Goal: Understand process/instructions: Learn how to perform a task or action

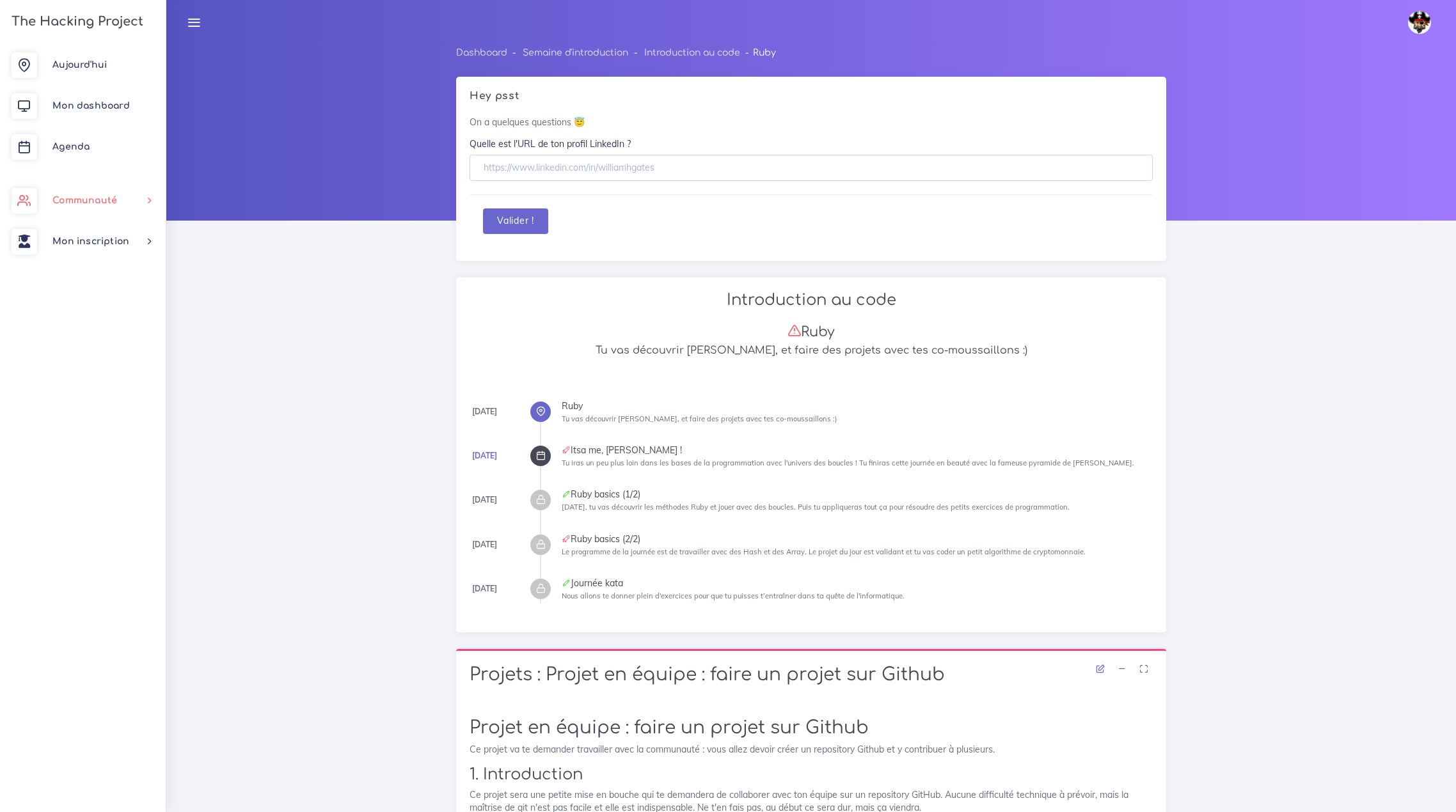
scroll to position [2239, 0]
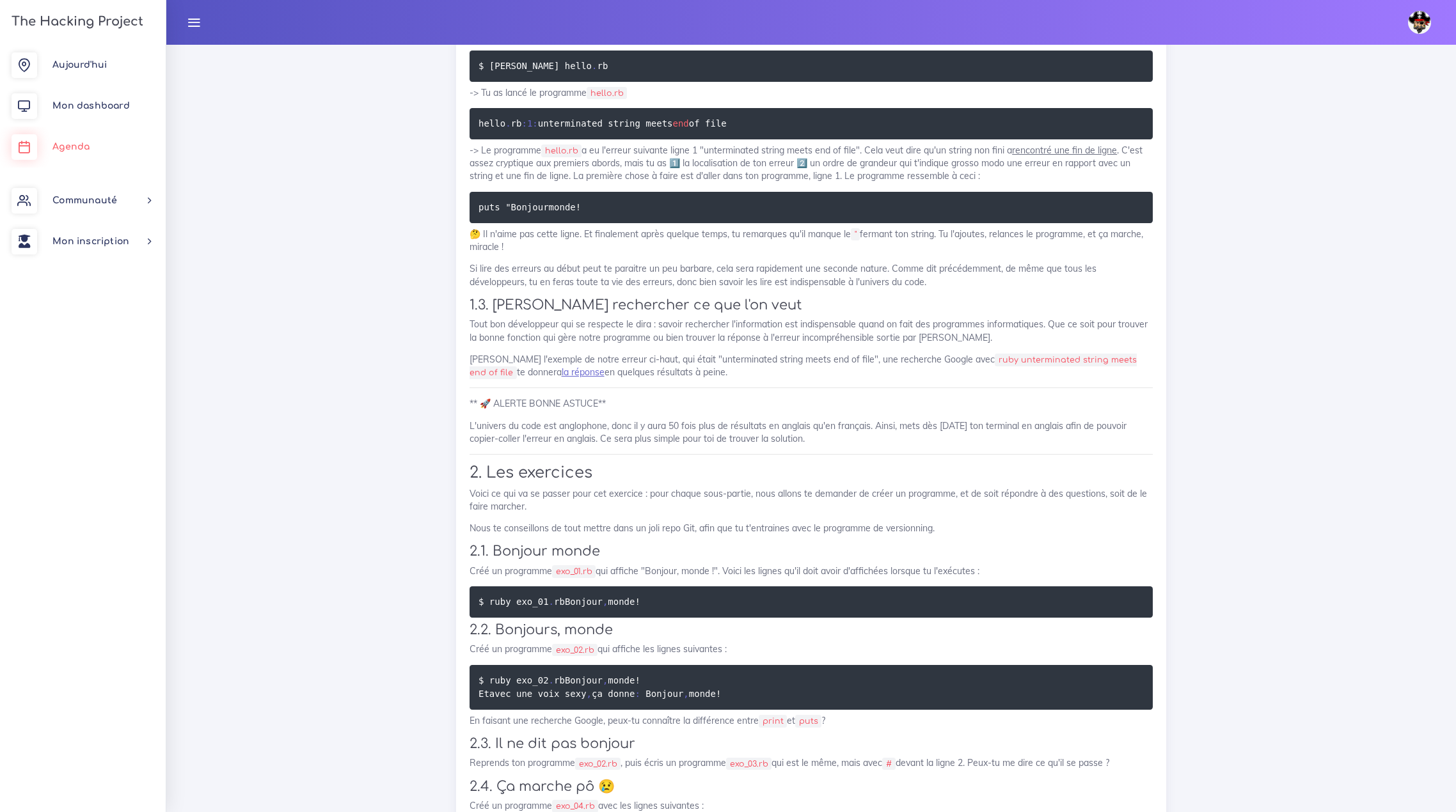
click at [71, 150] on span "Agenda" at bounding box center [71, 146] width 37 height 9
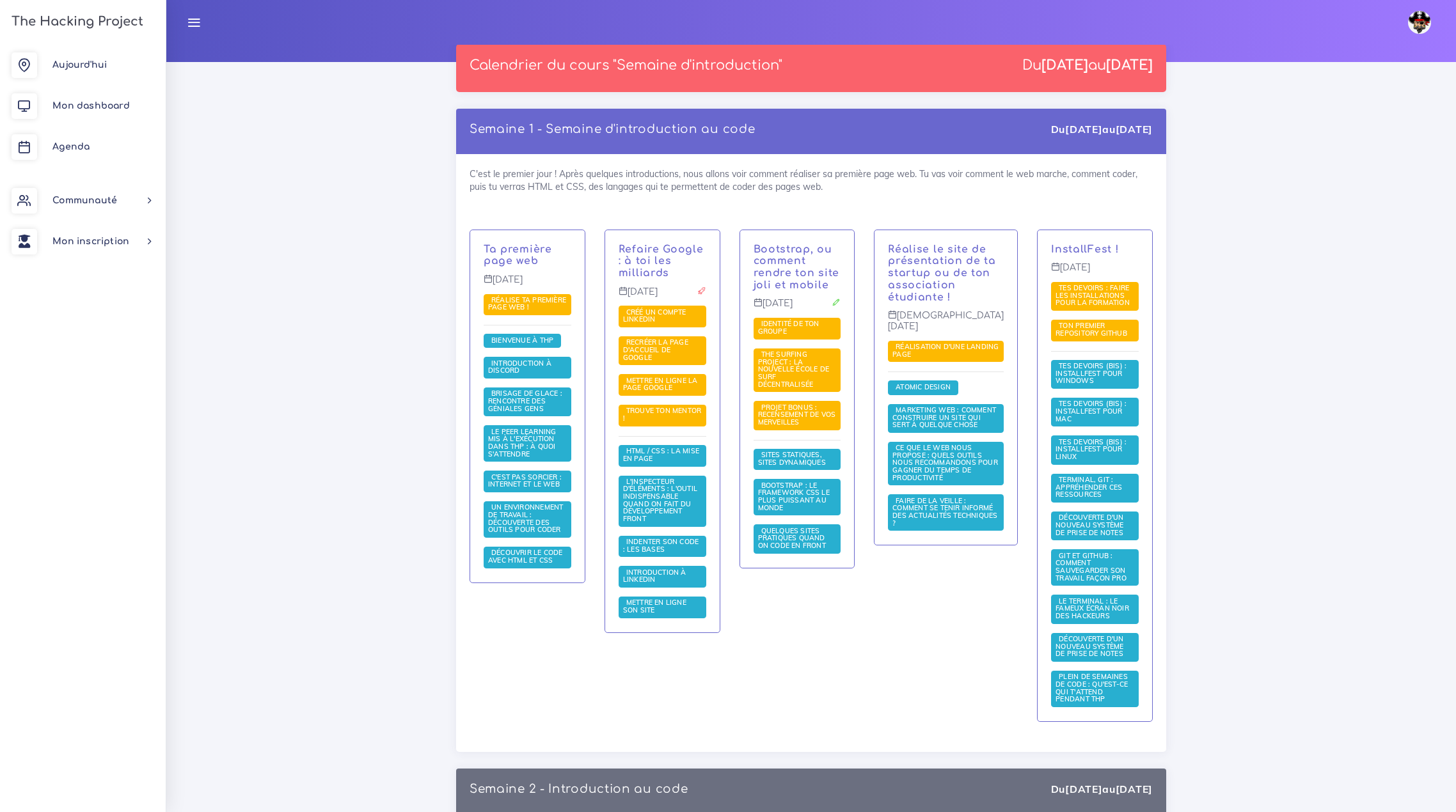
scroll to position [192, 0]
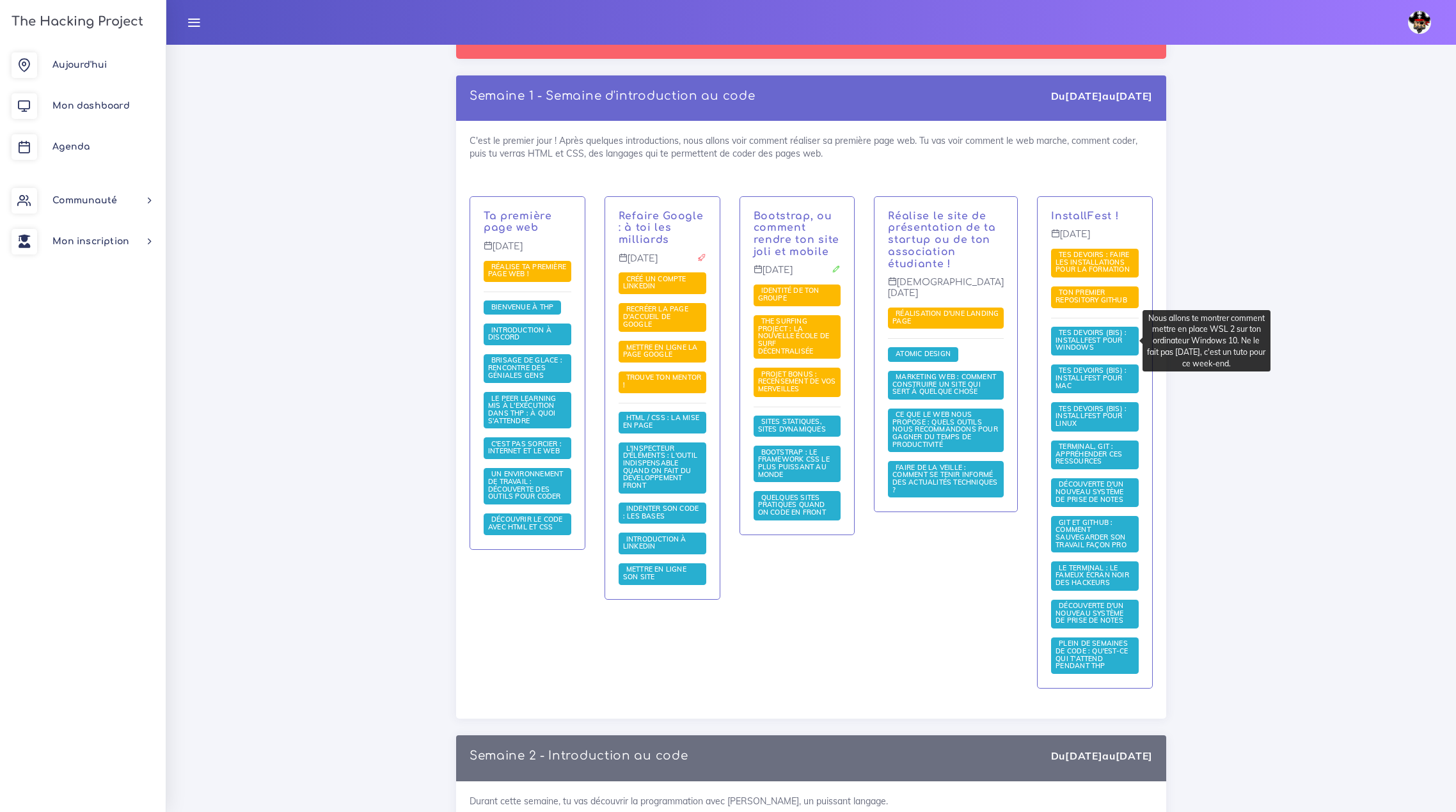
click at [1081, 337] on span "Tes devoirs (bis) : Installfest pour Windows" at bounding box center [1091, 340] width 71 height 24
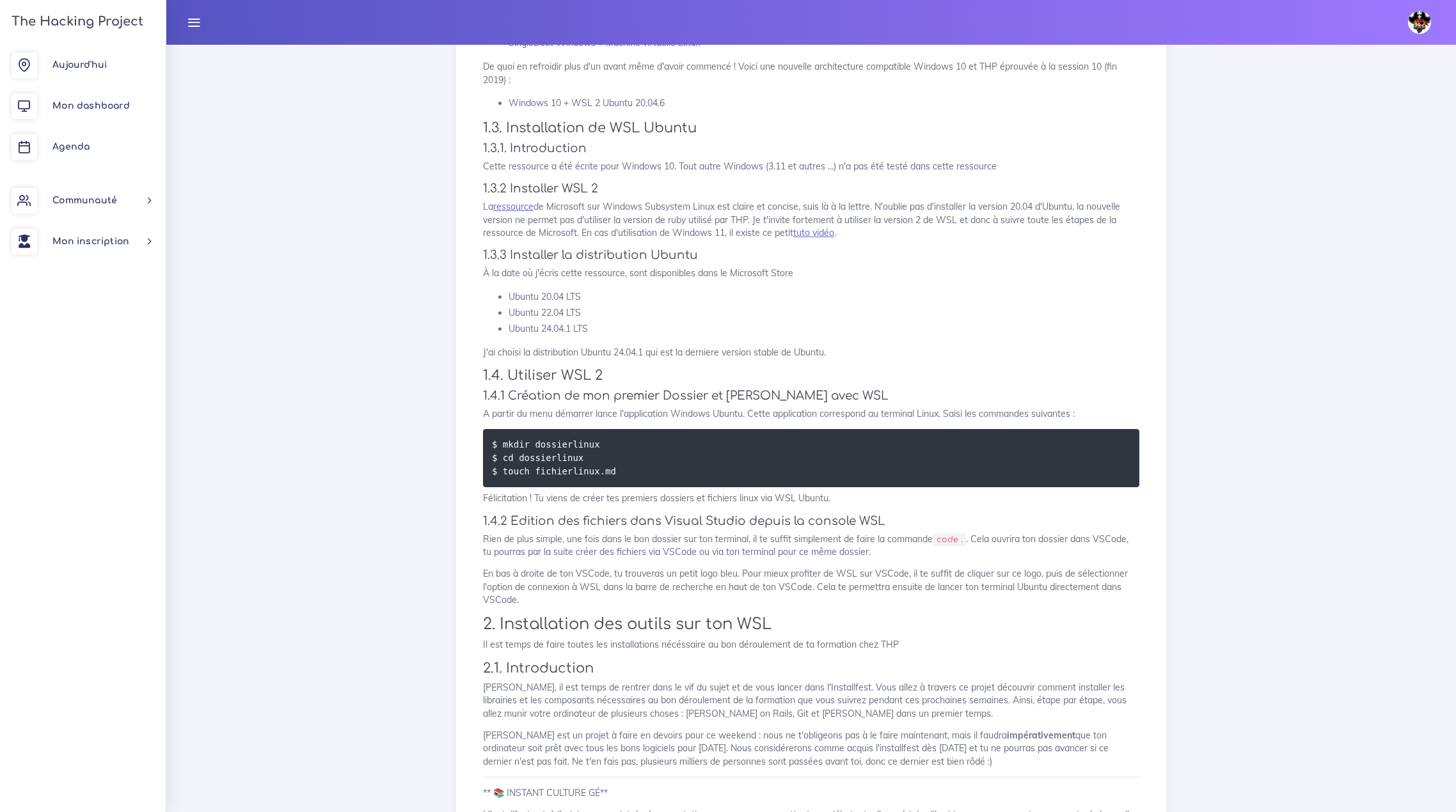
scroll to position [512, 0]
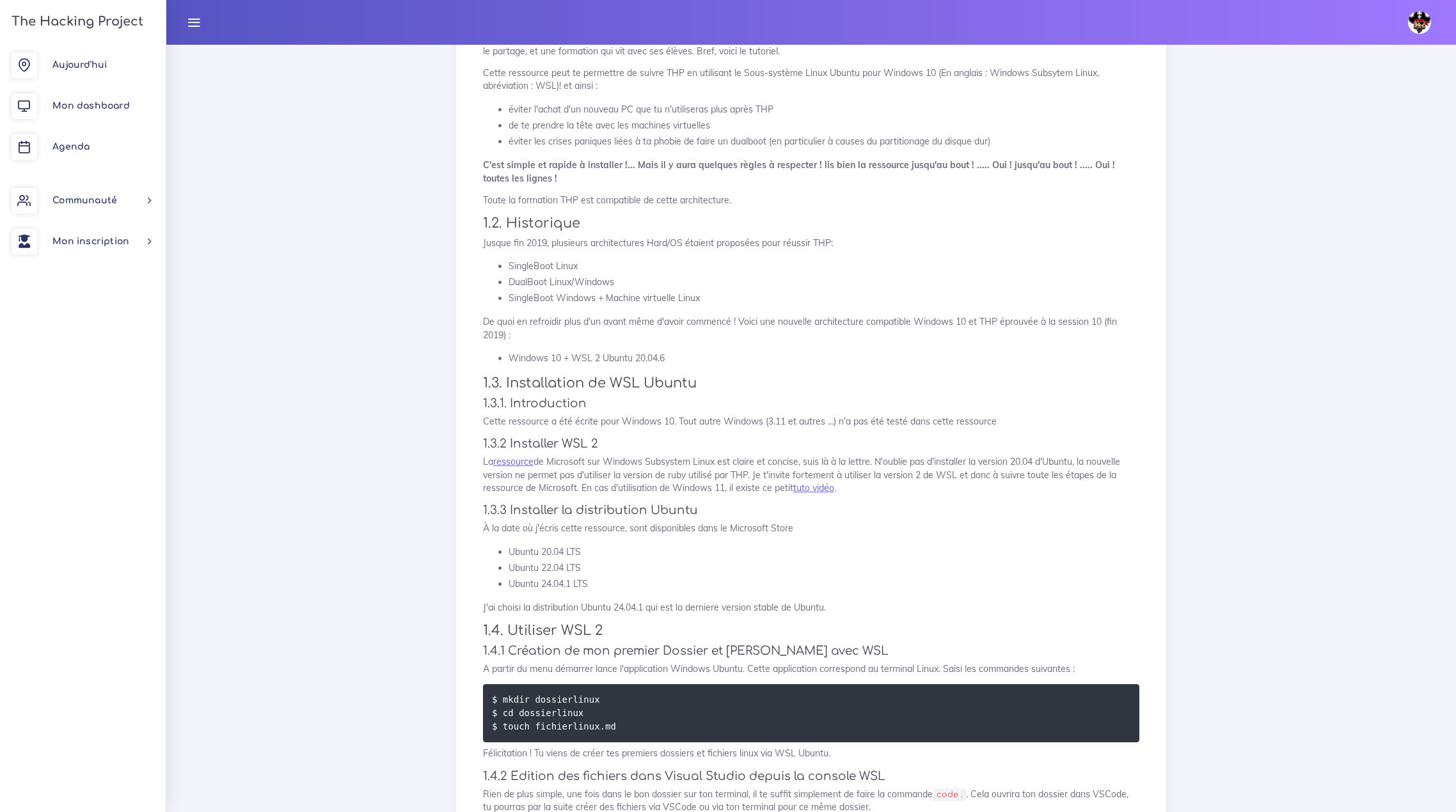
scroll to position [319, 0]
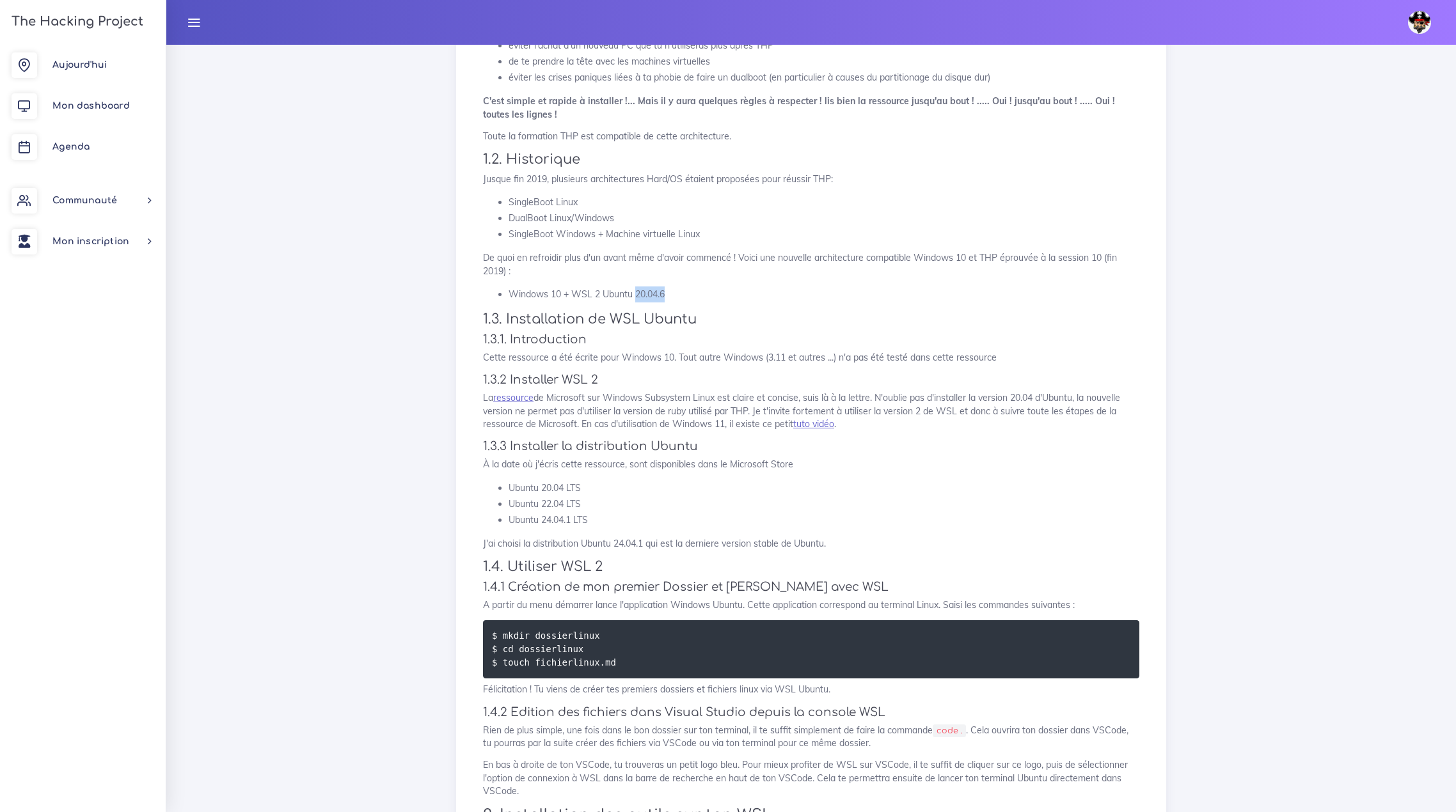
drag, startPoint x: 634, startPoint y: 294, endPoint x: 668, endPoint y: 294, distance: 34.0
click at [668, 294] on li "Windows 10 + WSL 2 Ubuntu 20.04.6" at bounding box center [823, 294] width 631 height 16
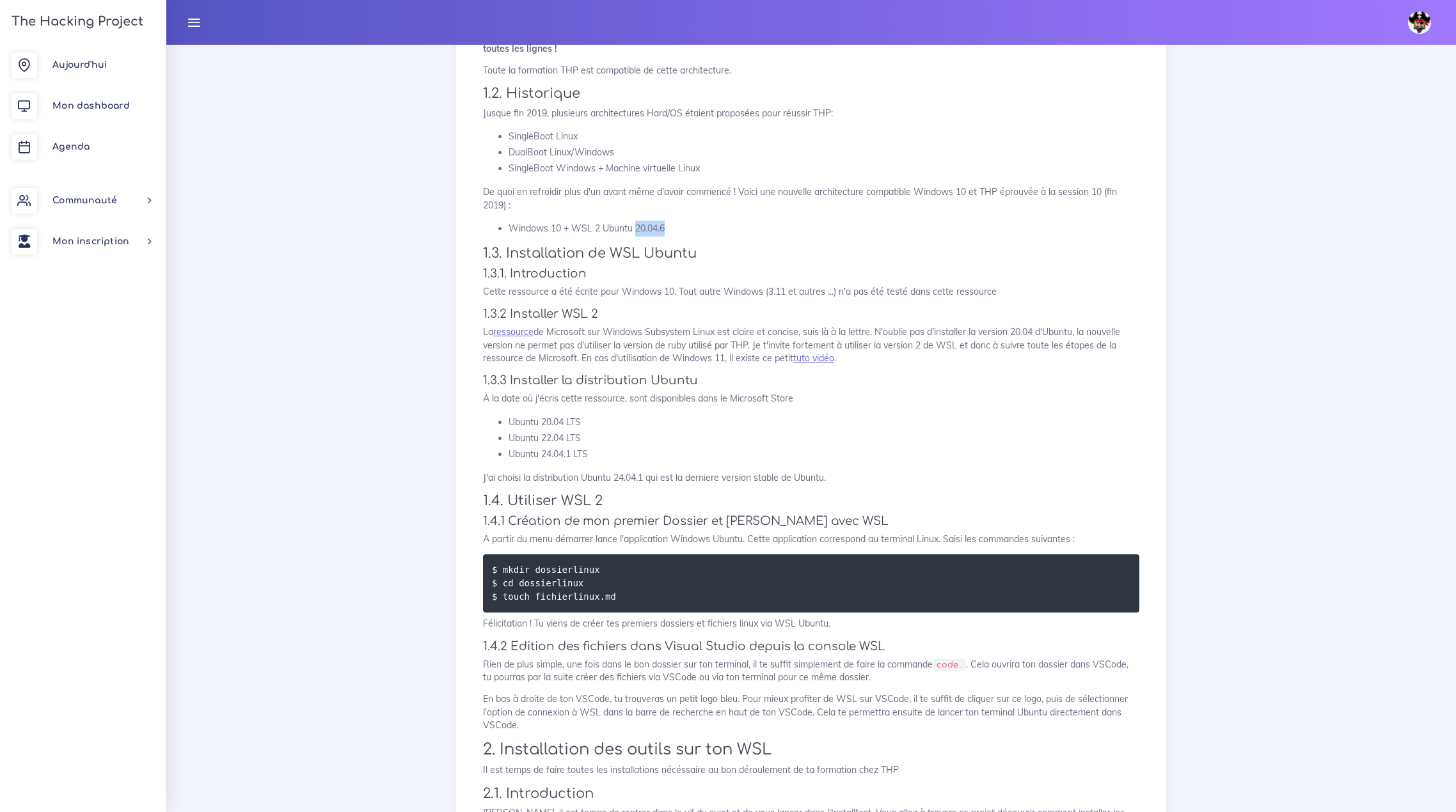
scroll to position [383, 0]
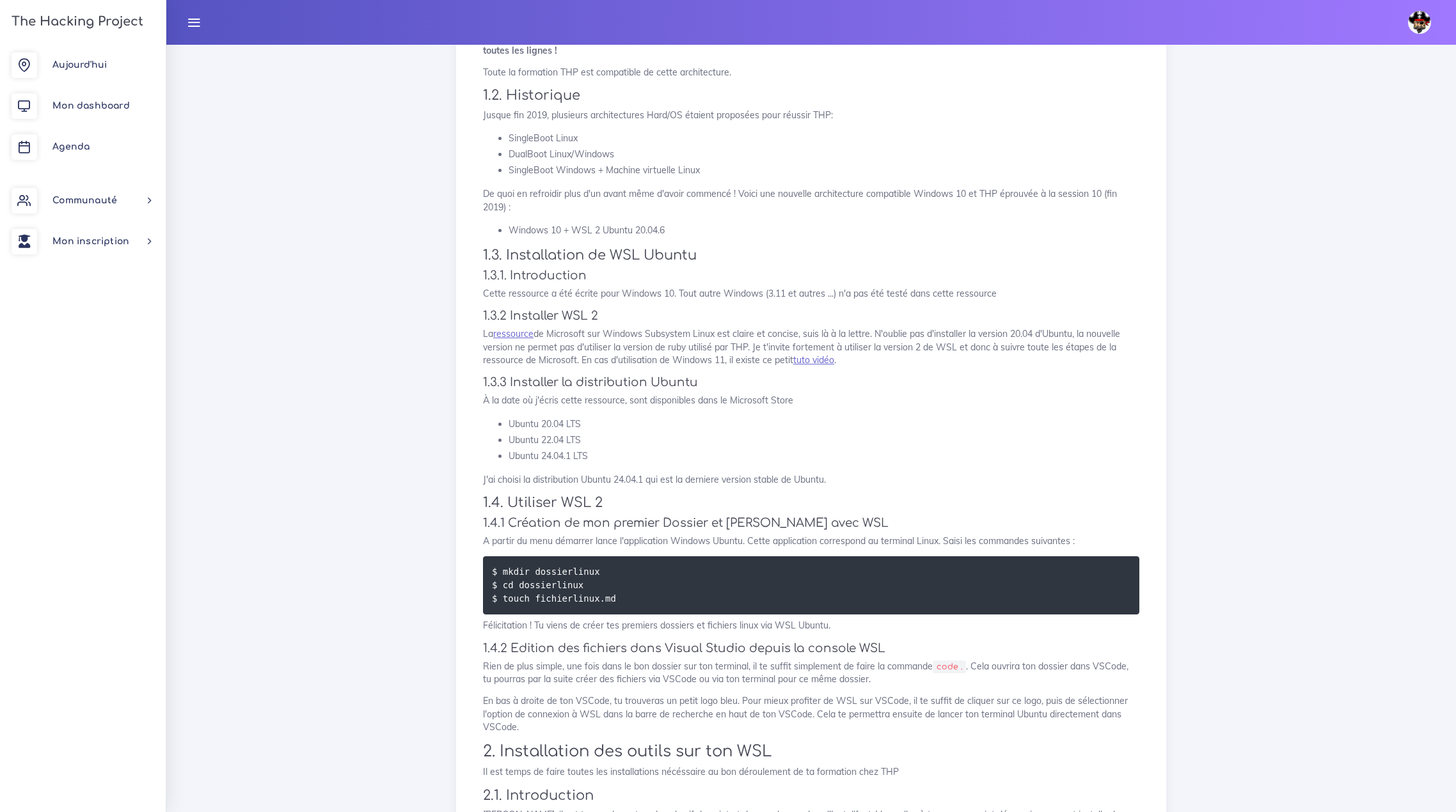
click at [693, 258] on h3 "1.3. Installation de WSL Ubuntu" at bounding box center [811, 255] width 657 height 16
drag, startPoint x: 603, startPoint y: 229, endPoint x: 672, endPoint y: 230, distance: 69.0
click at [672, 230] on li "Windows 10 + WSL 2 Ubuntu 20.04.6" at bounding box center [823, 230] width 631 height 16
copy li "Ubuntu 20.04.6"
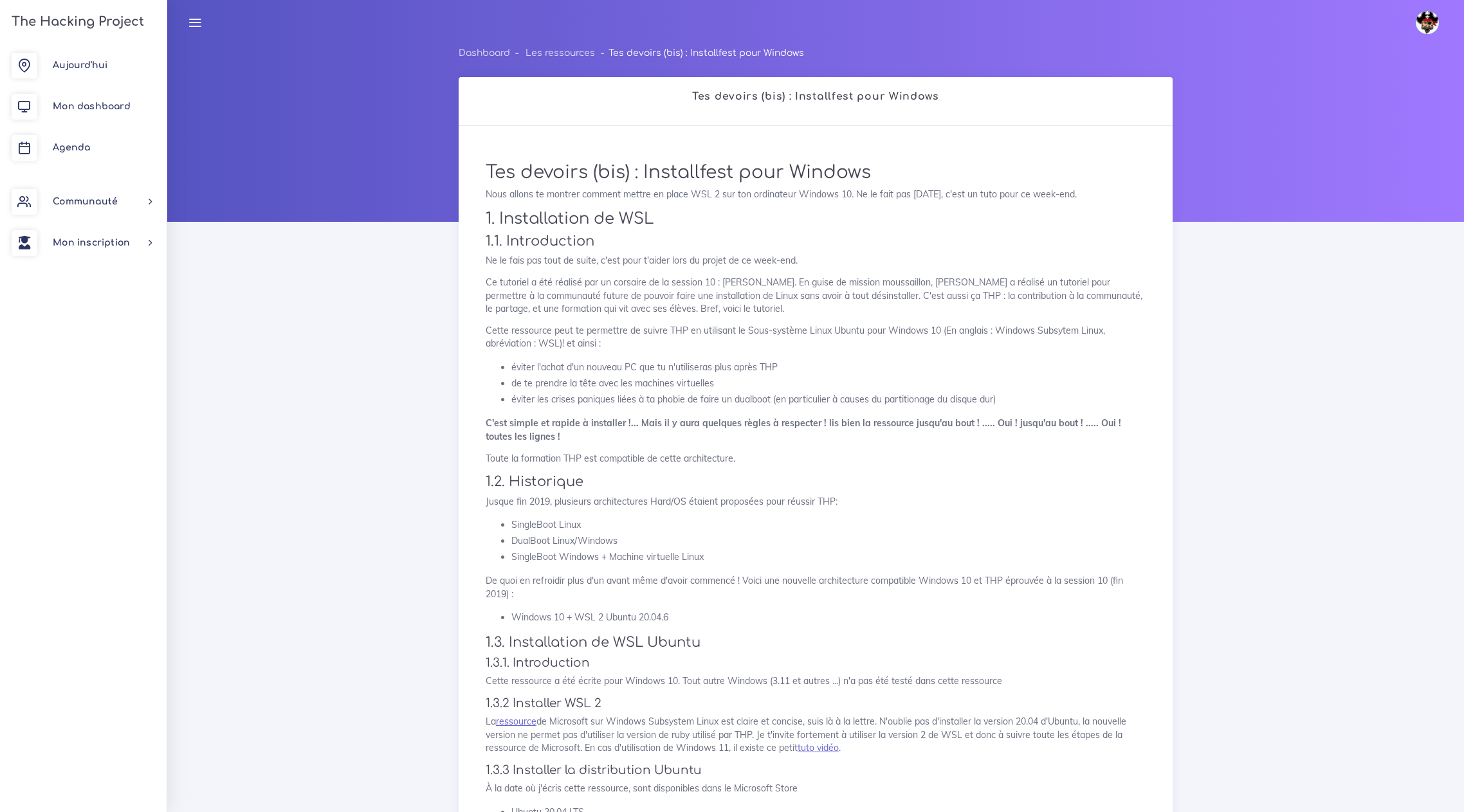
scroll to position [386, 0]
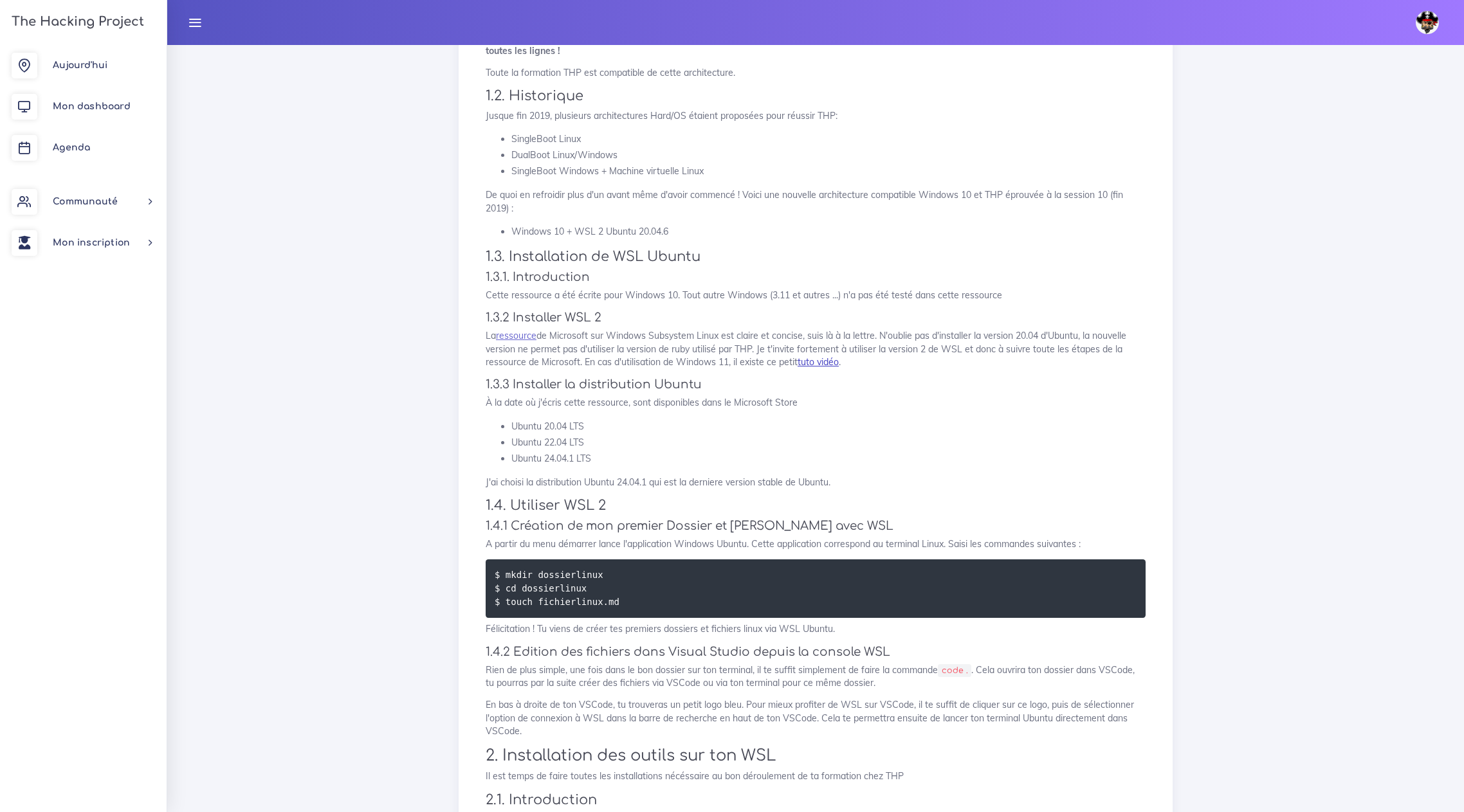
click at [825, 359] on link "tuto vidéo" at bounding box center [819, 362] width 41 height 11
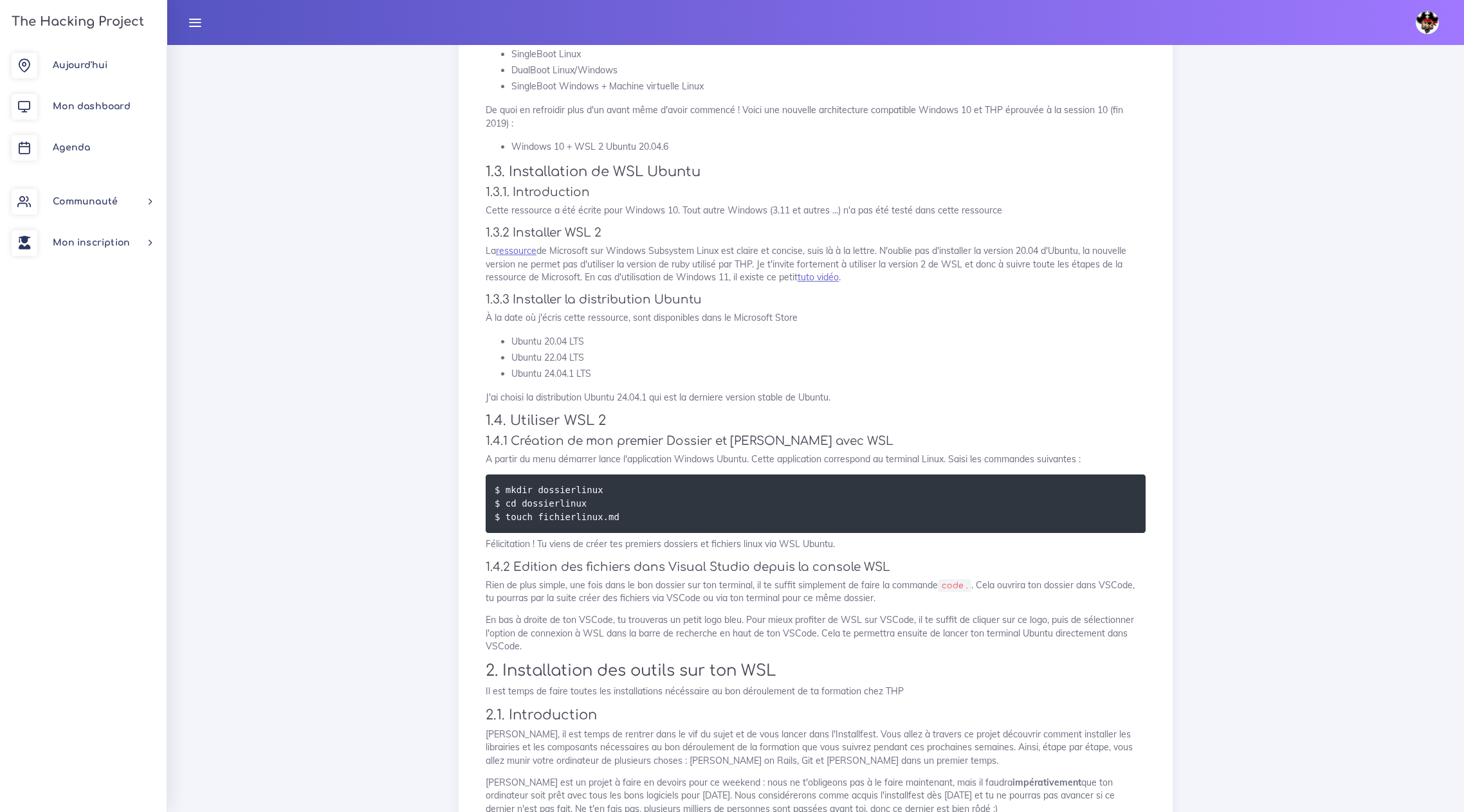
scroll to position [515, 0]
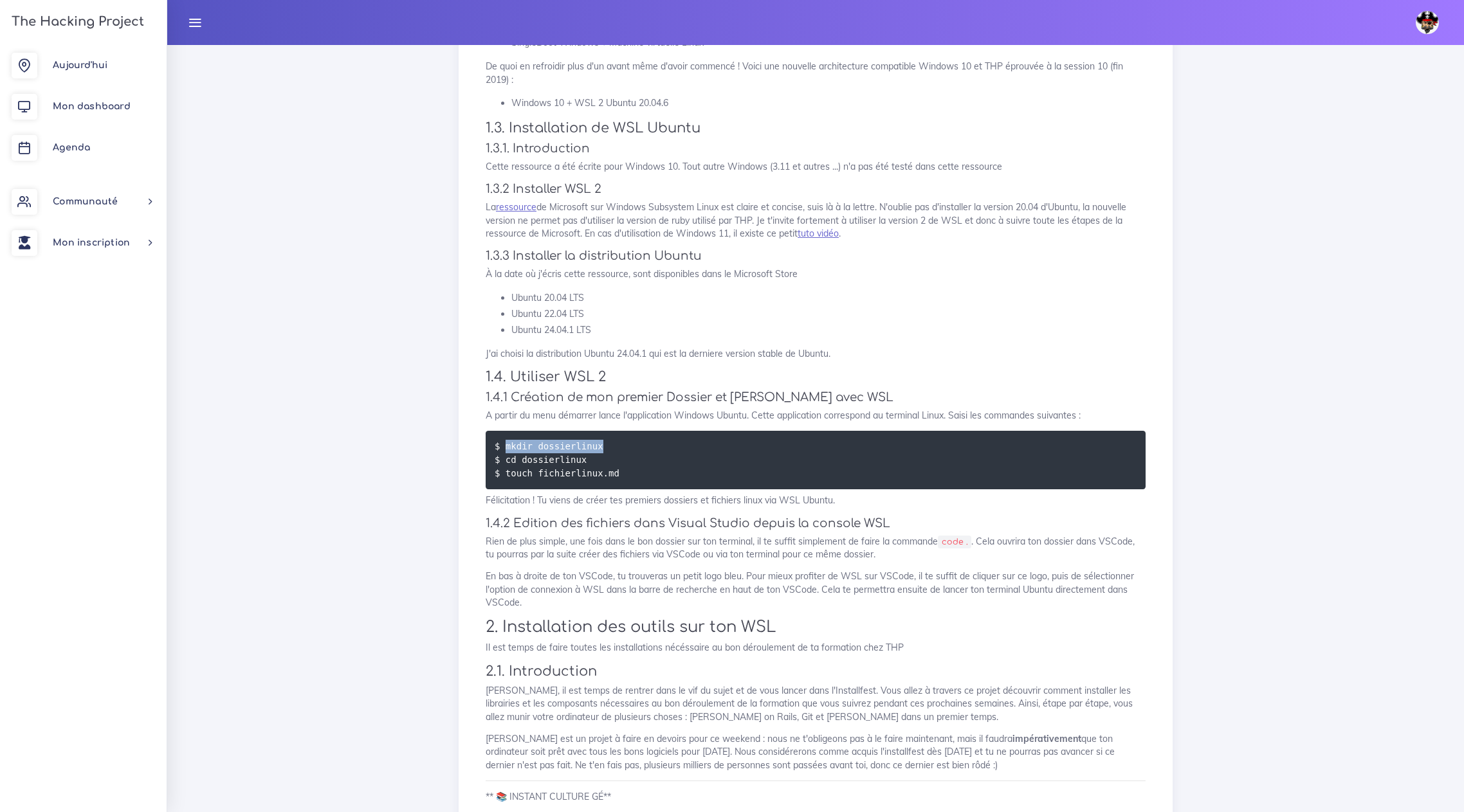
drag, startPoint x: 505, startPoint y: 443, endPoint x: 611, endPoint y: 447, distance: 106.1
click at [611, 447] on pre "$ mkdir dossierlinux $ cd dossierlinux $ touch fichierlinux.md" at bounding box center [816, 460] width 660 height 59
copy code "mkdir dossierlinux"
click at [513, 464] on code "$ mkdir dossierlinux $ cd dossierlinux $ touch fichierlinux.md" at bounding box center [558, 460] width 128 height 41
drag, startPoint x: 503, startPoint y: 460, endPoint x: 586, endPoint y: 463, distance: 83.1
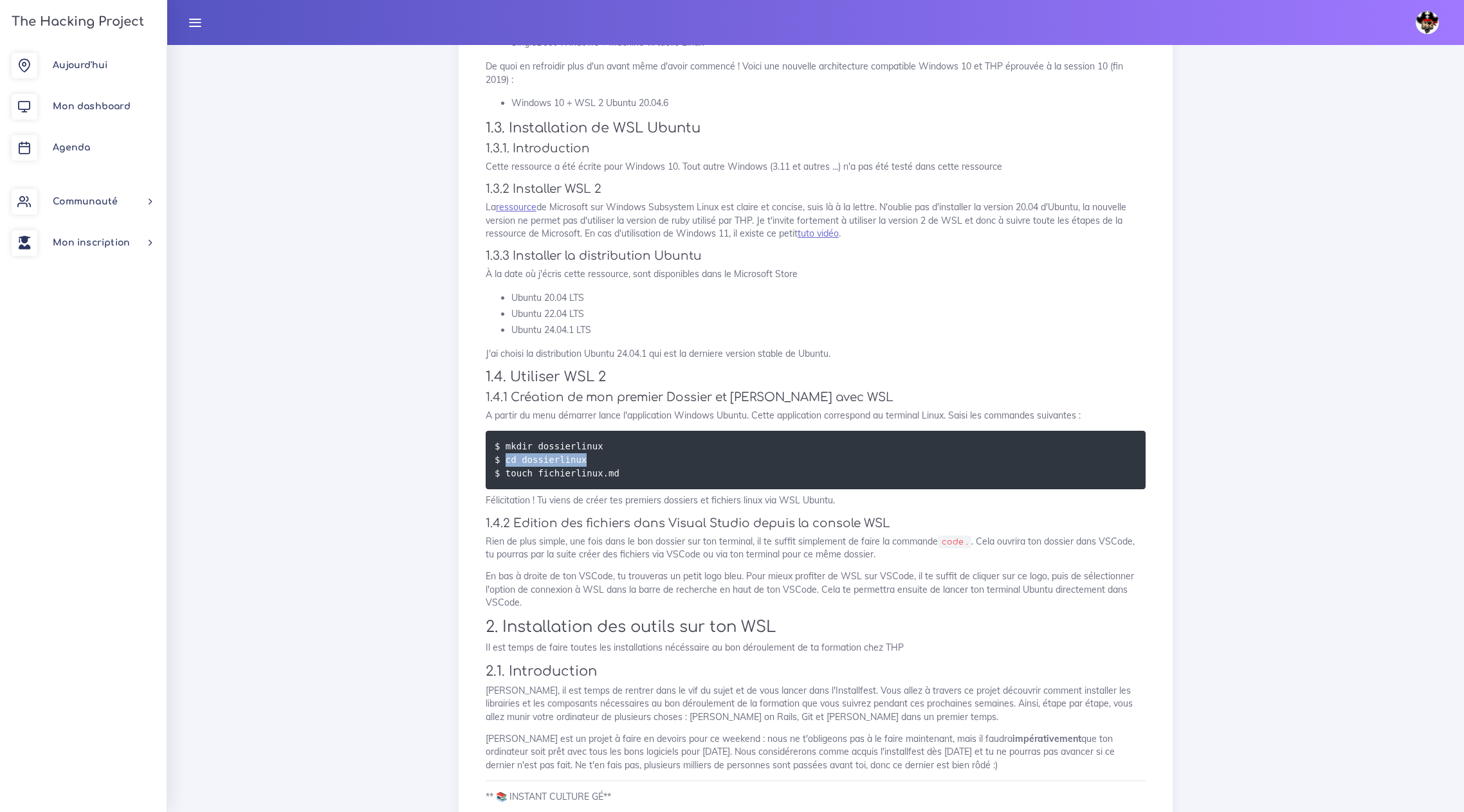
click at [586, 463] on pre "$ mkdir dossierlinux $ cd dossierlinux $ touch fichierlinux.md" at bounding box center [816, 460] width 660 height 59
copy code "cd dossierlinux"
drag, startPoint x: 506, startPoint y: 473, endPoint x: 617, endPoint y: 470, distance: 111.0
click at [617, 470] on pre "$ mkdir dossierlinux $ cd dossierlinux $ touch fichierlinux.md" at bounding box center [816, 460] width 660 height 59
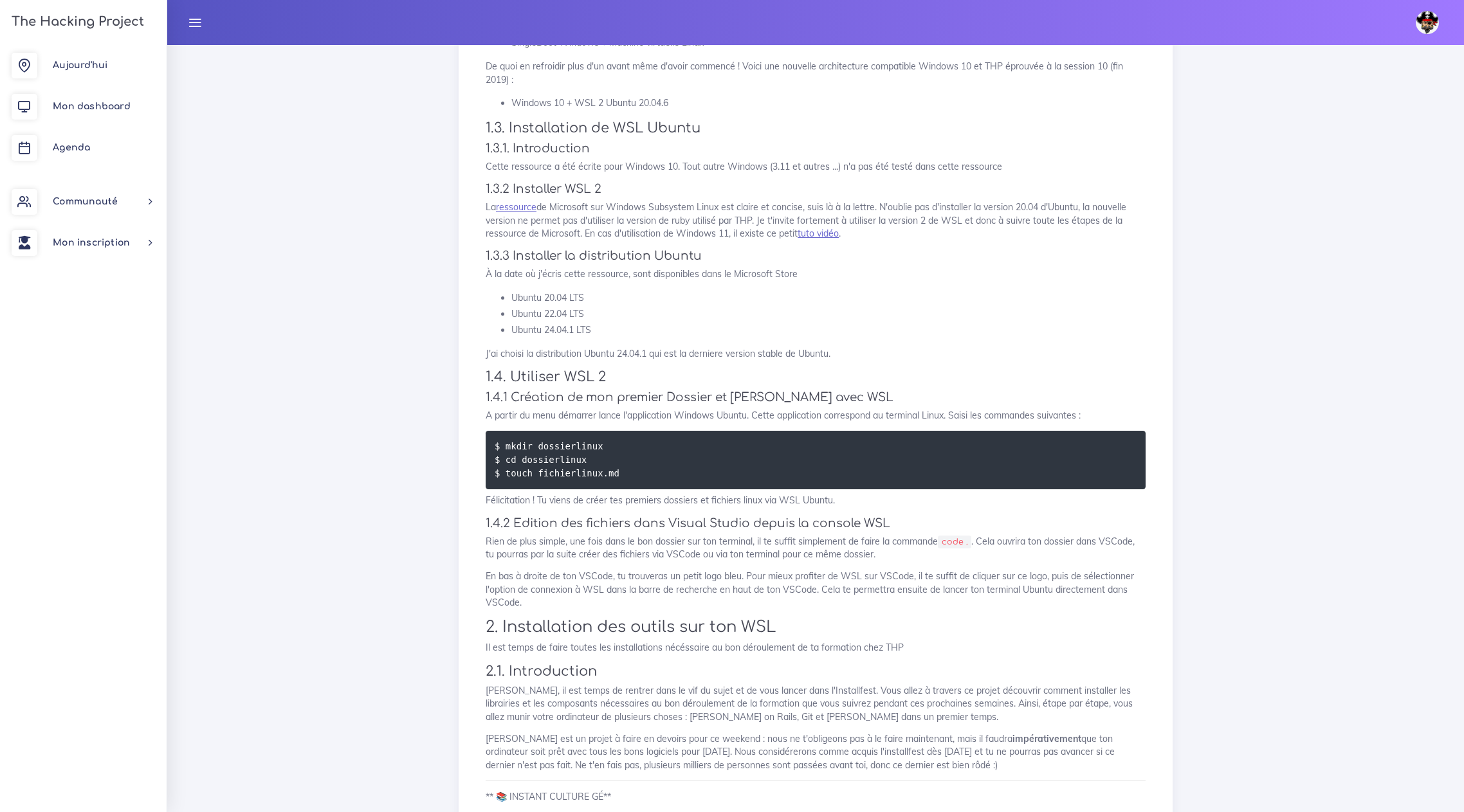
copy code "touch fichierlinux.md"
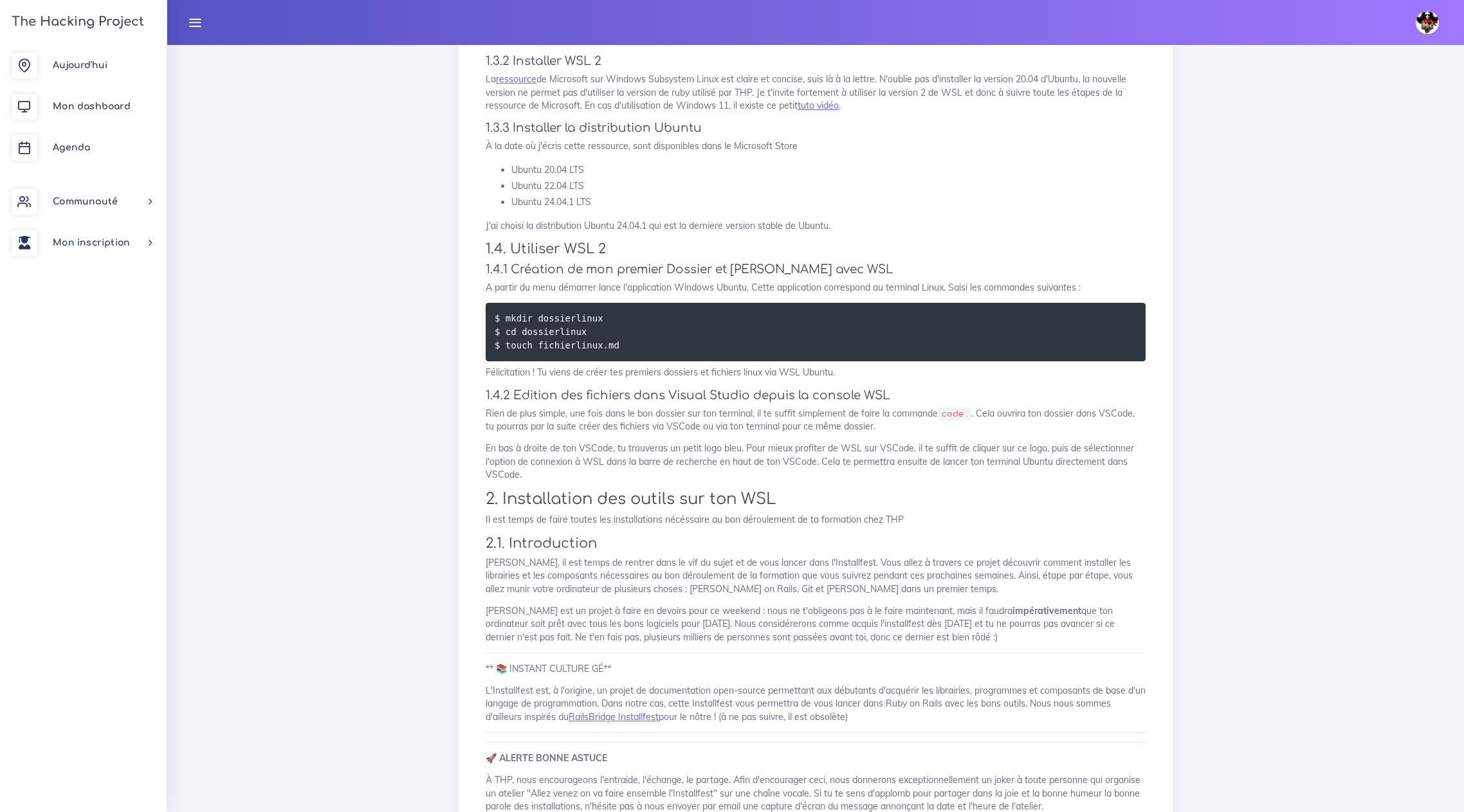
scroll to position [708, 0]
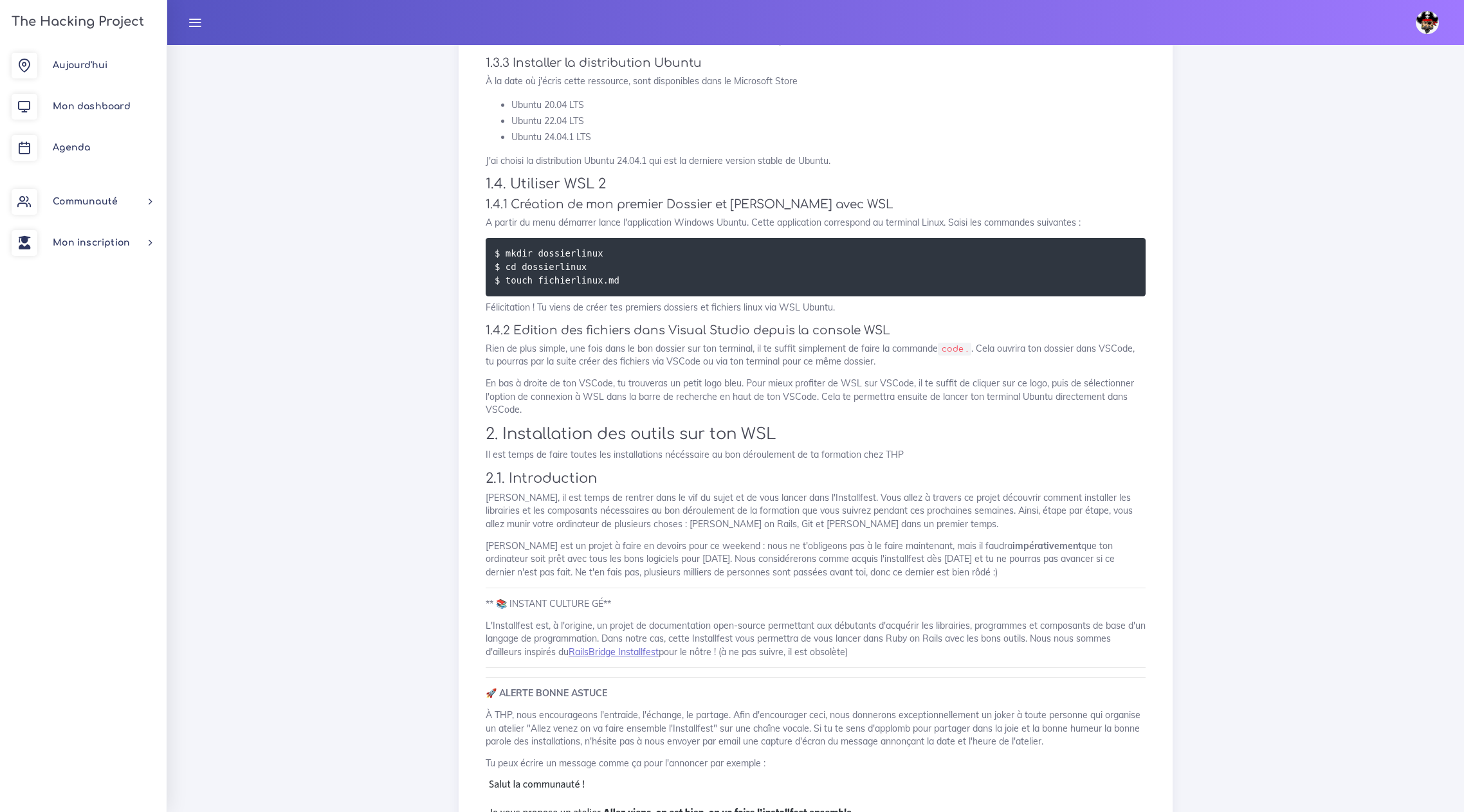
click at [827, 431] on h2 "2. Installation des outils sur ton WSL" at bounding box center [816, 435] width 660 height 19
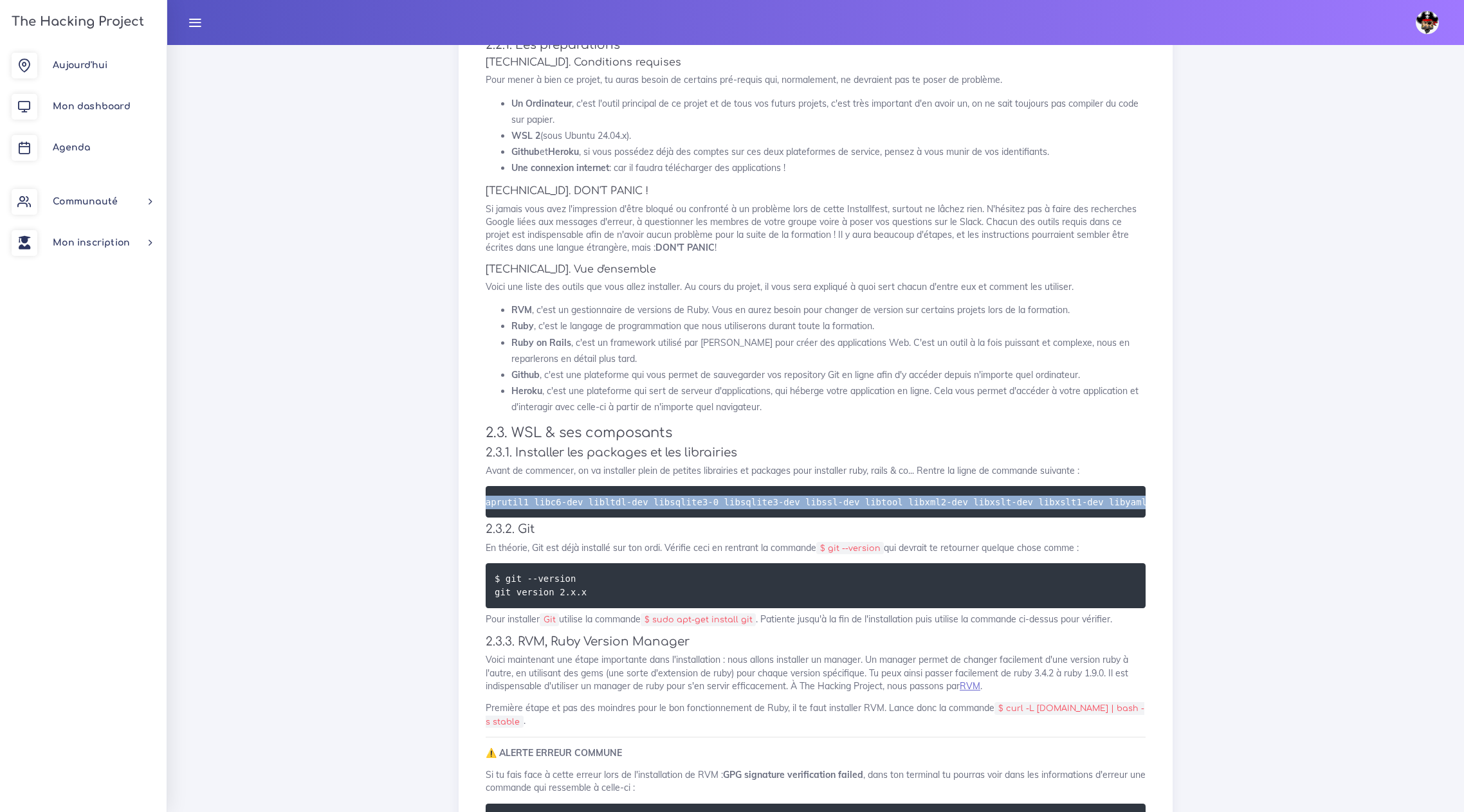
scroll to position [0, 713]
drag, startPoint x: 506, startPoint y: 502, endPoint x: 1165, endPoint y: 500, distance: 659.0
click at [1165, 500] on div "Tes devoirs (bis) : Installfest pour Windows Nous allons te montrer comment met…" at bounding box center [815, 134] width 714 height 3343
copy code "sudo apt-get install autoconf automake bison build-essential curl git-core liba…"
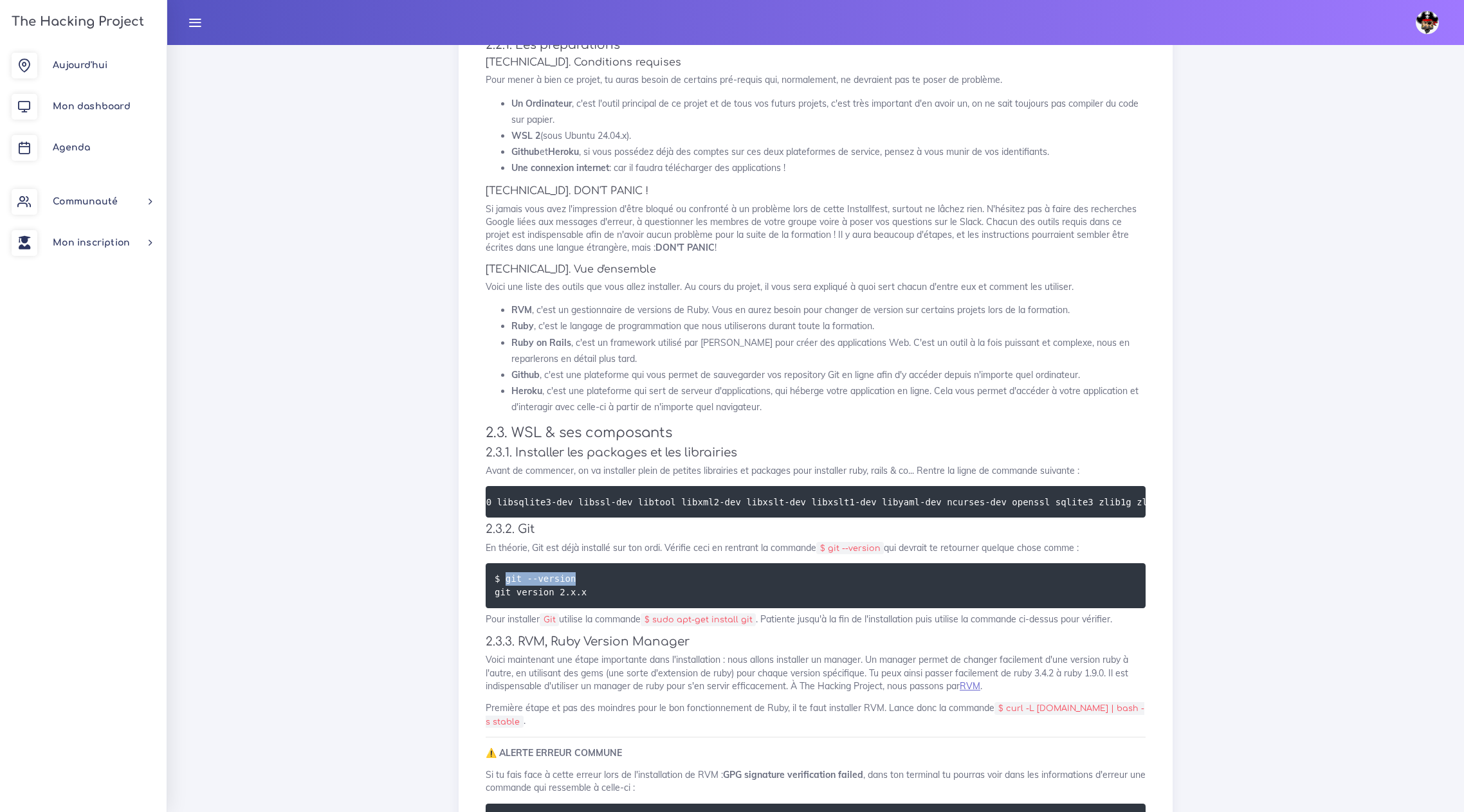
drag, startPoint x: 503, startPoint y: 588, endPoint x: 575, endPoint y: 595, distance: 72.3
click at [575, 595] on code "$ git --version git version 2.x.x" at bounding box center [542, 586] width 96 height 28
copy code "git --version"
click at [767, 648] on h4 "2.3.3. RVM, Ruby Version Manager" at bounding box center [816, 642] width 660 height 14
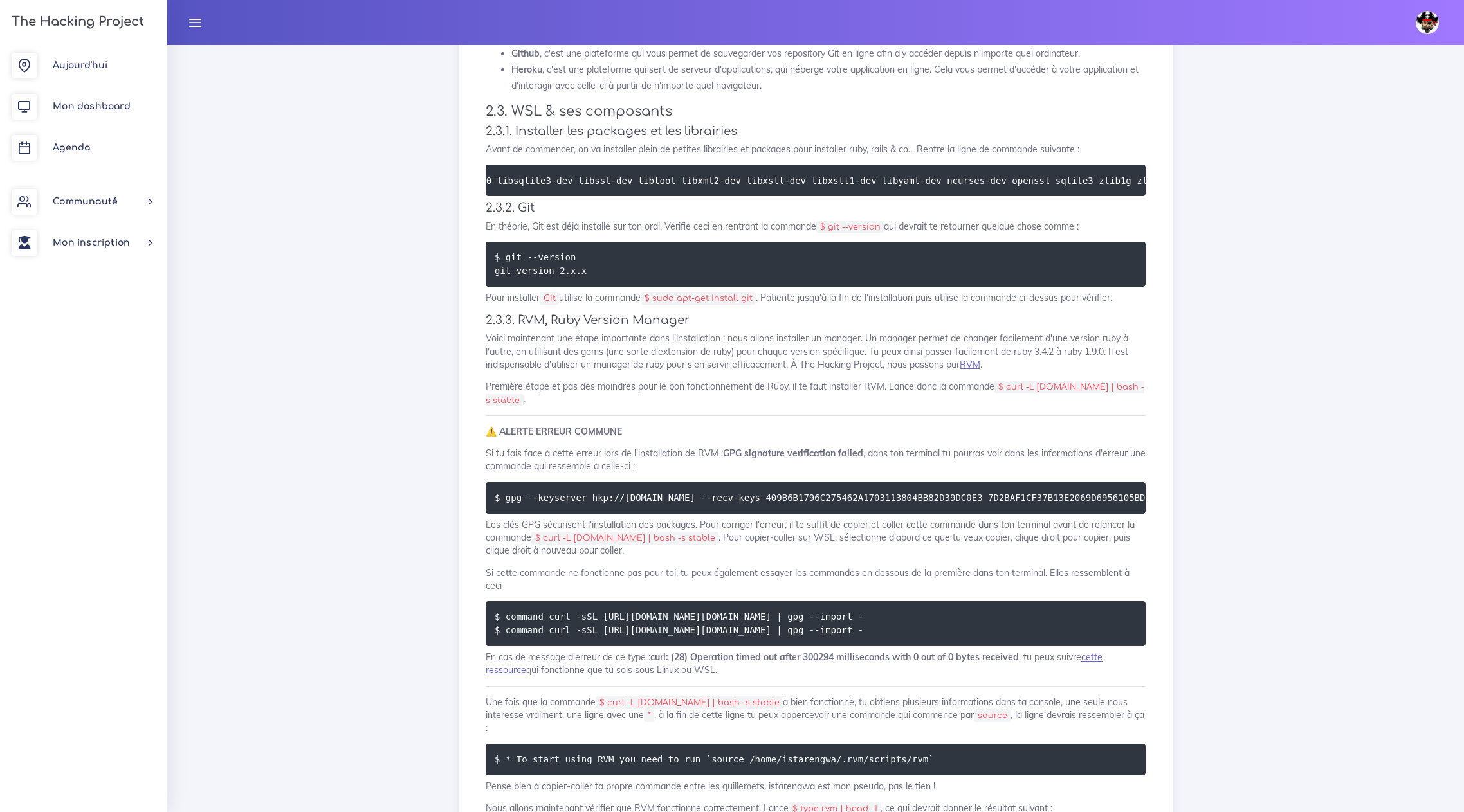
scroll to position [0, 45]
drag, startPoint x: 503, startPoint y: 505, endPoint x: 1164, endPoint y: 510, distance: 661.0
drag, startPoint x: 1010, startPoint y: 399, endPoint x: 511, endPoint y: 413, distance: 499.2
click at [511, 407] on code "$ curl -L [DOMAIN_NAME] | bash -s stable" at bounding box center [815, 394] width 658 height 26
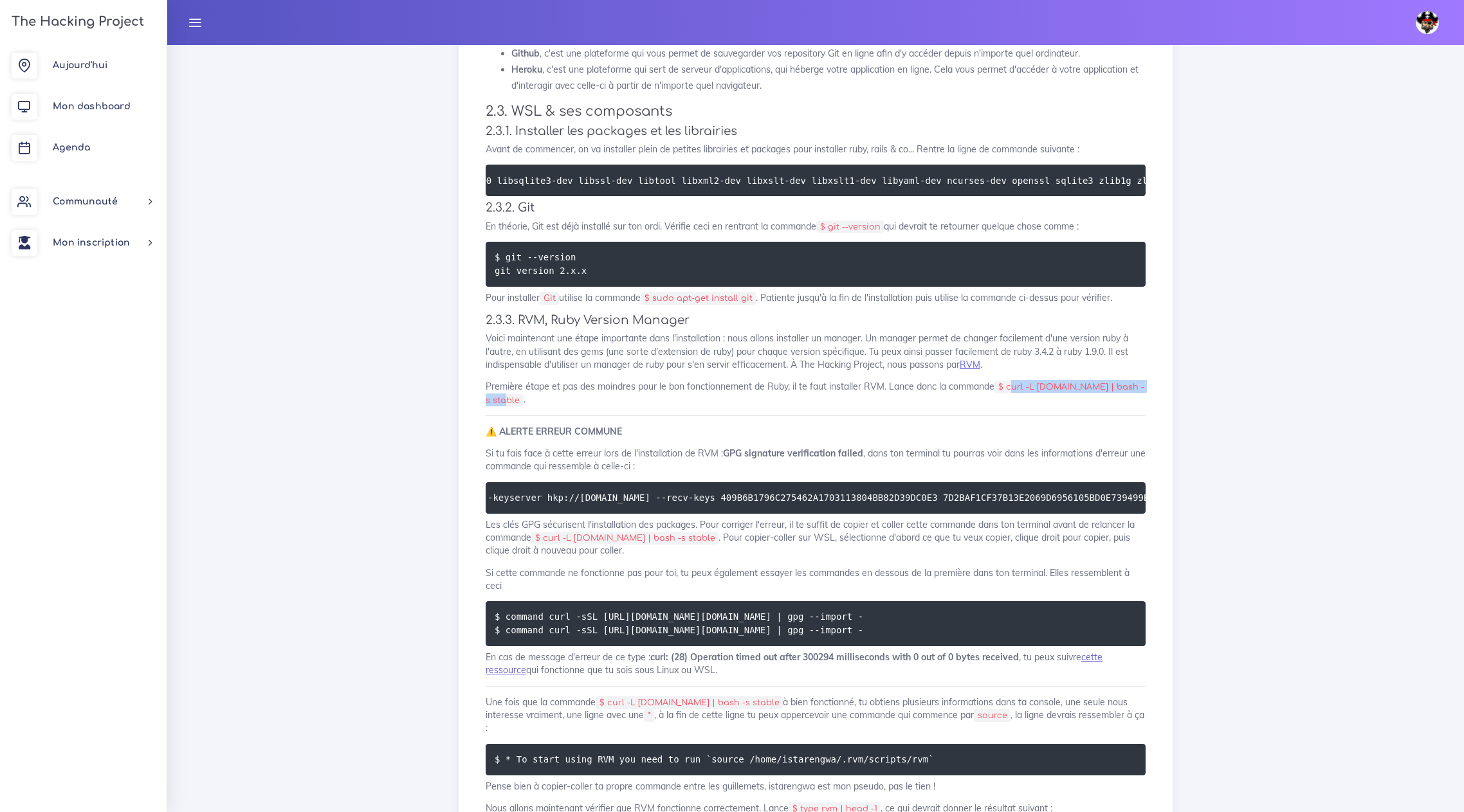
copy code "url -L get.rvm.io | bash -s stable"
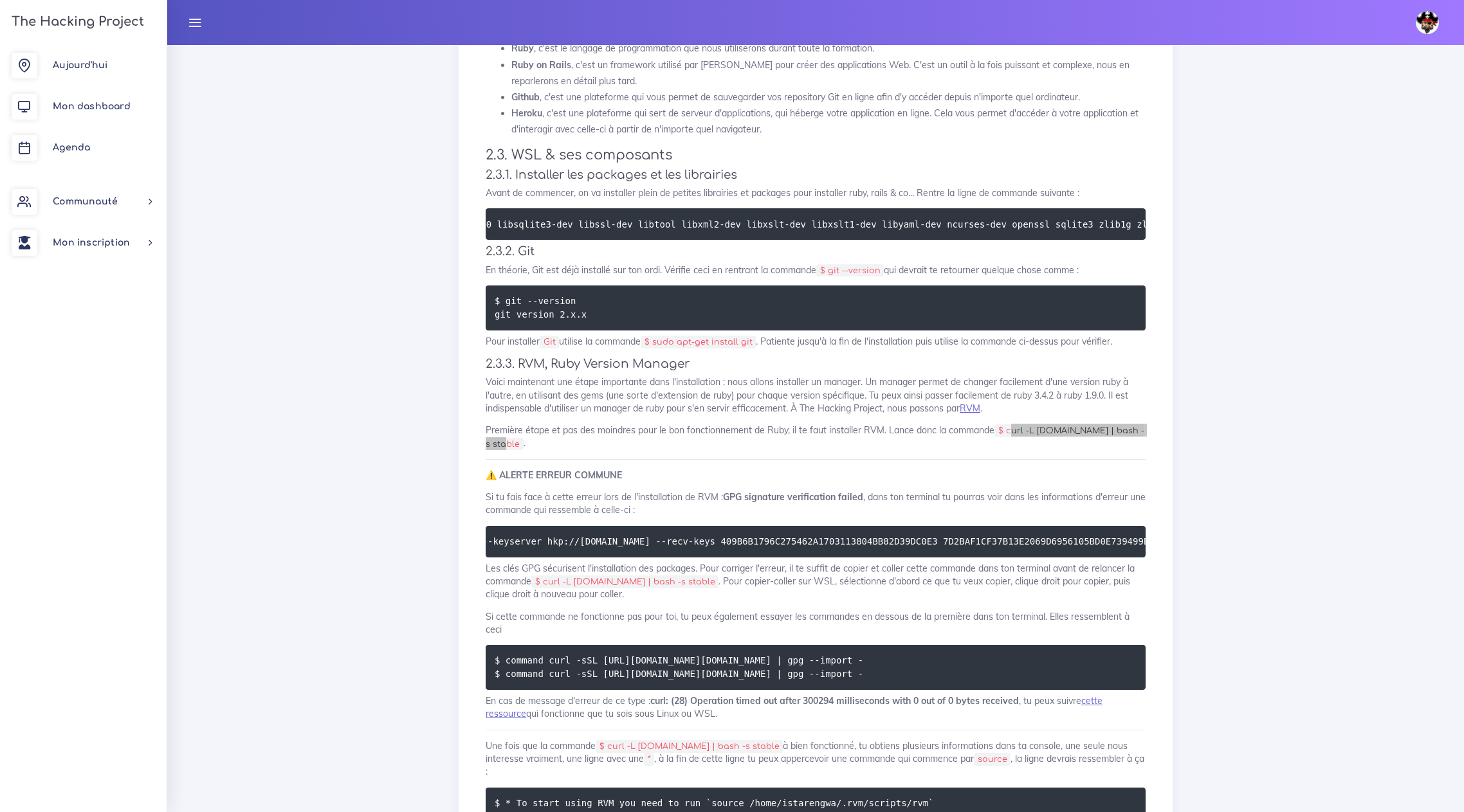
scroll to position [1994, 0]
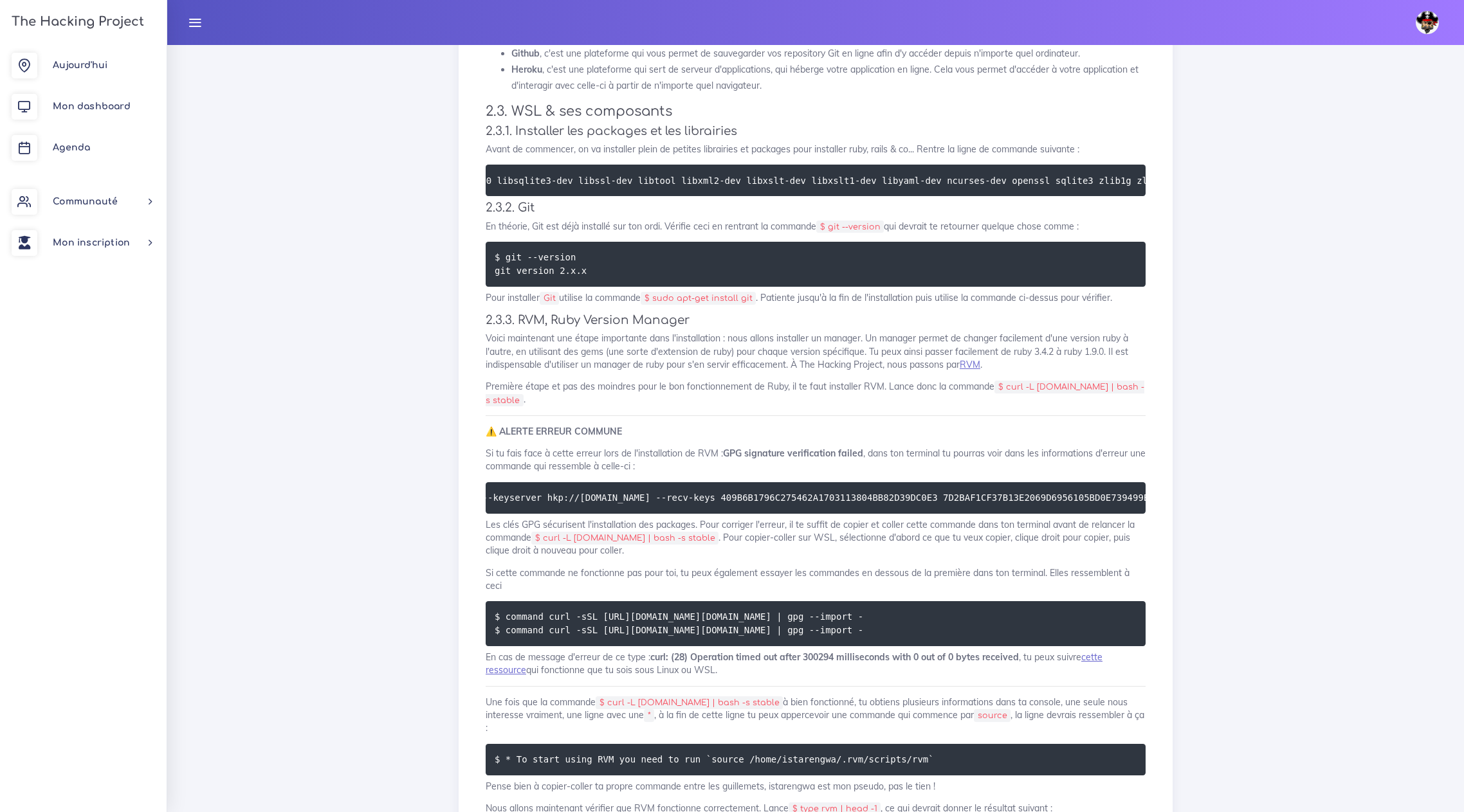
click at [760, 325] on h4 "2.3.3. RVM, Ruby Version Manager" at bounding box center [816, 319] width 660 height 14
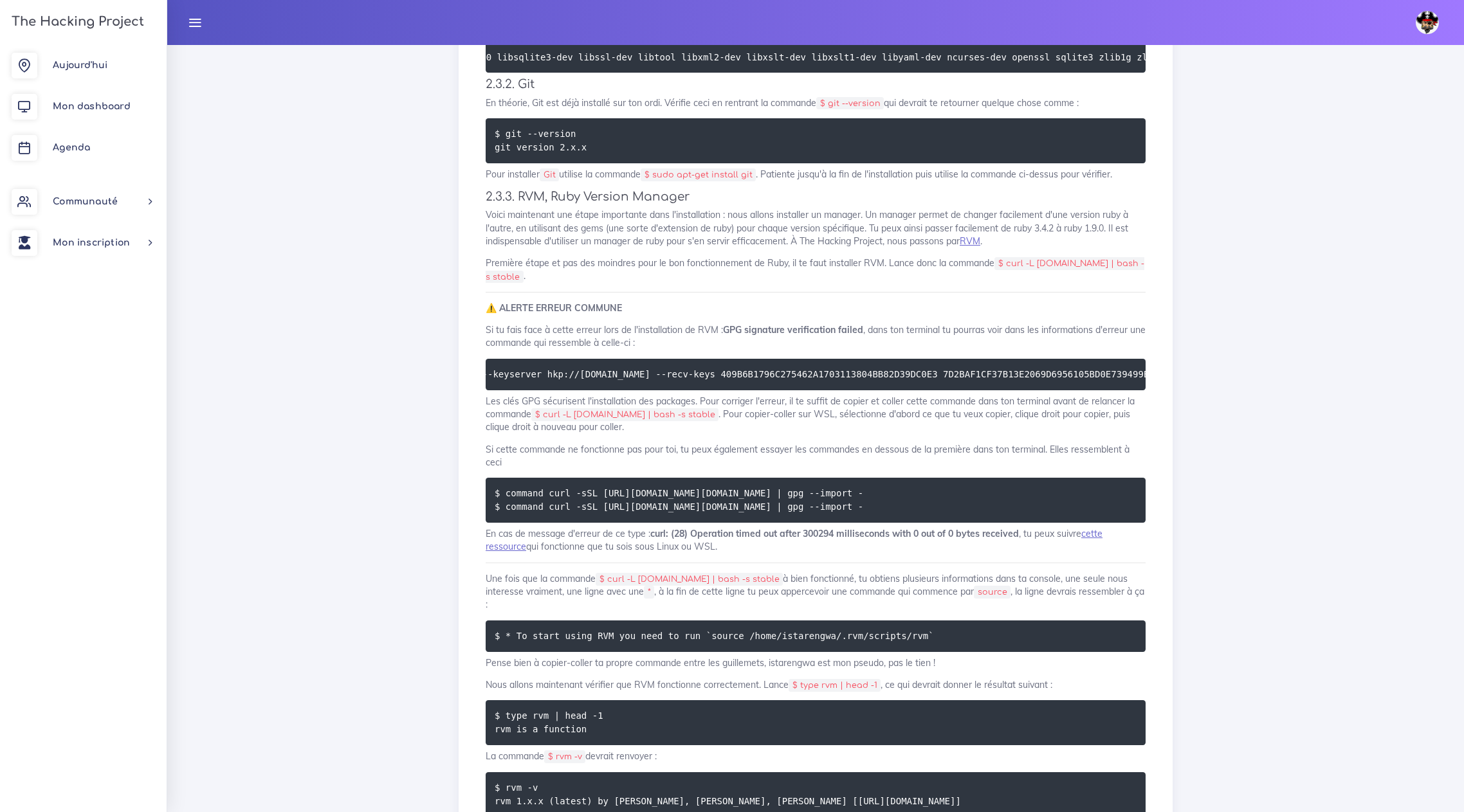
scroll to position [2122, 0]
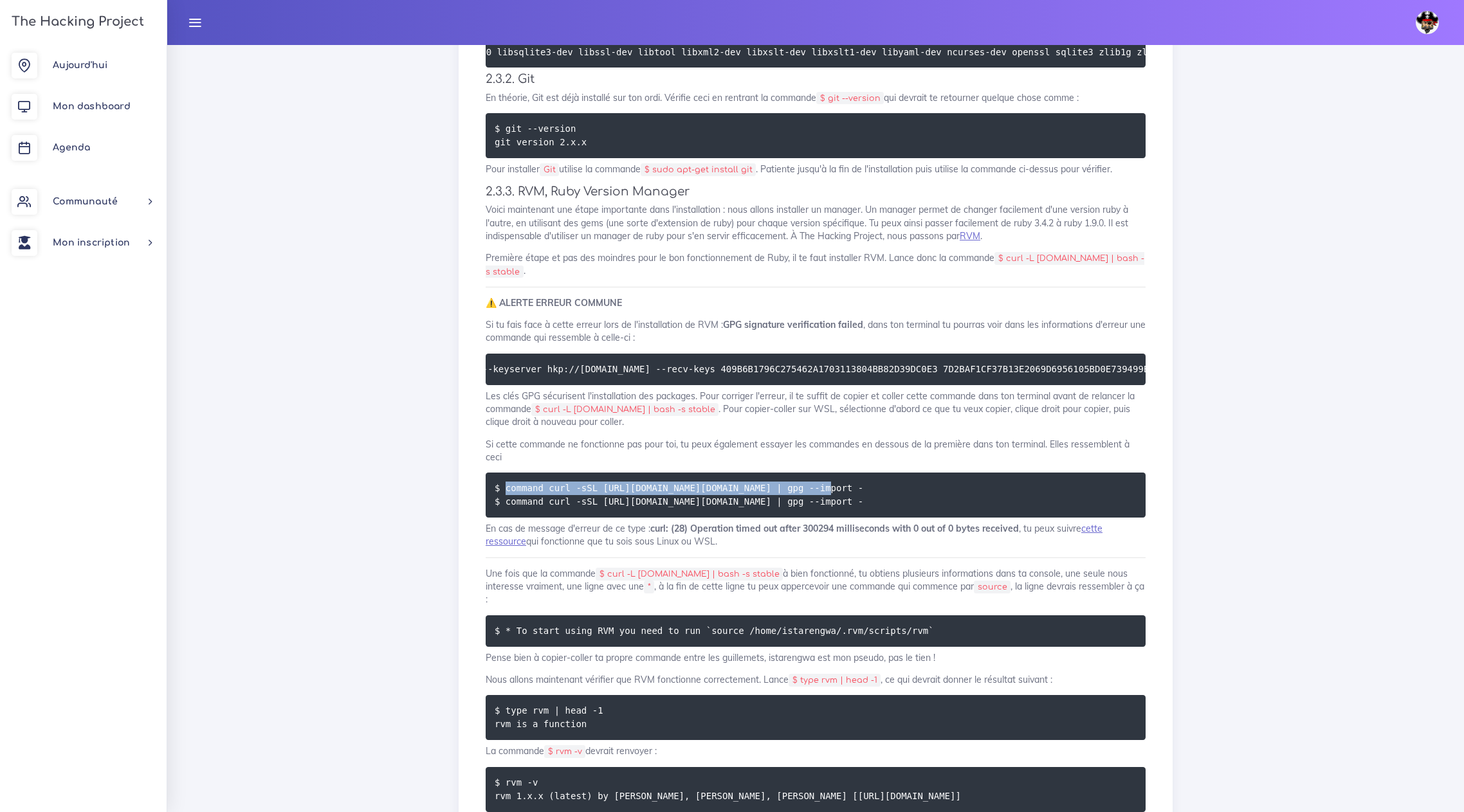
drag, startPoint x: 505, startPoint y: 508, endPoint x: 803, endPoint y: 510, distance: 298.0
click at [803, 510] on pre "$ command curl -sSL [URL][DOMAIN_NAME][DOMAIN_NAME] | gpg --import - $ command …" at bounding box center [816, 495] width 660 height 45
copy code "command curl -sSL [URL][DOMAIN_NAME][DOMAIN_NAME] | gpg --import -"
drag, startPoint x: 504, startPoint y: 521, endPoint x: 834, endPoint y: 519, distance: 330.0
click at [834, 518] on pre "$ command curl -sSL [URL][DOMAIN_NAME][DOMAIN_NAME] | gpg --import - $ command …" at bounding box center [816, 495] width 660 height 45
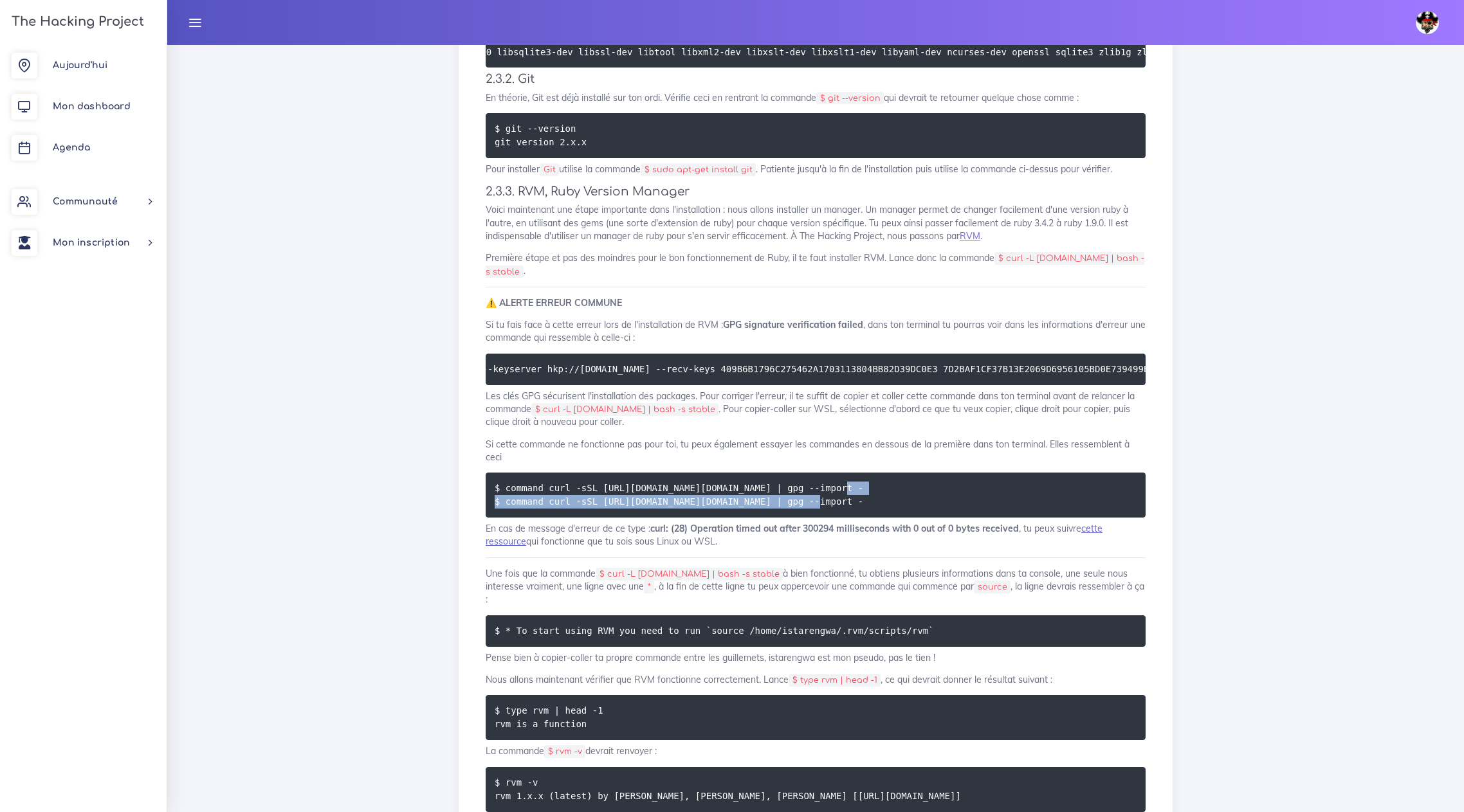
copy code "command curl -sSL [URL][DOMAIN_NAME][DOMAIN_NAME] | gpg --import -"
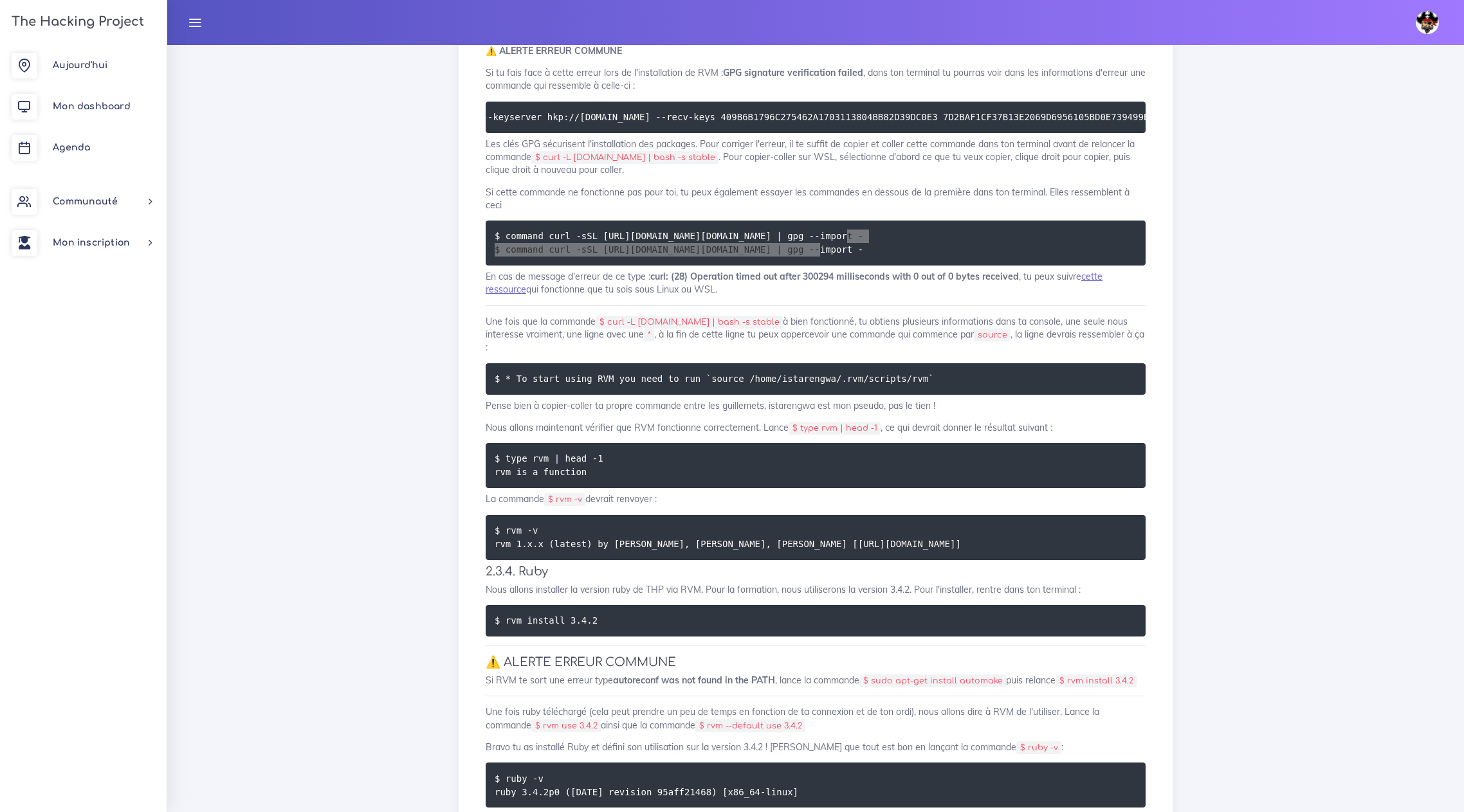
scroll to position [2380, 0]
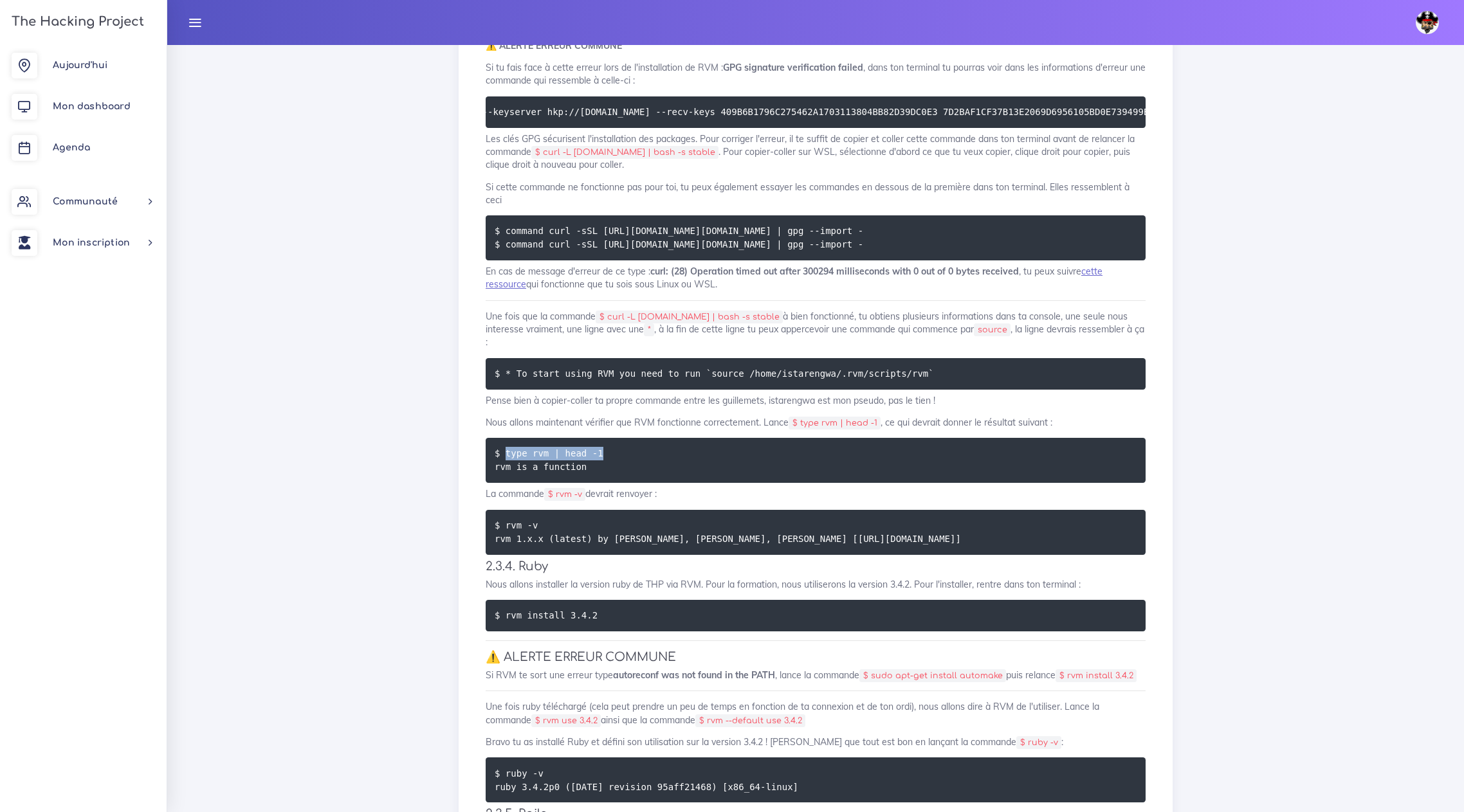
drag, startPoint x: 507, startPoint y: 461, endPoint x: 606, endPoint y: 455, distance: 99.2
click at [606, 455] on pre "$ type rvm | head -1 rvm is a function" at bounding box center [816, 460] width 660 height 45
copy code "type rvm | head -1"
drag, startPoint x: 611, startPoint y: 336, endPoint x: 745, endPoint y: 333, distance: 134.0
click at [745, 323] on code "$ curl -L [DOMAIN_NAME] | bash -s stable" at bounding box center [689, 318] width 187 height 13
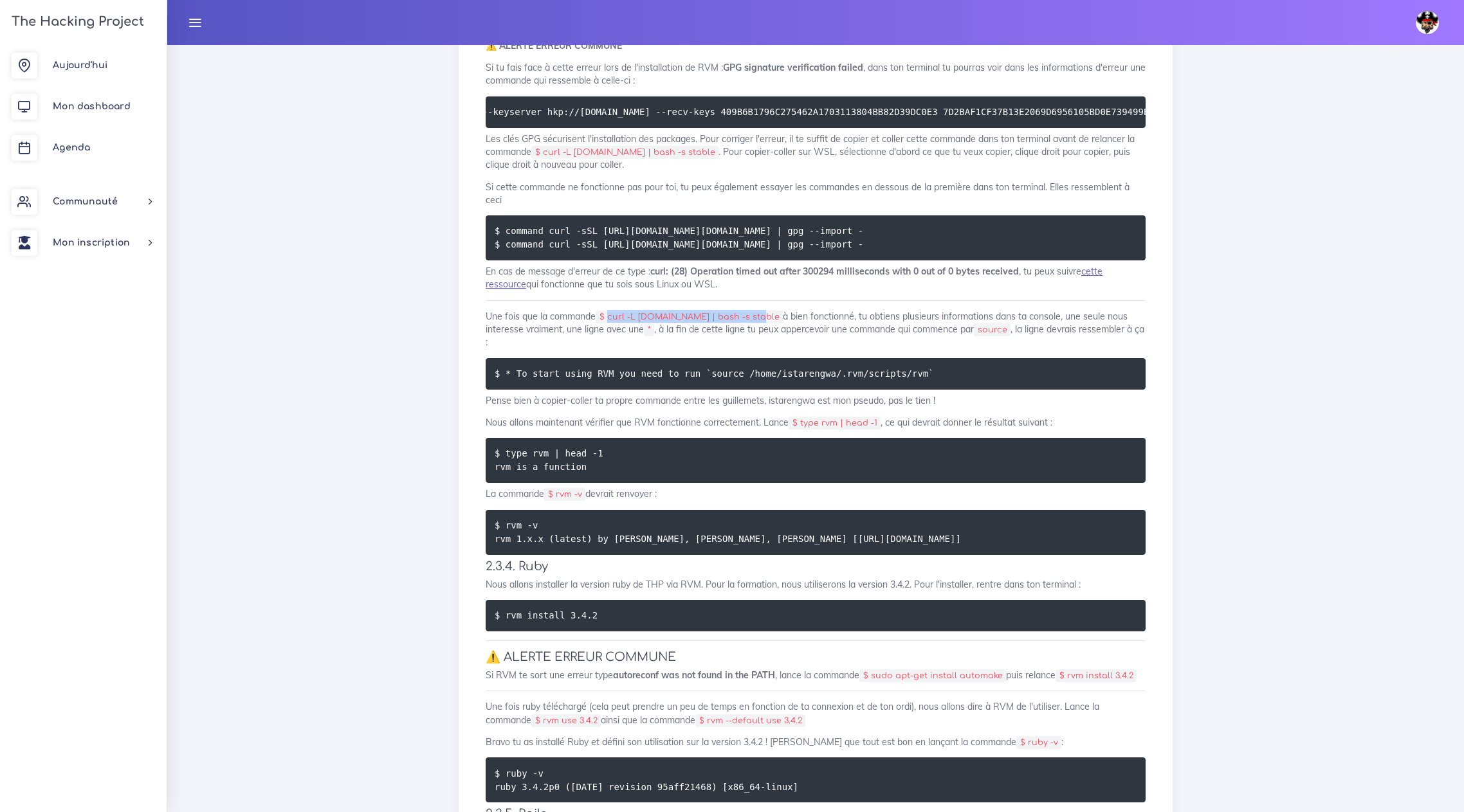
copy code "curl -L [DOMAIN_NAME] | bash -s stable"
drag, startPoint x: 560, startPoint y: 502, endPoint x: 585, endPoint y: 500, distance: 25.1
click at [585, 500] on code "$ rvm -v" at bounding box center [564, 494] width 41 height 13
click at [595, 623] on pre "$ rvm install 3.4.2" at bounding box center [816, 616] width 660 height 32
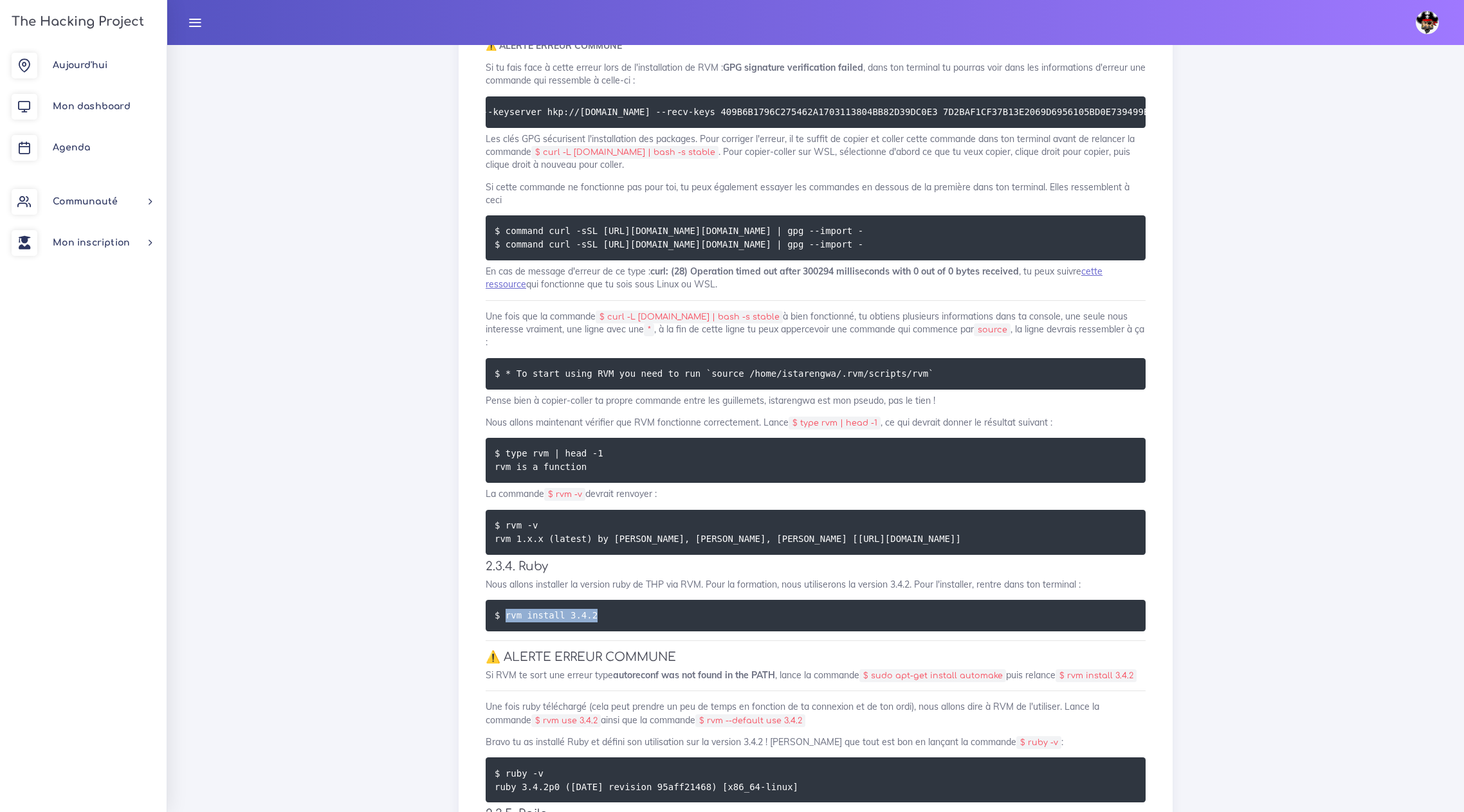
drag, startPoint x: 506, startPoint y: 623, endPoint x: 599, endPoint y: 620, distance: 93.0
click at [599, 620] on pre "$ rvm install 3.4.2" at bounding box center [816, 616] width 660 height 32
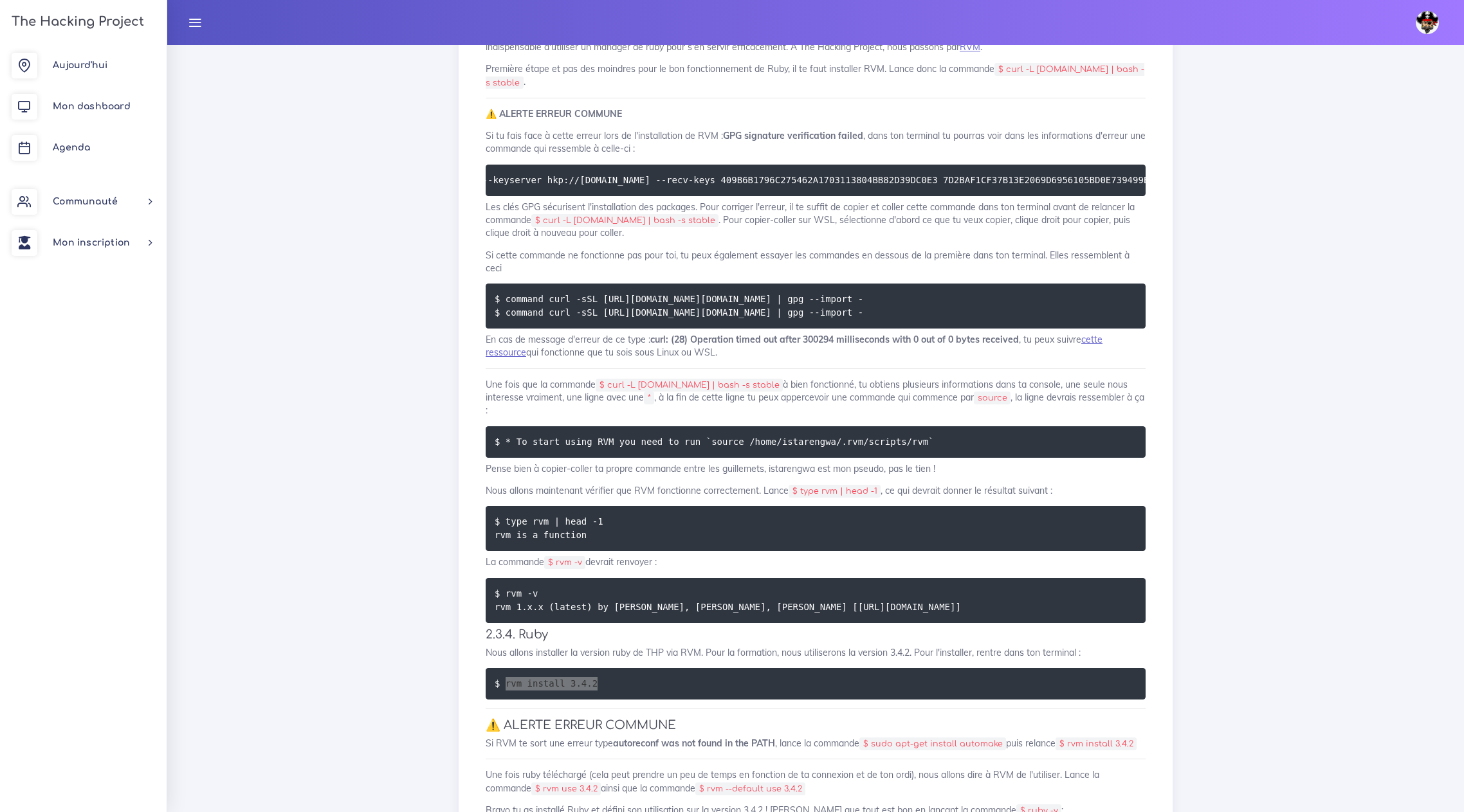
scroll to position [2316, 0]
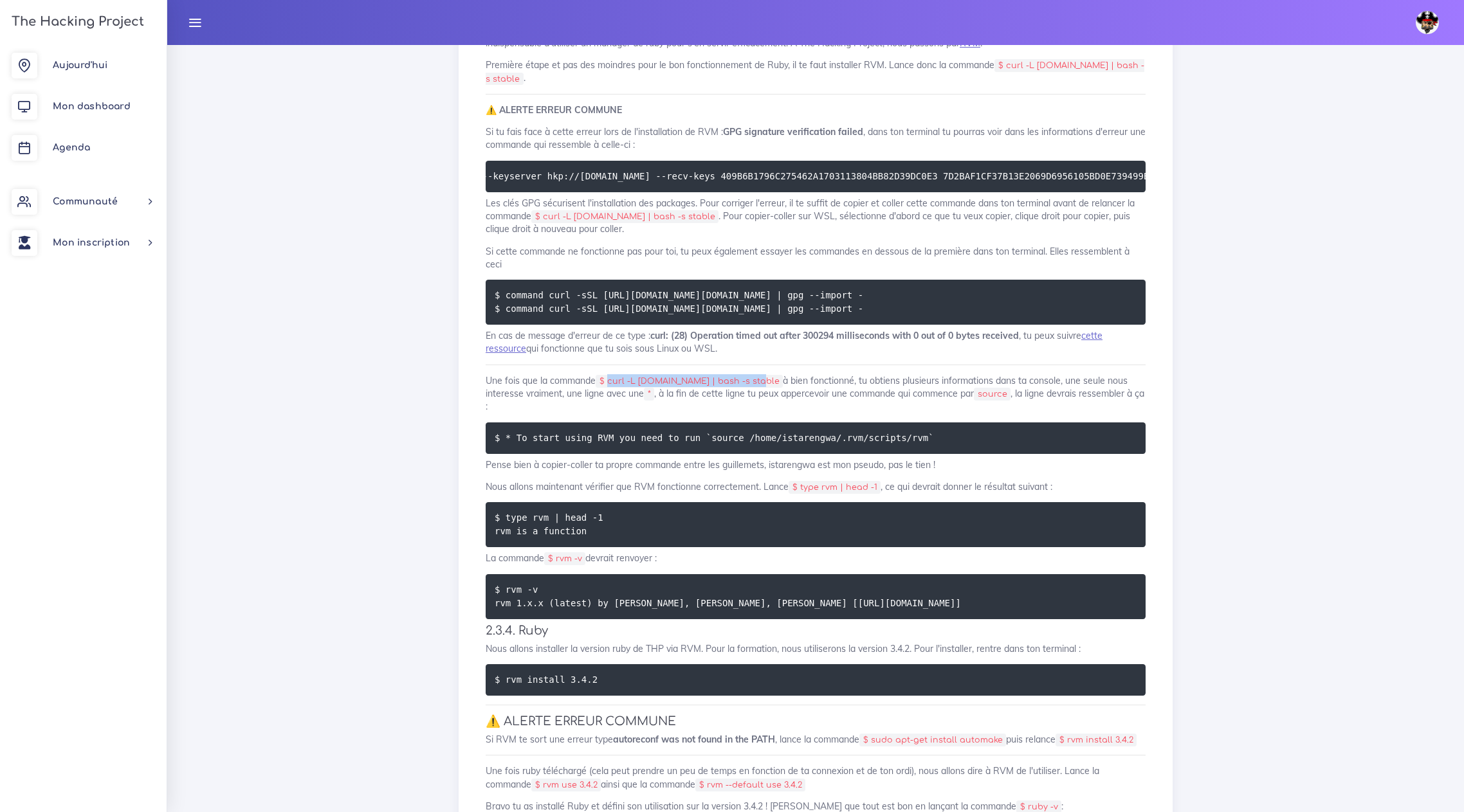
drag, startPoint x: 610, startPoint y: 399, endPoint x: 745, endPoint y: 399, distance: 135.0
click at [745, 388] on code "$ curl -L [DOMAIN_NAME] | bash -s stable" at bounding box center [689, 382] width 187 height 13
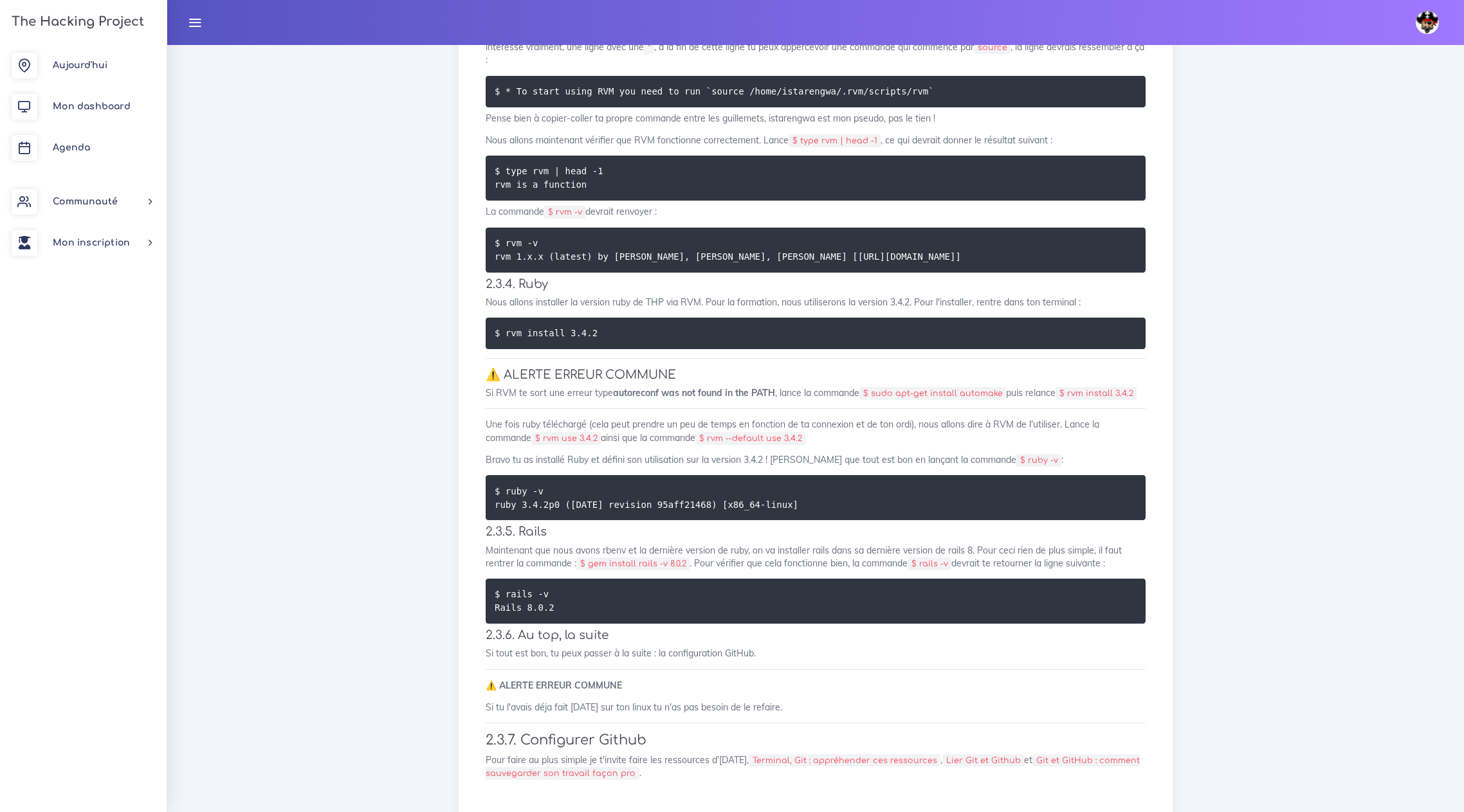
scroll to position [2749, 0]
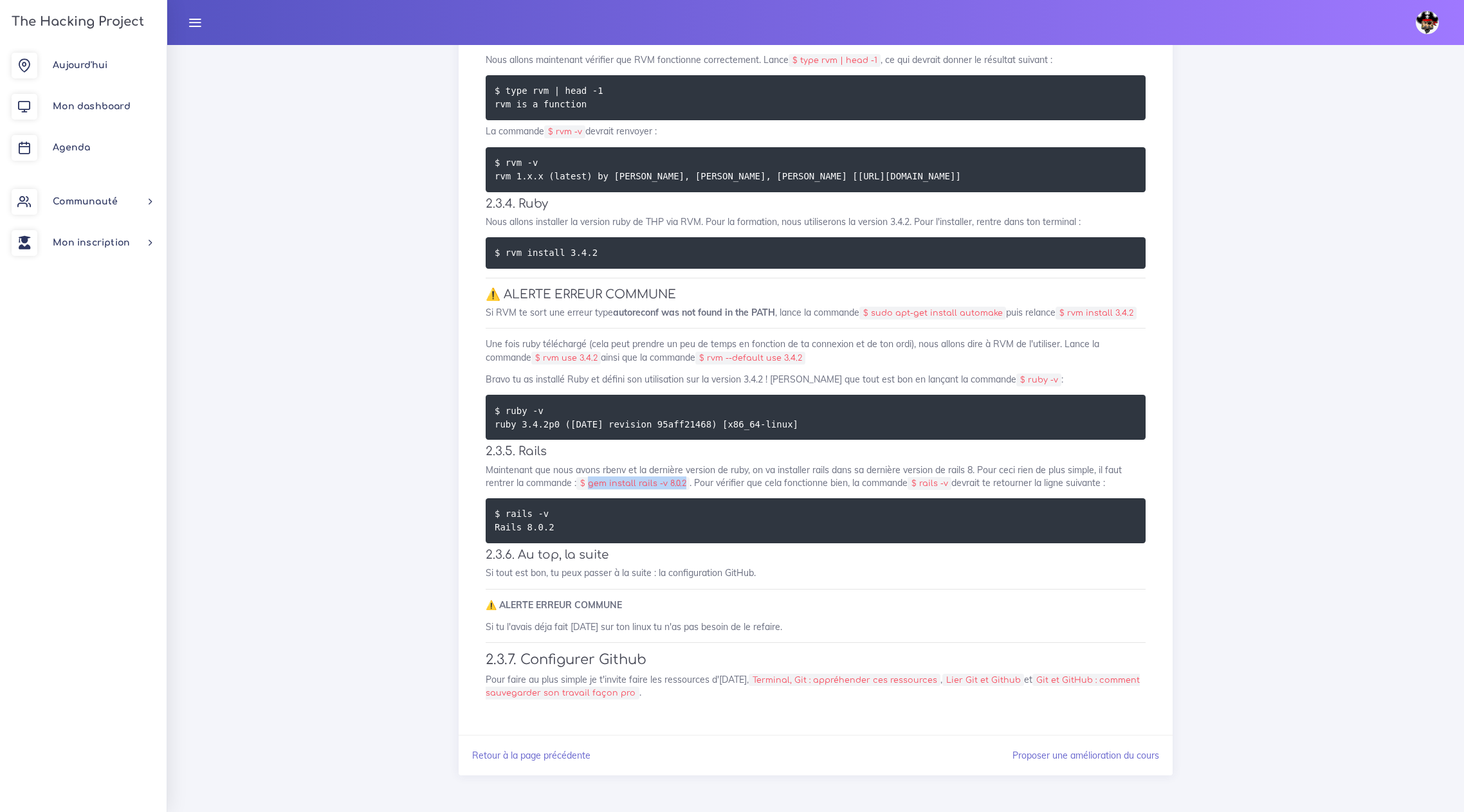
drag, startPoint x: 685, startPoint y: 482, endPoint x: 591, endPoint y: 483, distance: 94.0
click at [591, 483] on code "$ gem install rails -v 8.0.2" at bounding box center [633, 484] width 114 height 13
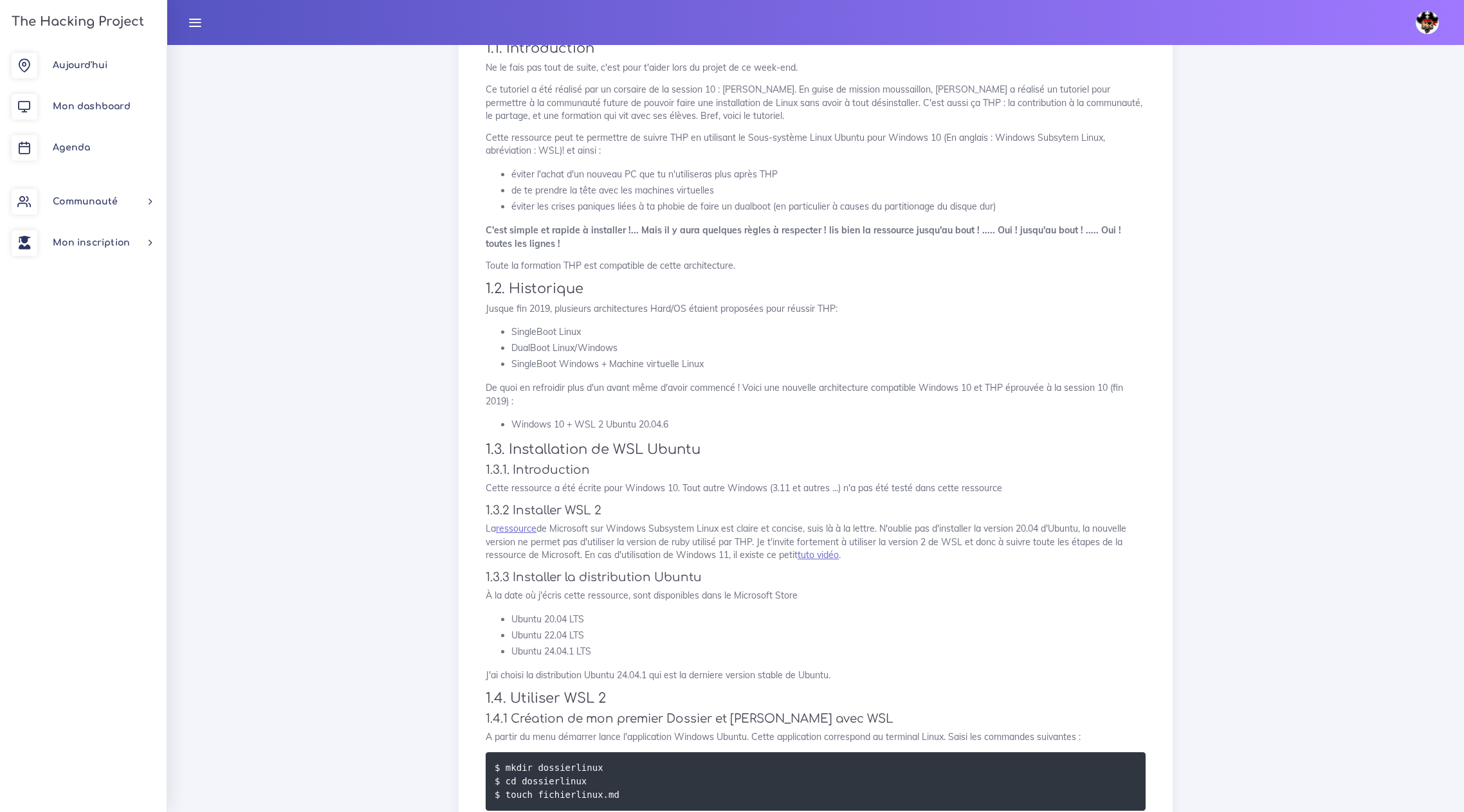
scroll to position [0, 0]
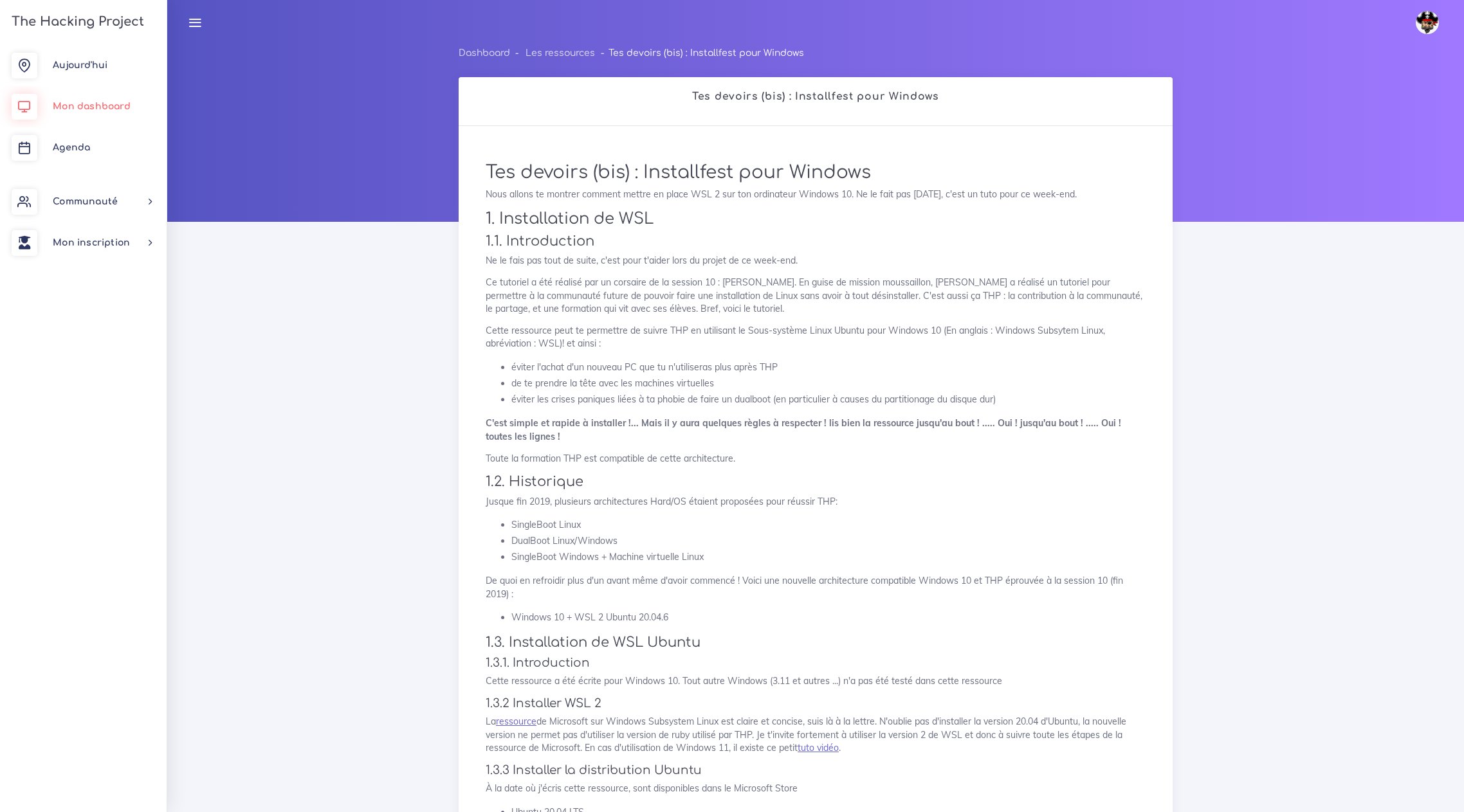
click at [77, 104] on span "Mon dashboard" at bounding box center [92, 106] width 78 height 9
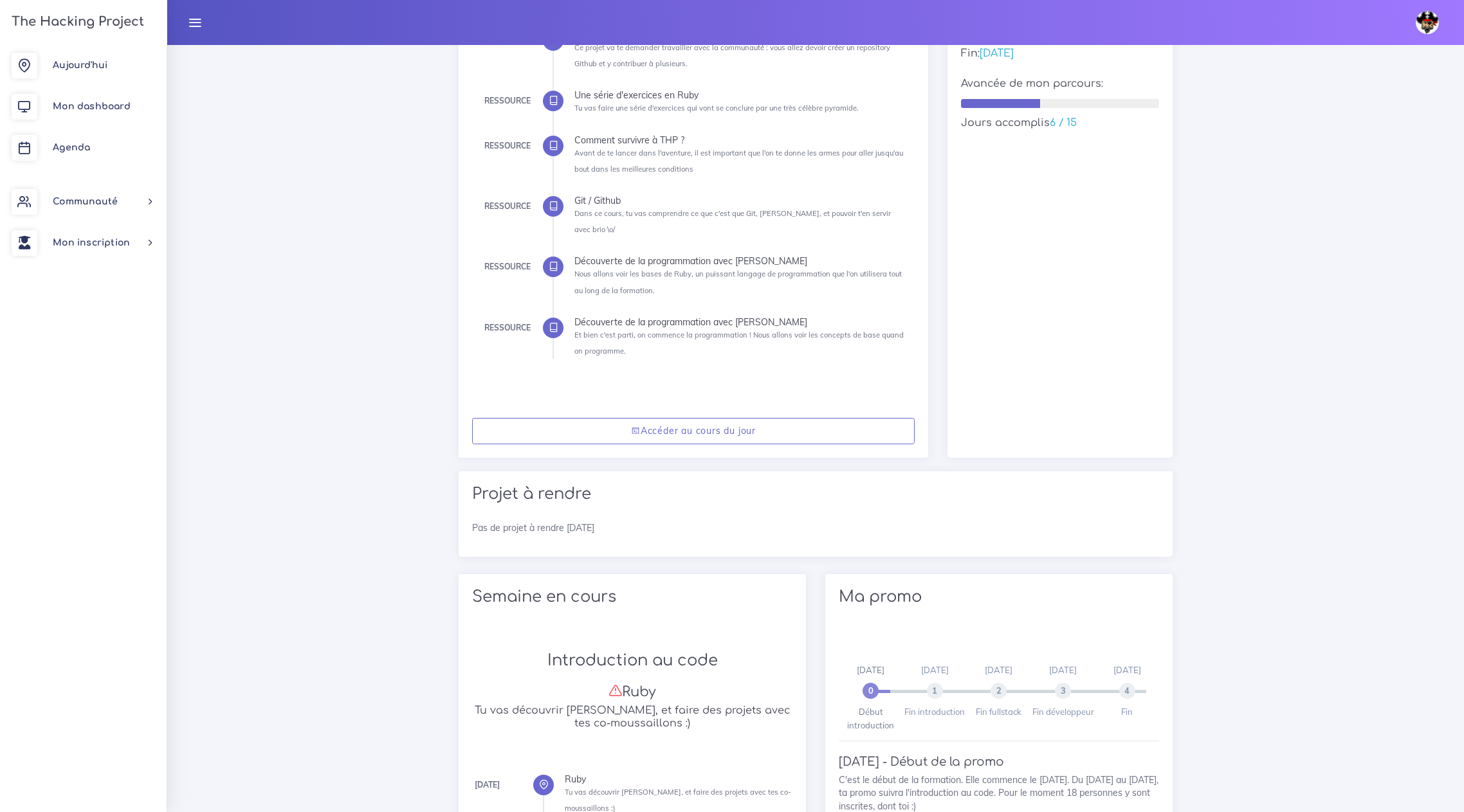
scroll to position [128, 0]
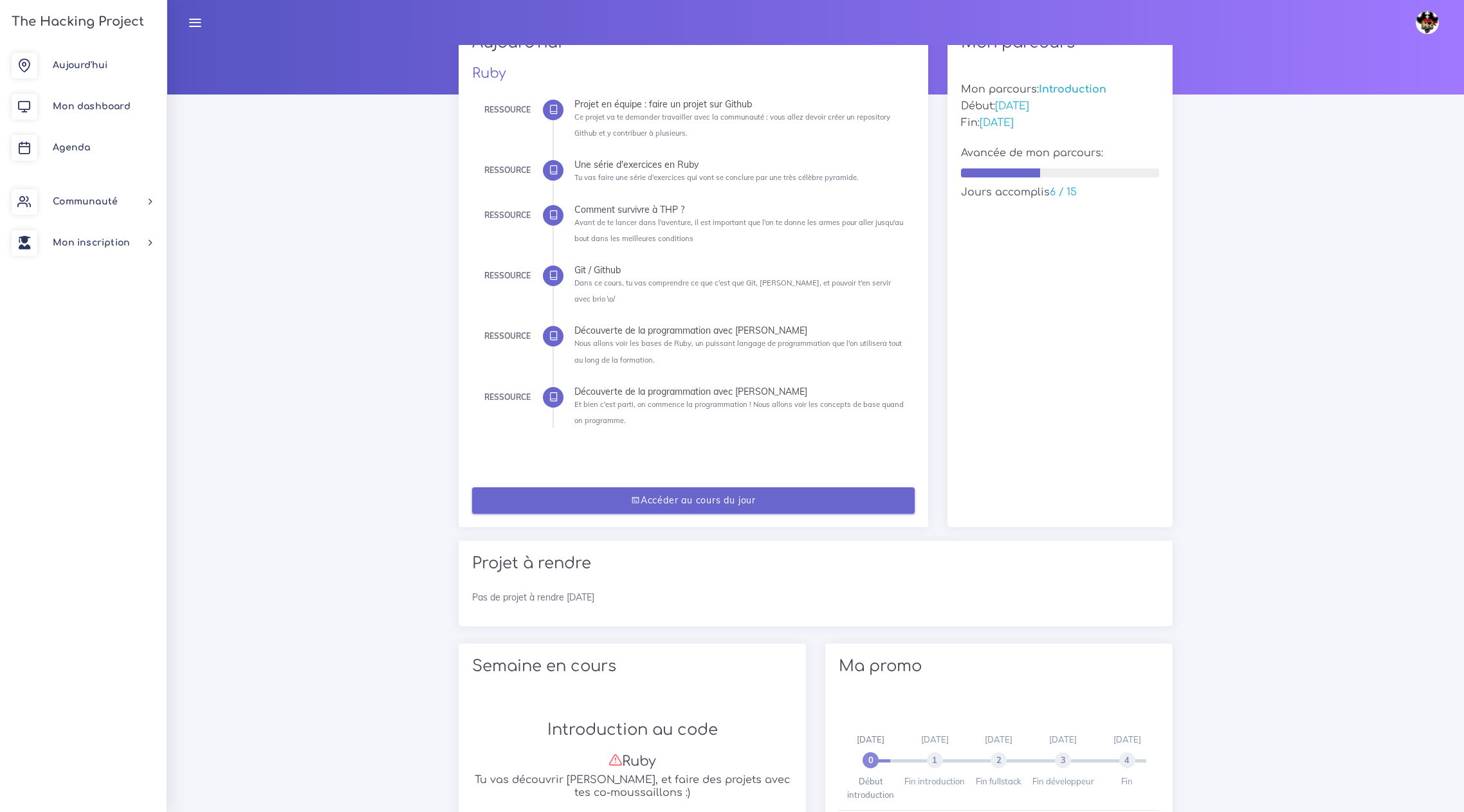
click at [681, 488] on link "Accéder au cours du jour" at bounding box center [693, 501] width 442 height 26
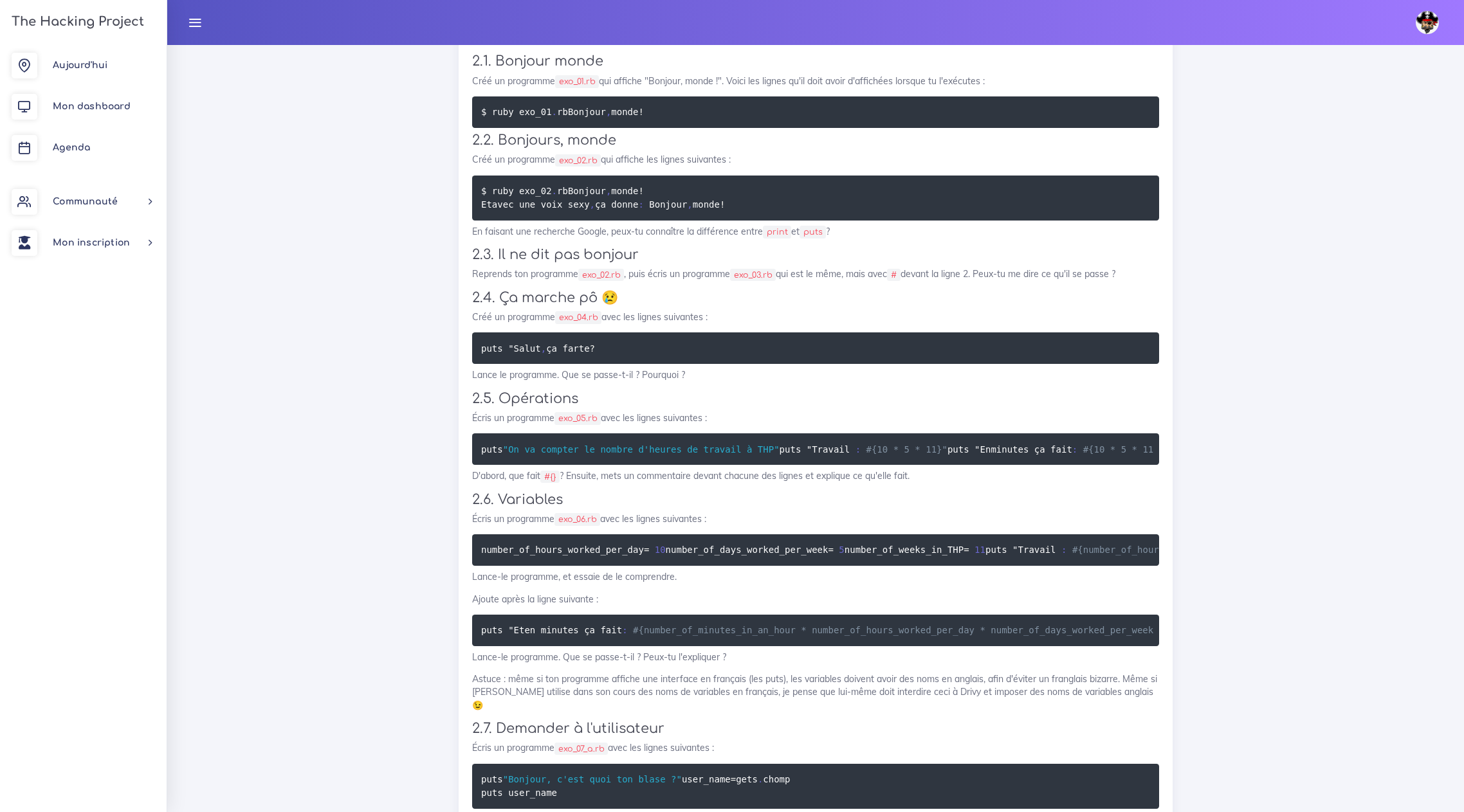
scroll to position [2701, 0]
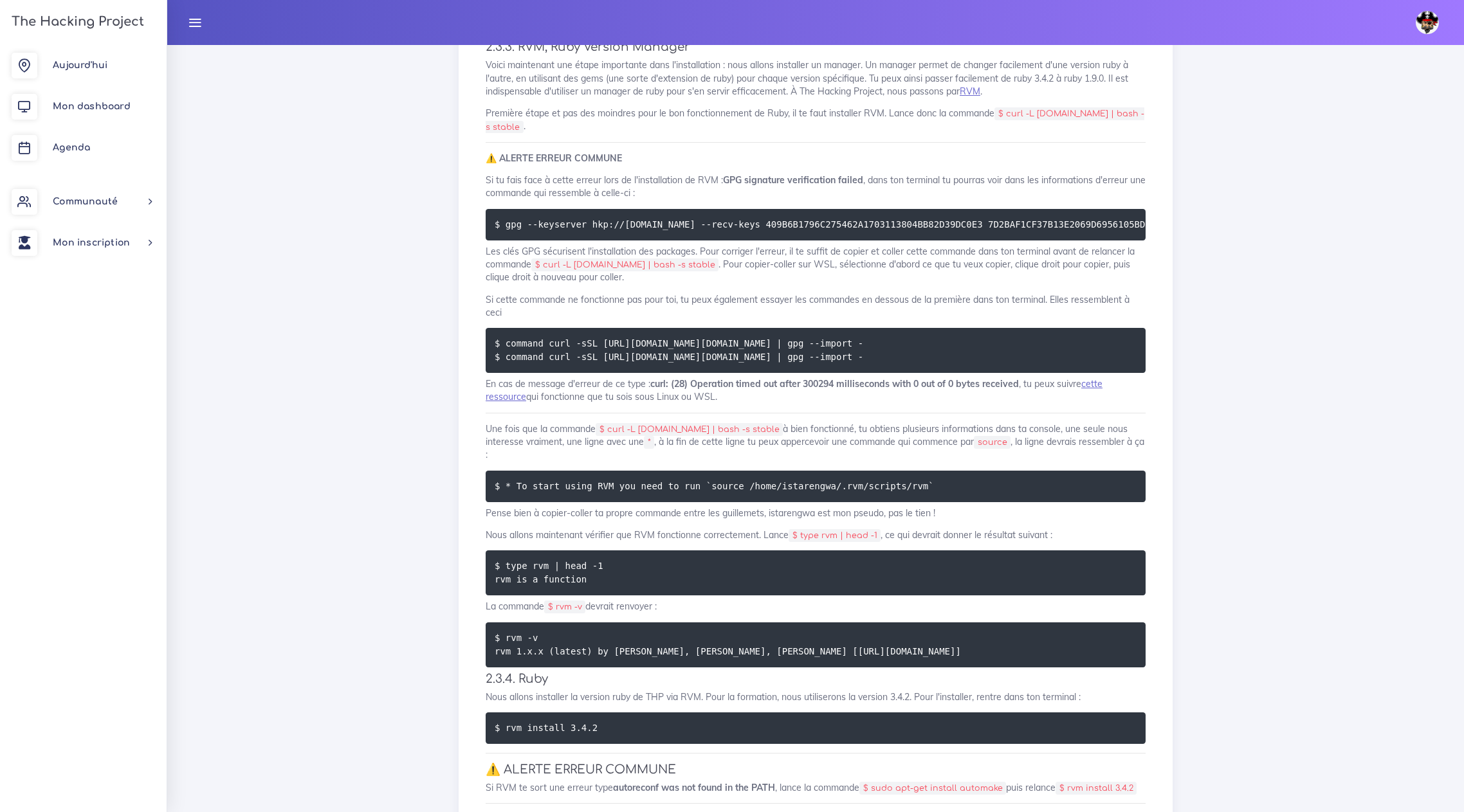
scroll to position [2316, 0]
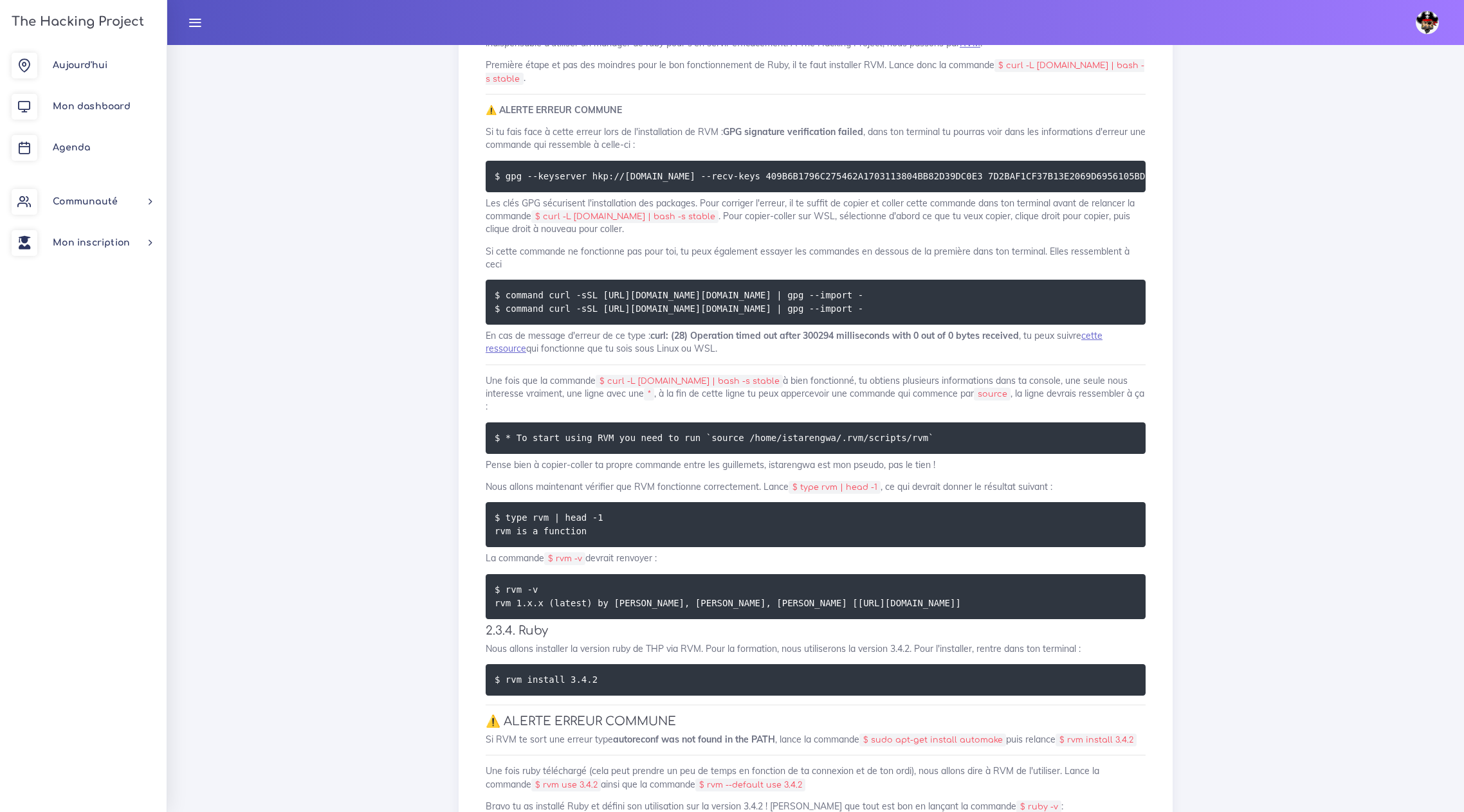
click at [644, 237] on p "Les clés GPG sécurisent l'installation des packages. Pour corriger l'erreur, il…" at bounding box center [816, 216] width 660 height 39
drag, startPoint x: 545, startPoint y: 238, endPoint x: 681, endPoint y: 237, distance: 136.0
click at [681, 223] on code "$ curl -L [DOMAIN_NAME] | bash -s stable" at bounding box center [625, 217] width 187 height 13
copy code "curl -L [DOMAIN_NAME] | bash -s stable"
drag, startPoint x: 505, startPoint y: 330, endPoint x: 831, endPoint y: 332, distance: 326.0
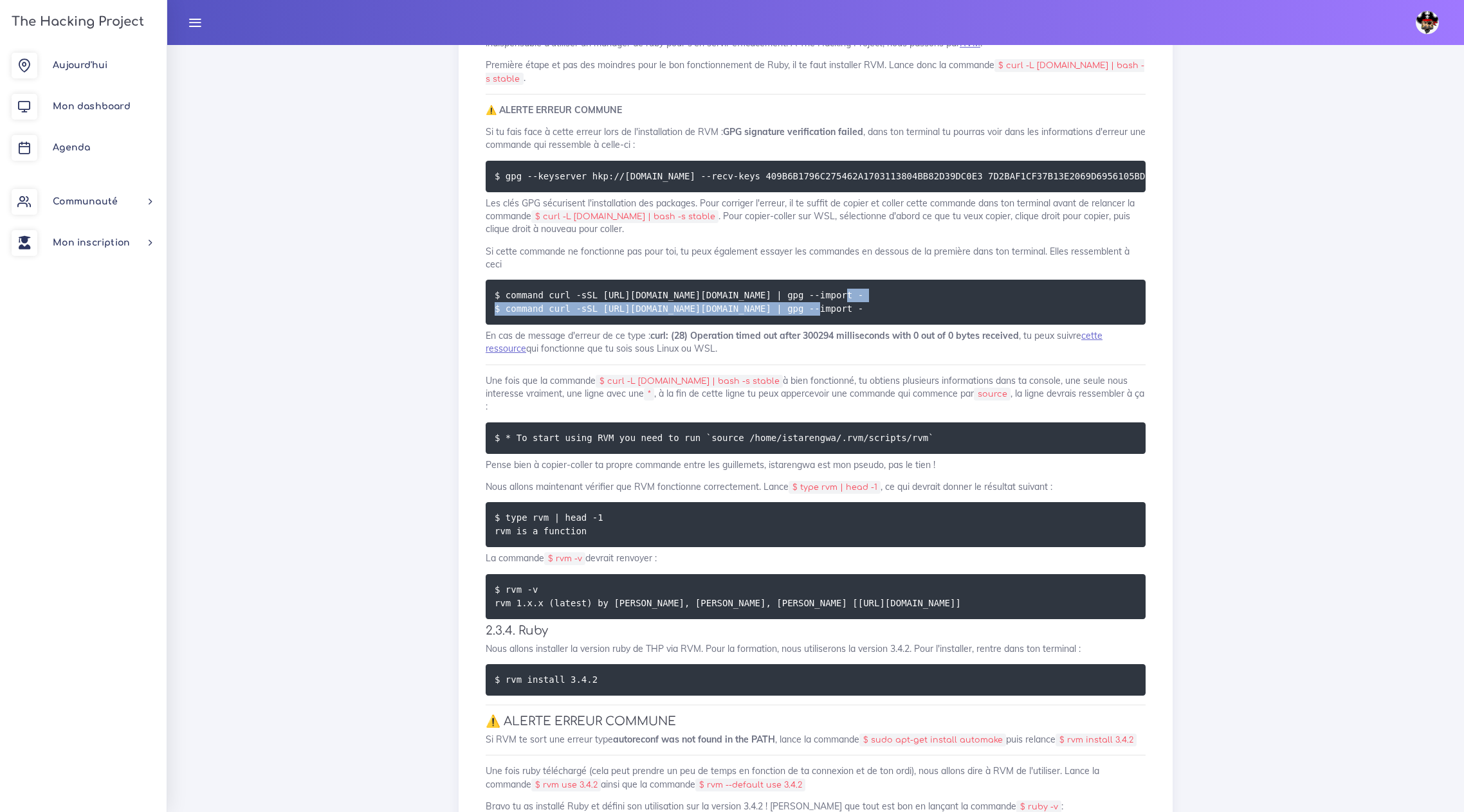
click at [831, 325] on pre "$ command curl -sSL [URL][DOMAIN_NAME][DOMAIN_NAME] | gpg --import - $ command …" at bounding box center [816, 302] width 660 height 45
copy code "command curl -sSL [URL][DOMAIN_NAME][DOMAIN_NAME] | gpg --import -"
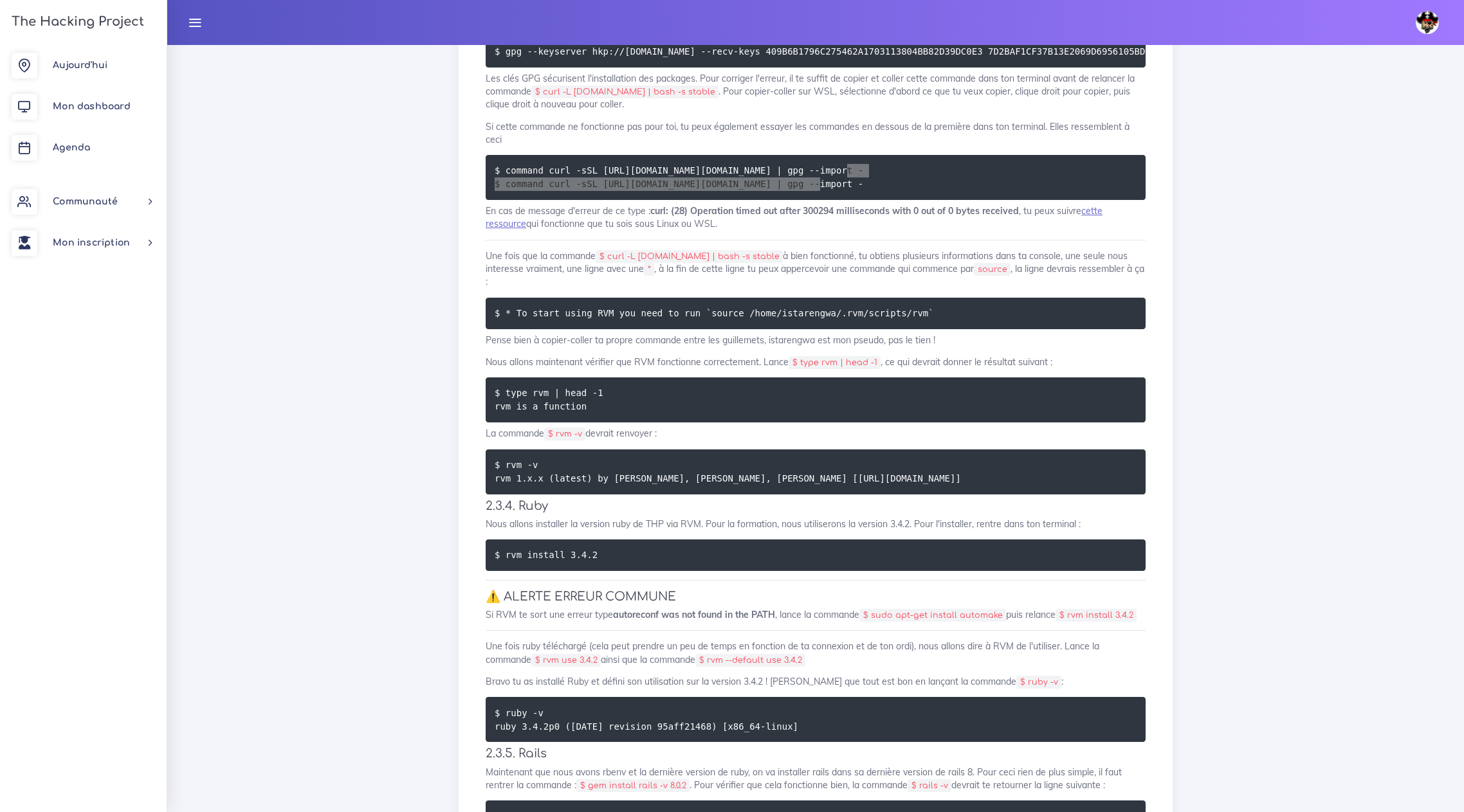
scroll to position [2444, 0]
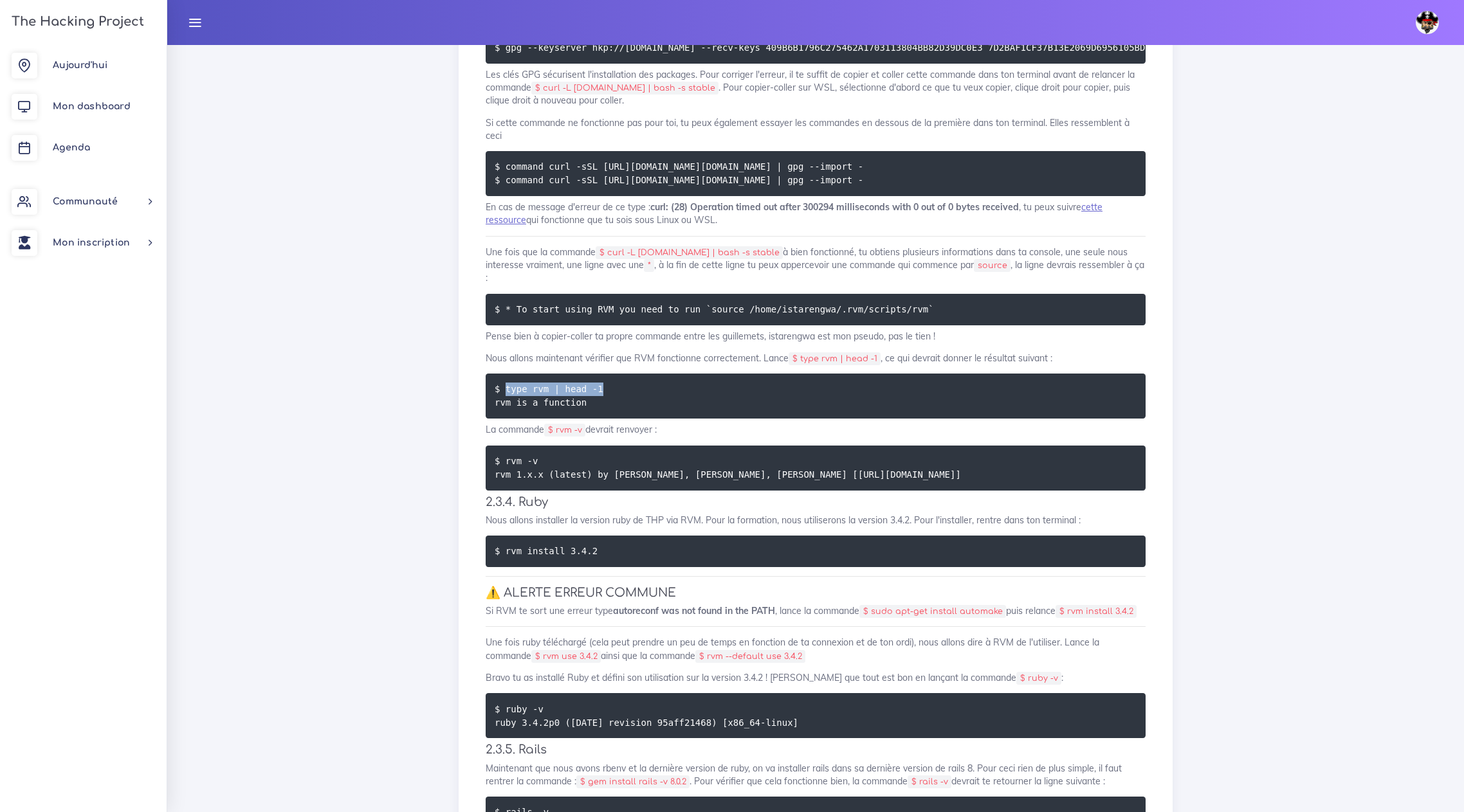
drag, startPoint x: 505, startPoint y: 396, endPoint x: 596, endPoint y: 397, distance: 91.0
click at [596, 397] on pre "$ type rvm | head -1 rvm is a function" at bounding box center [816, 396] width 660 height 45
copy code "type rvm | head -1"
drag, startPoint x: 557, startPoint y: 435, endPoint x: 586, endPoint y: 436, distance: 29.0
click at [586, 436] on code "$ rvm -v" at bounding box center [564, 430] width 41 height 13
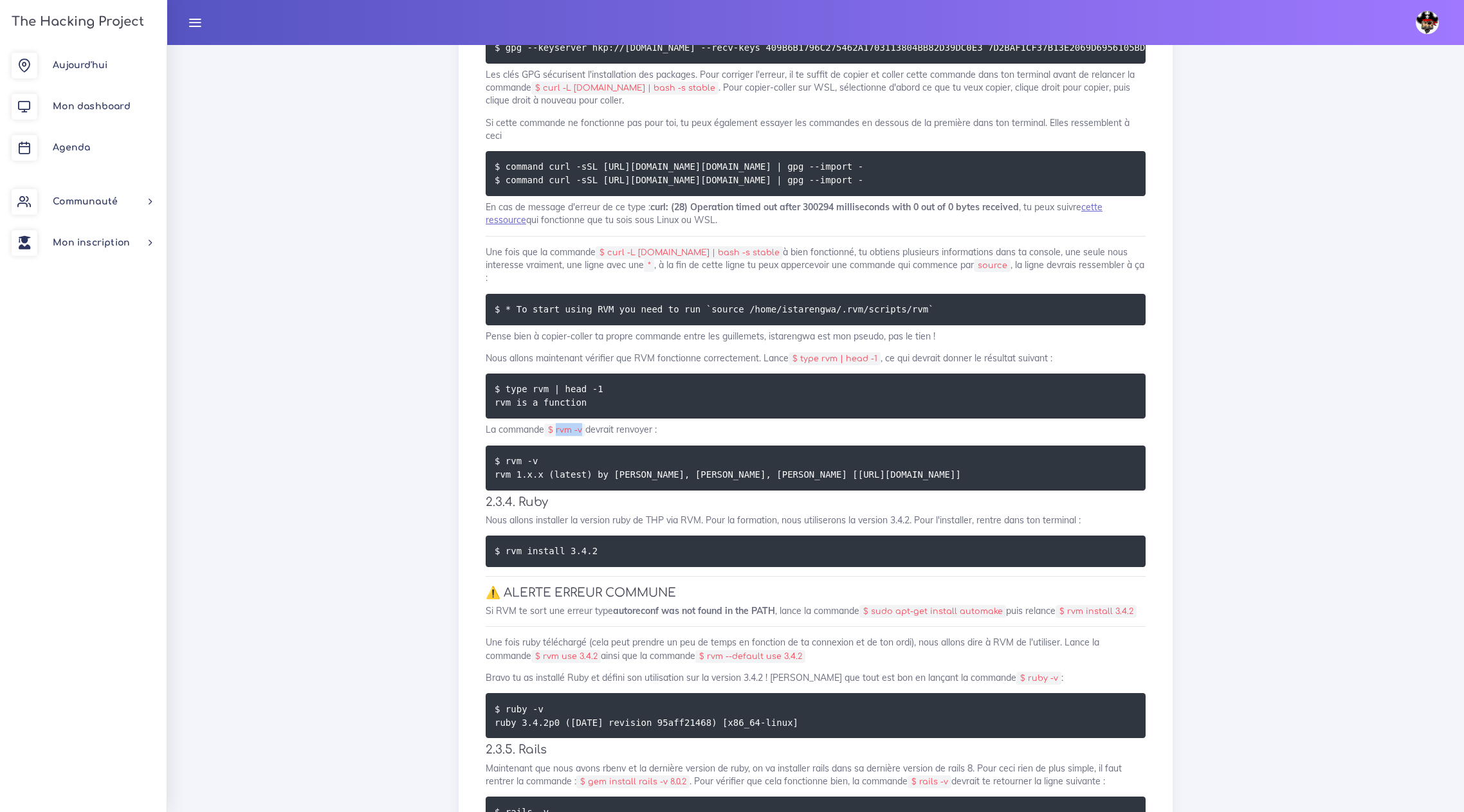
copy code "rvm -v"
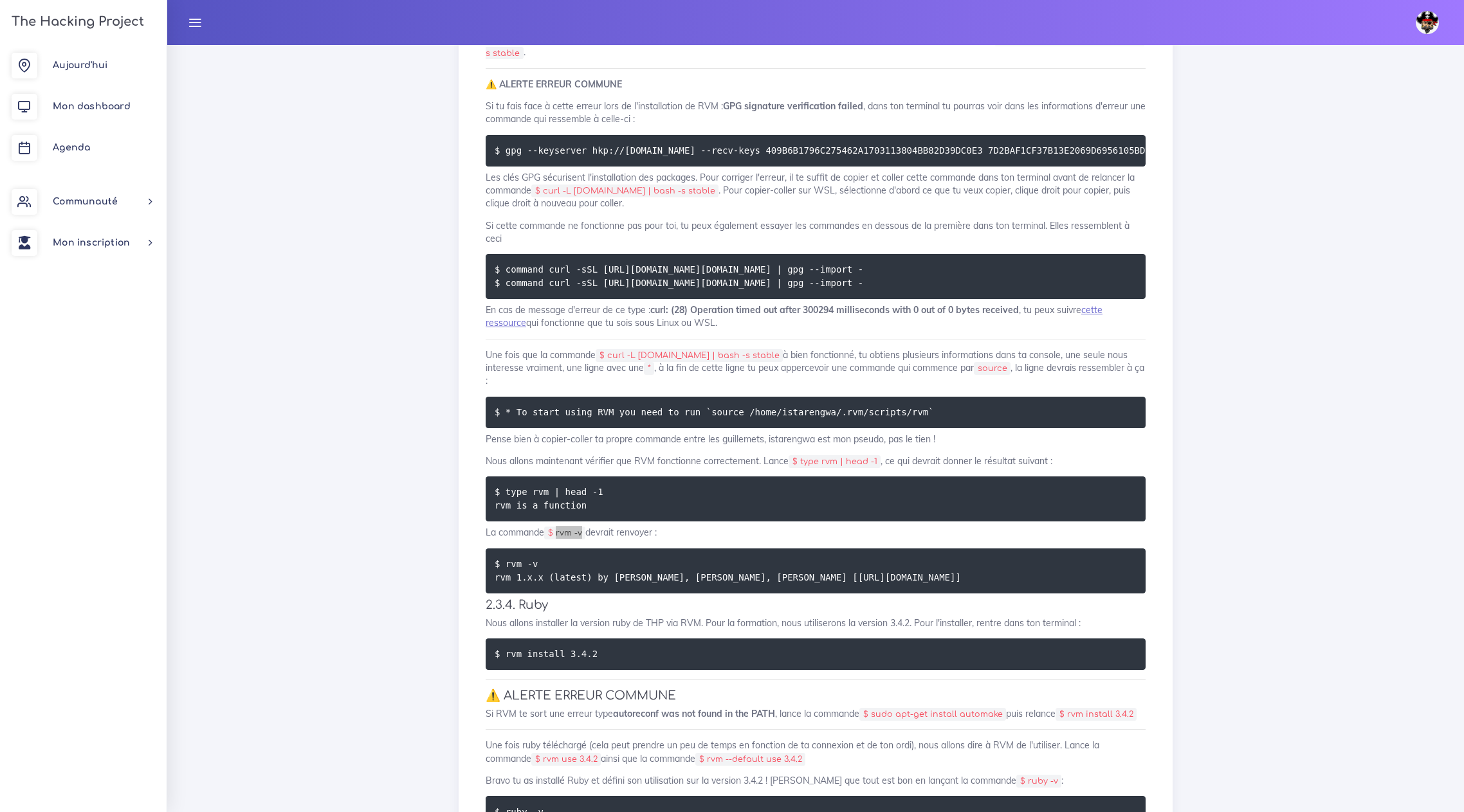
scroll to position [2316, 0]
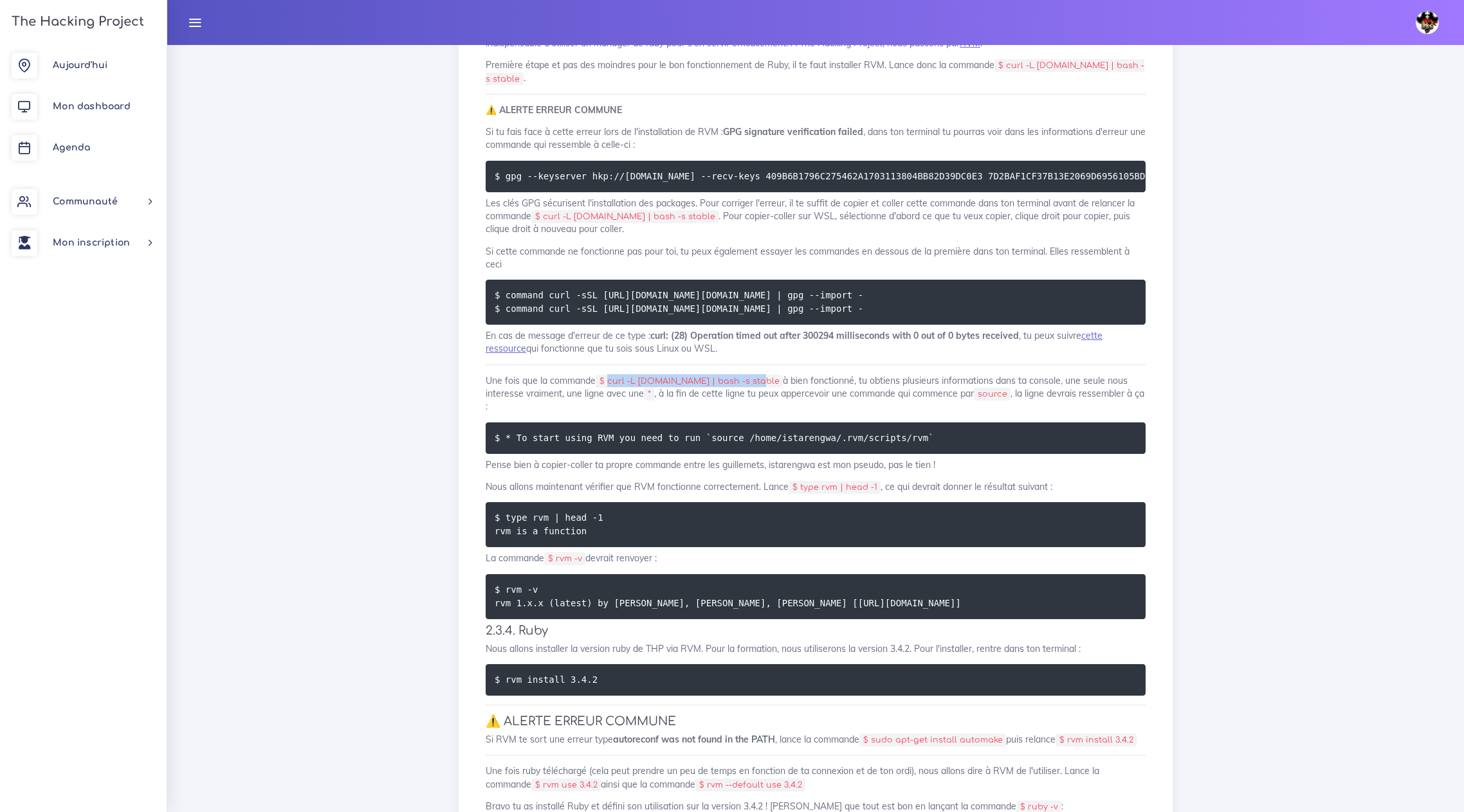
drag, startPoint x: 748, startPoint y: 399, endPoint x: 610, endPoint y: 401, distance: 138.0
click at [610, 388] on code "$ curl -L [DOMAIN_NAME] | bash -s stable" at bounding box center [689, 382] width 187 height 13
copy code "curl -L [DOMAIN_NAME] | bash -s stable"
click at [893, 408] on p "Une fois que la commande $ curl -L [DOMAIN_NAME] | bash -s stable à bien foncti…" at bounding box center [816, 394] width 660 height 39
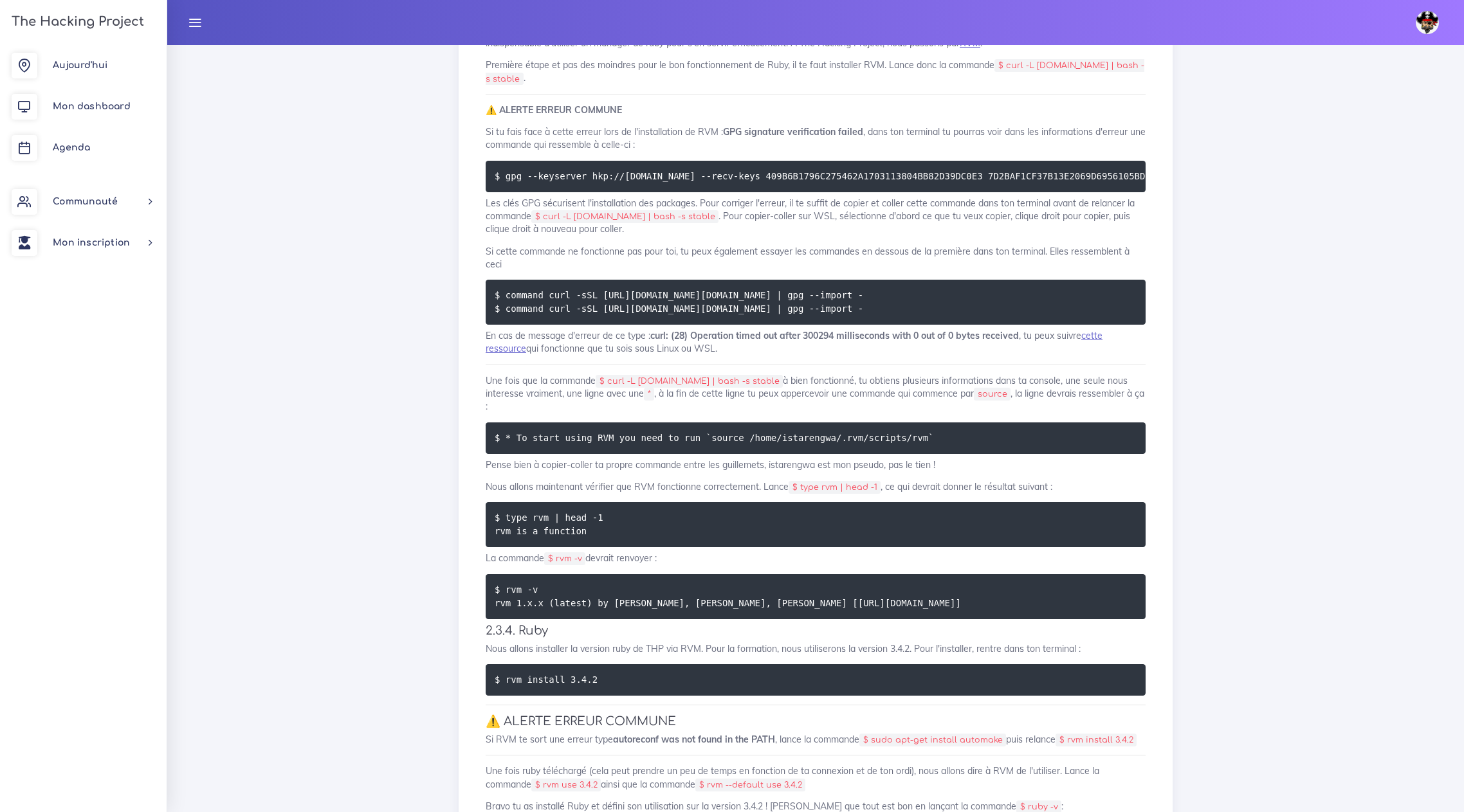
click at [877, 492] on code "$ type rvm | head -1" at bounding box center [834, 488] width 92 height 13
drag, startPoint x: 547, startPoint y: 237, endPoint x: 682, endPoint y: 234, distance: 135.0
click at [682, 223] on code "$ curl -L [DOMAIN_NAME] | bash -s stable" at bounding box center [625, 217] width 187 height 13
copy code "curl -L [DOMAIN_NAME] | bash -s stable"
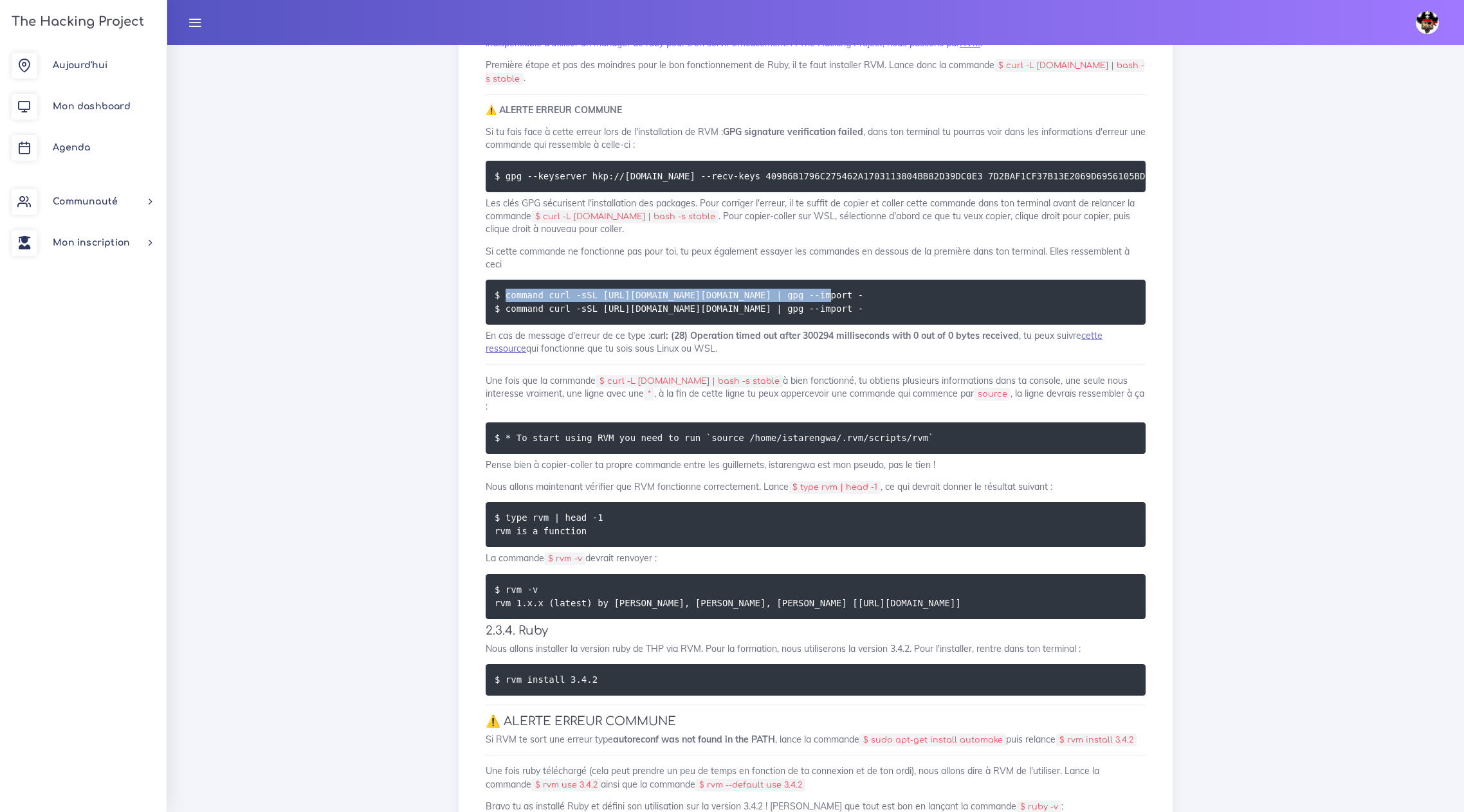
drag, startPoint x: 506, startPoint y: 312, endPoint x: 812, endPoint y: 318, distance: 306.1
click at [812, 318] on pre "$ command curl -sSL [URL][DOMAIN_NAME][DOMAIN_NAME] | gpg --import - $ command …" at bounding box center [816, 302] width 660 height 45
copy code "command curl -sSL [URL][DOMAIN_NAME][DOMAIN_NAME] | gpg --import -"
drag, startPoint x: 505, startPoint y: 326, endPoint x: 824, endPoint y: 330, distance: 319.0
click at [824, 316] on code "$ command curl -sSL [URL][DOMAIN_NAME][DOMAIN_NAME] | gpg --import - $ command …" at bounding box center [681, 302] width 373 height 28
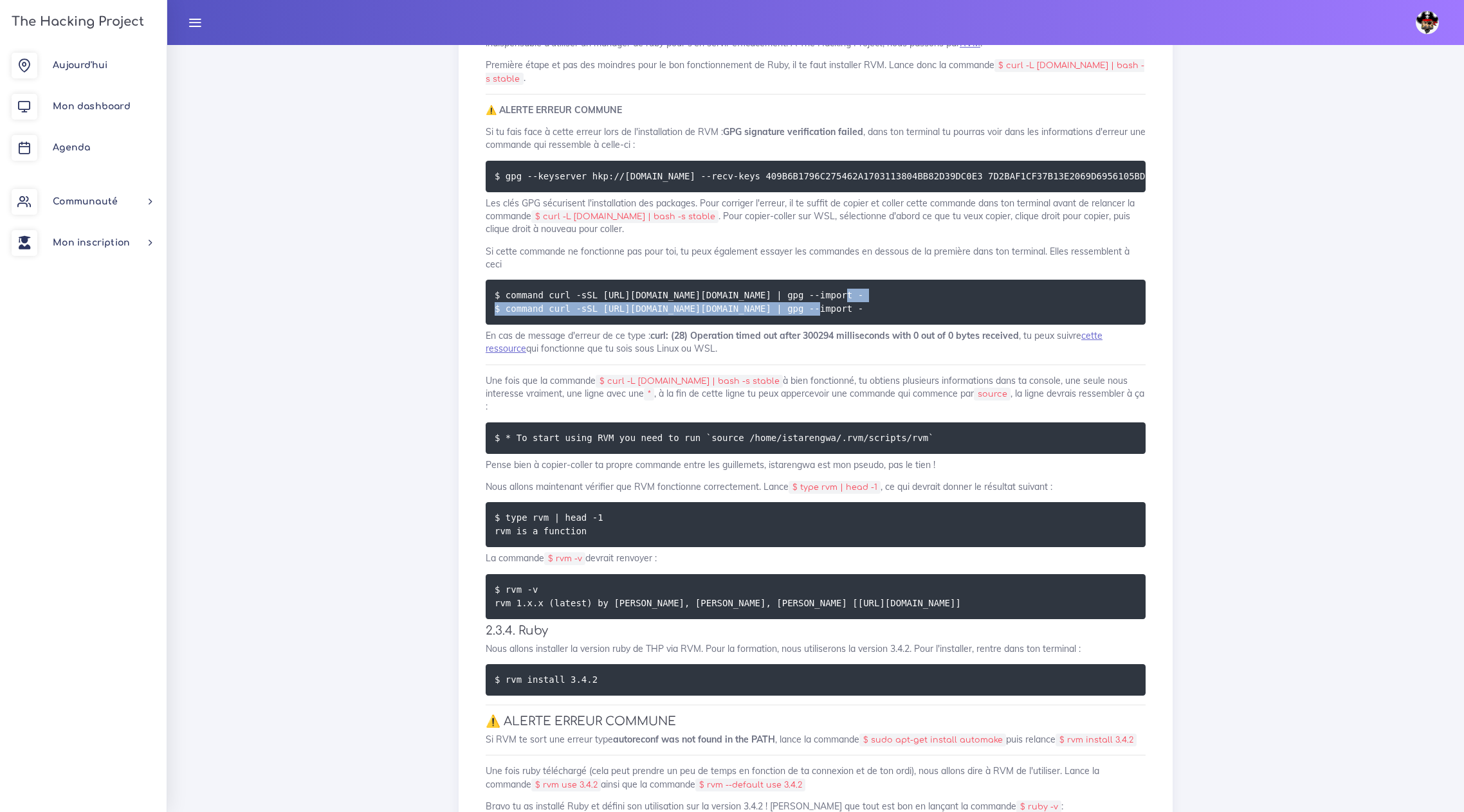
copy code "command curl -sSL [URL][DOMAIN_NAME][DOMAIN_NAME] | gpg --import -"
click at [829, 411] on p "Une fois que la commande $ curl -L [DOMAIN_NAME] | bash -s stable à bien foncti…" at bounding box center [816, 394] width 660 height 39
drag, startPoint x: 745, startPoint y: 399, endPoint x: 609, endPoint y: 399, distance: 136.0
click at [609, 388] on code "$ curl -L [DOMAIN_NAME] | bash -s stable" at bounding box center [689, 382] width 187 height 13
copy code "curl -L [DOMAIN_NAME] | bash -s stable"
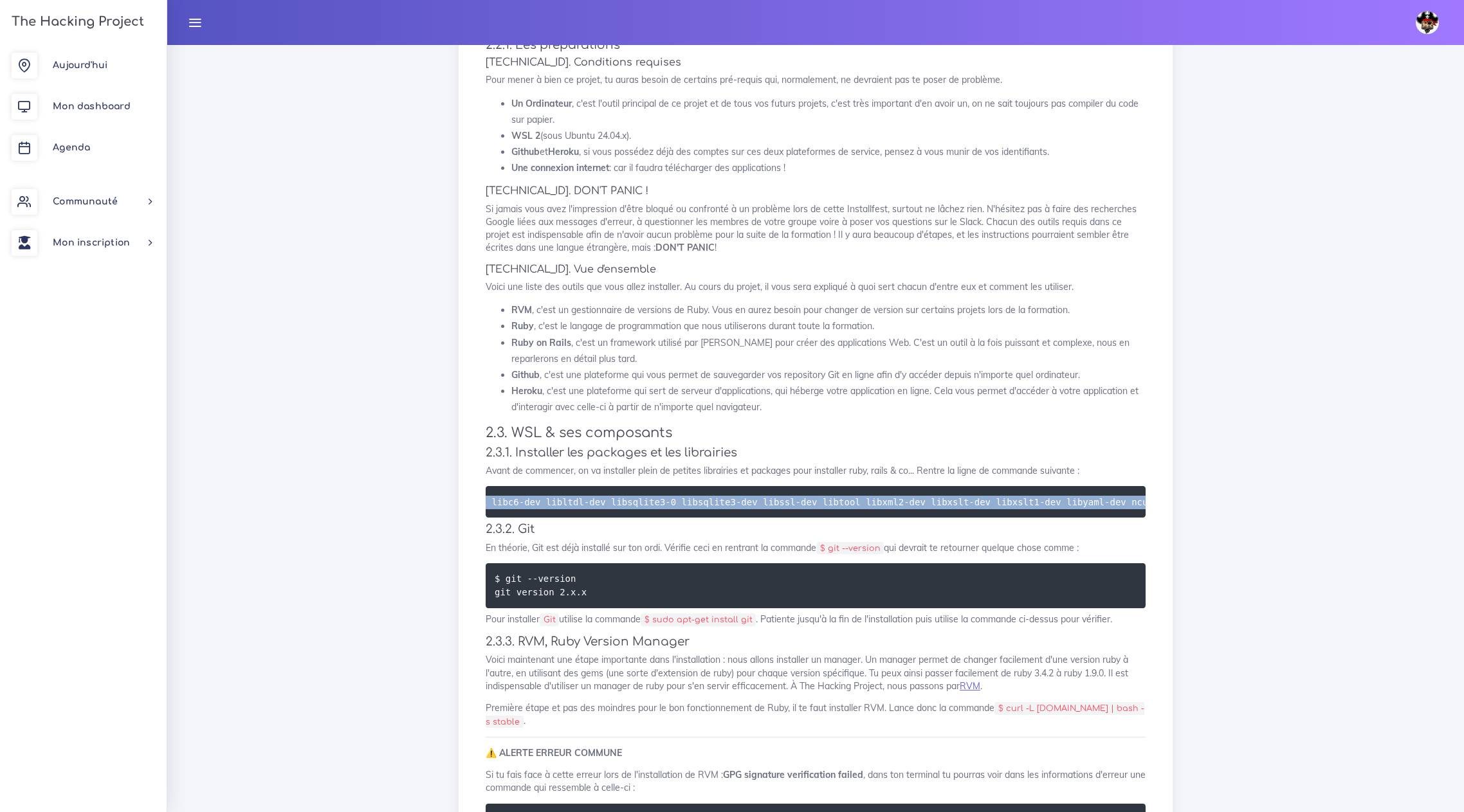
scroll to position [0, 713]
drag, startPoint x: 505, startPoint y: 502, endPoint x: 1185, endPoint y: 513, distance: 680.1
click at [1185, 513] on div "Dashboard Les ressources Tes devoirs (bis) : Installfest pour Windows Tes devoi…" at bounding box center [816, 127] width 1297 height 3510
copy code "sudo apt-get install autoconf automake bison build-essential curl git-core liba…"
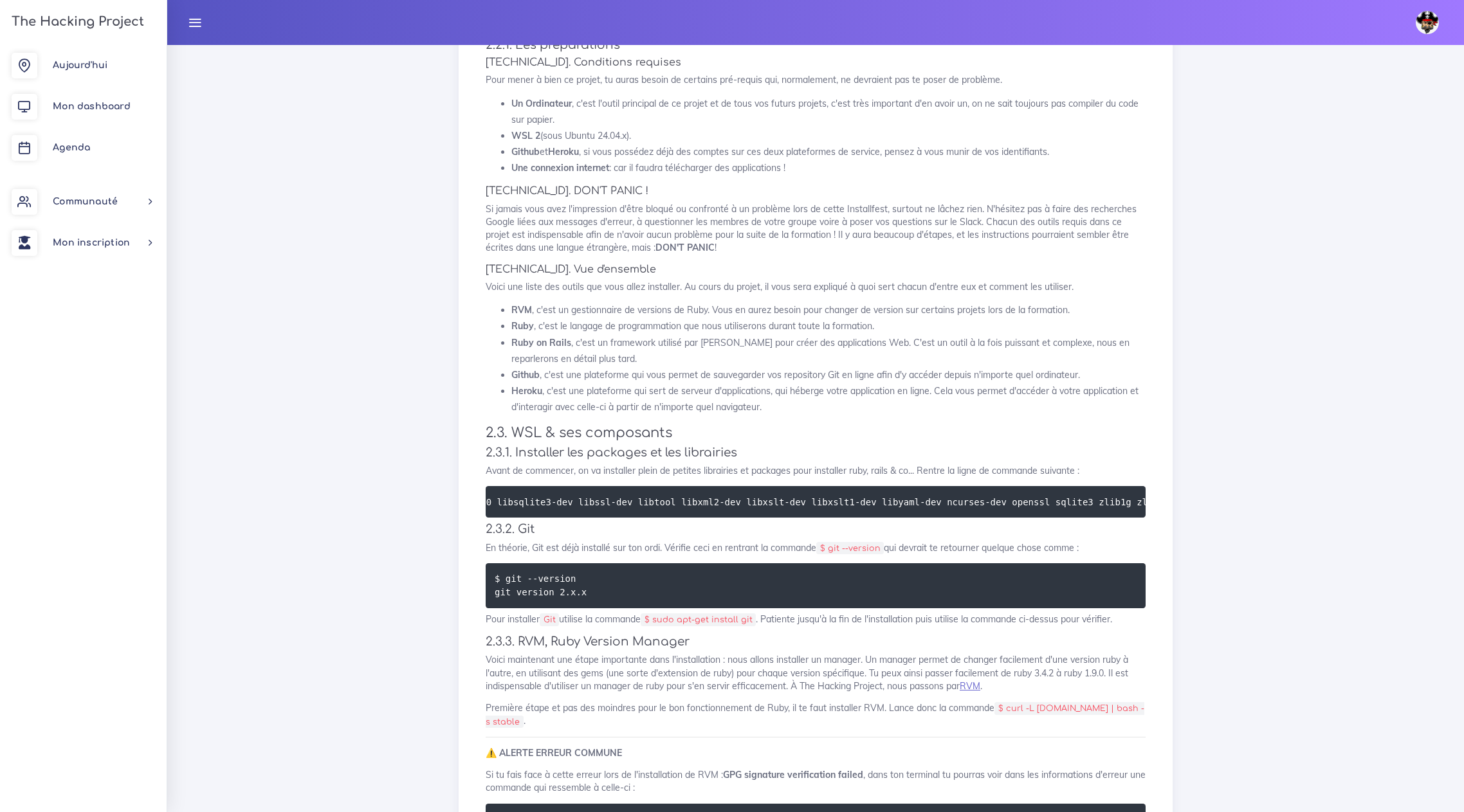
click at [723, 548] on div "Tes devoirs (bis) : Installfest pour Windows Nous allons te montrer comment met…" at bounding box center [816, 134] width 687 height 3316
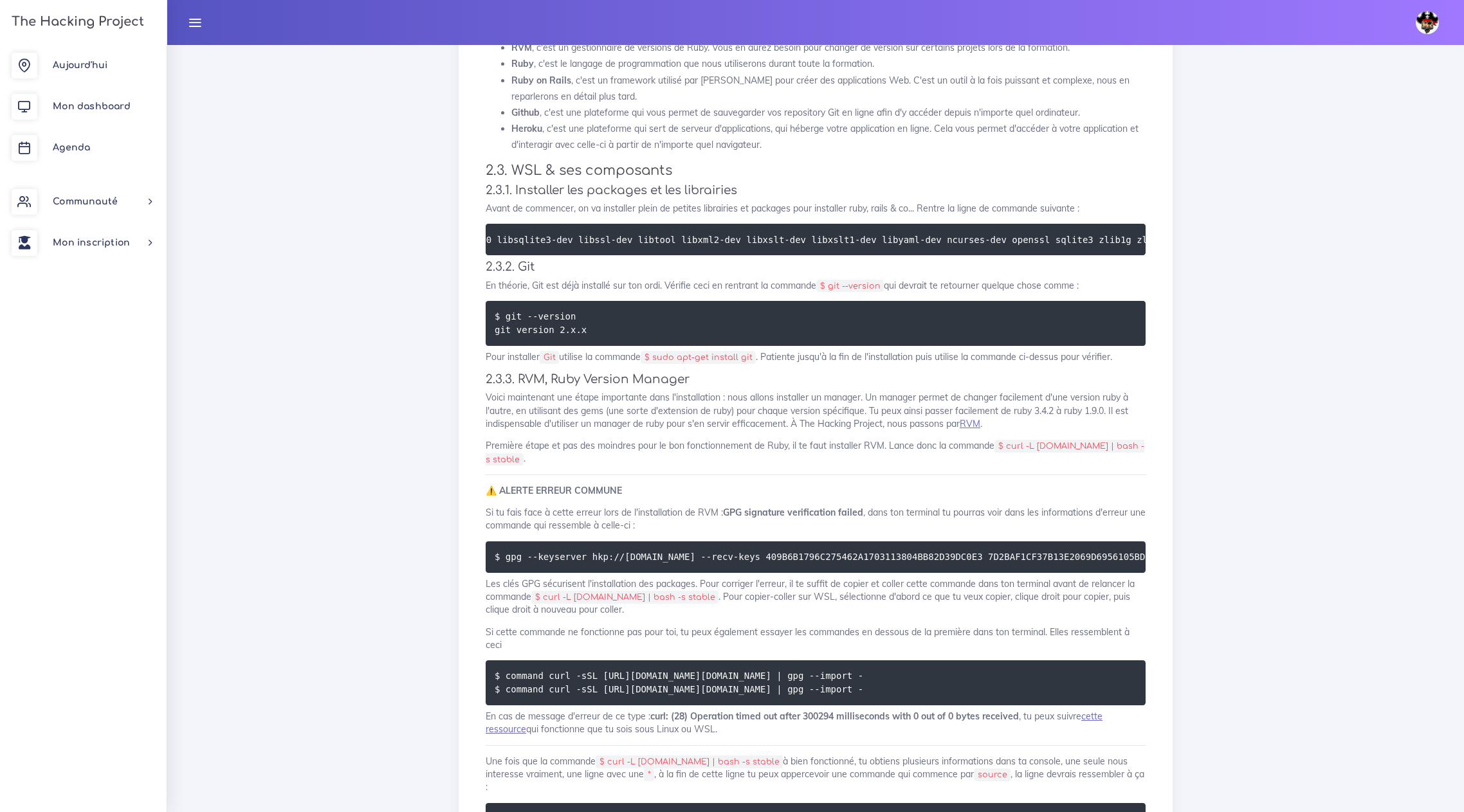
scroll to position [1994, 0]
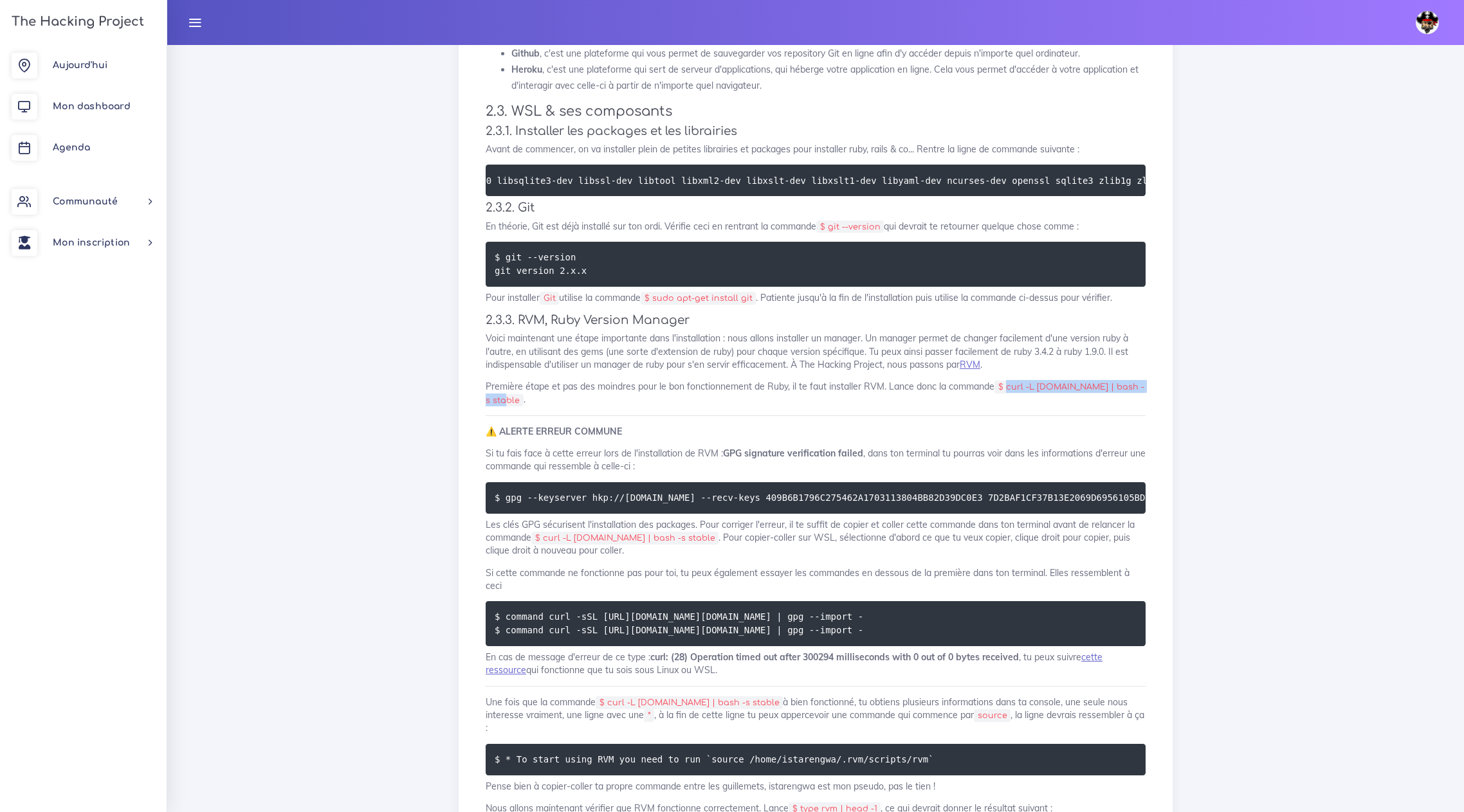
drag, startPoint x: 1009, startPoint y: 397, endPoint x: 514, endPoint y: 409, distance: 495.1
click at [514, 407] on code "$ curl -L [DOMAIN_NAME] | bash -s stable" at bounding box center [815, 394] width 658 height 26
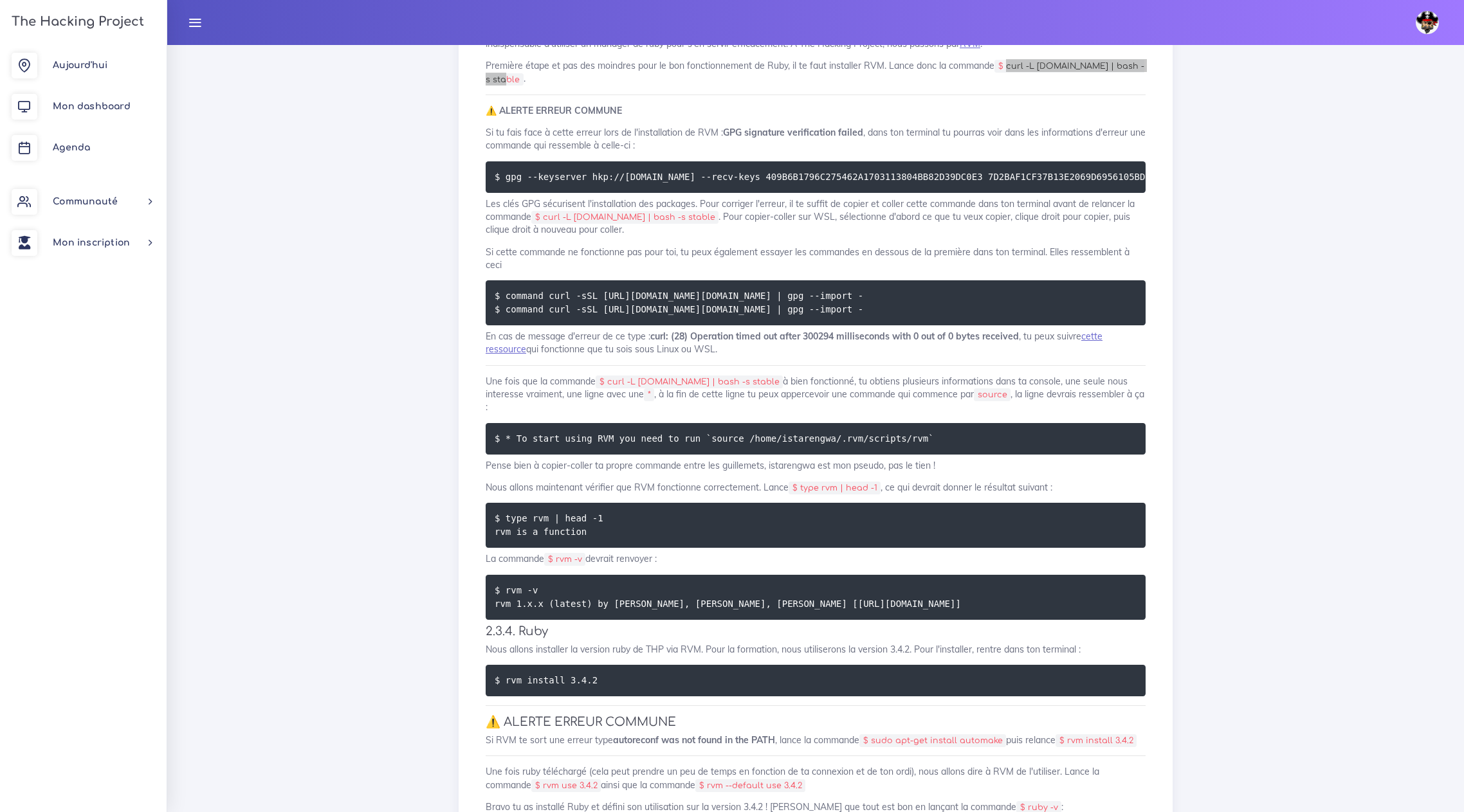
scroll to position [2316, 0]
drag, startPoint x: 694, startPoint y: 444, endPoint x: 889, endPoint y: 446, distance: 195.0
click at [889, 445] on code "$ * To start using RVM you need to run `source /home/istarengwa/.rvm/scripts/rv…" at bounding box center [715, 438] width 442 height 14
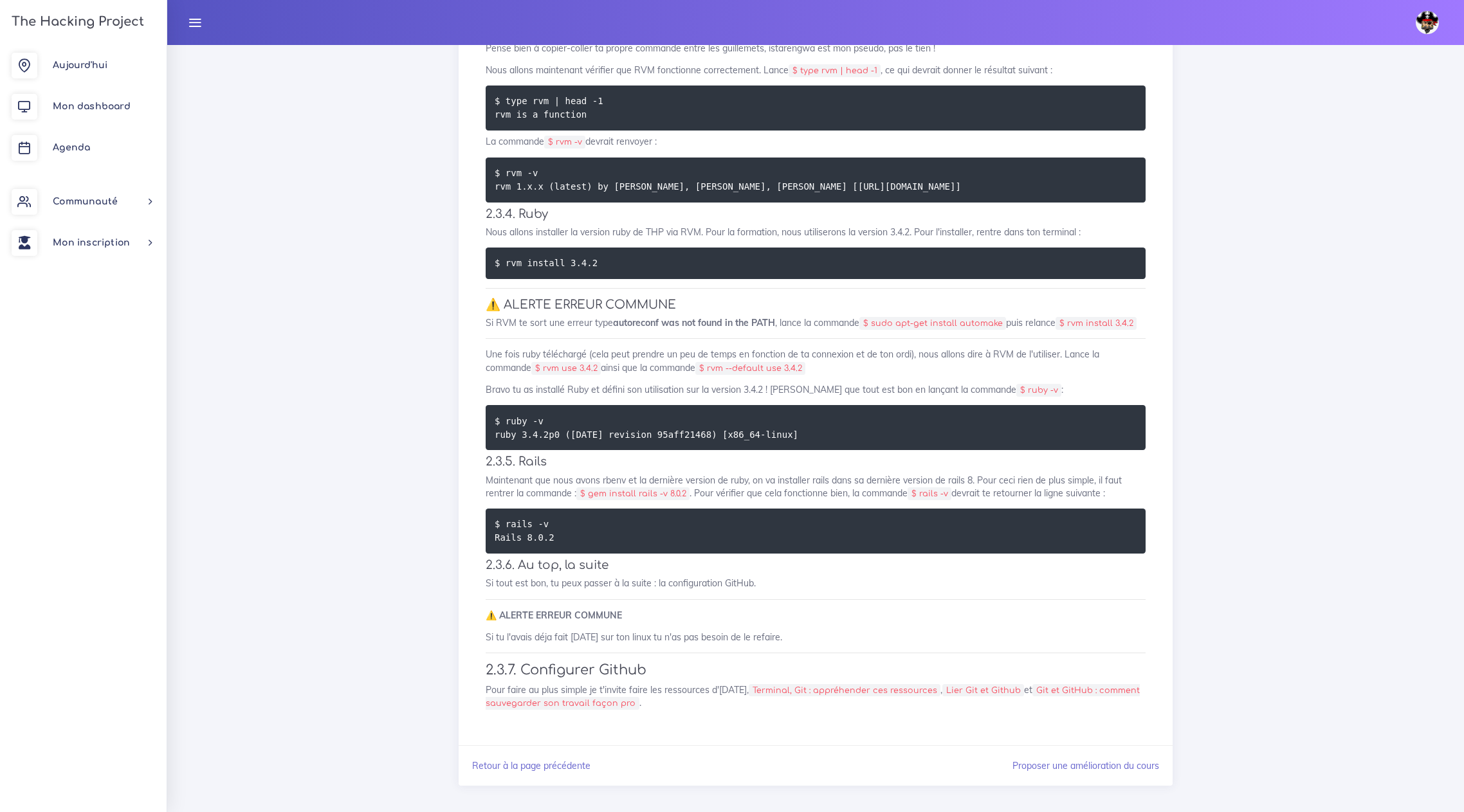
scroll to position [2749, 0]
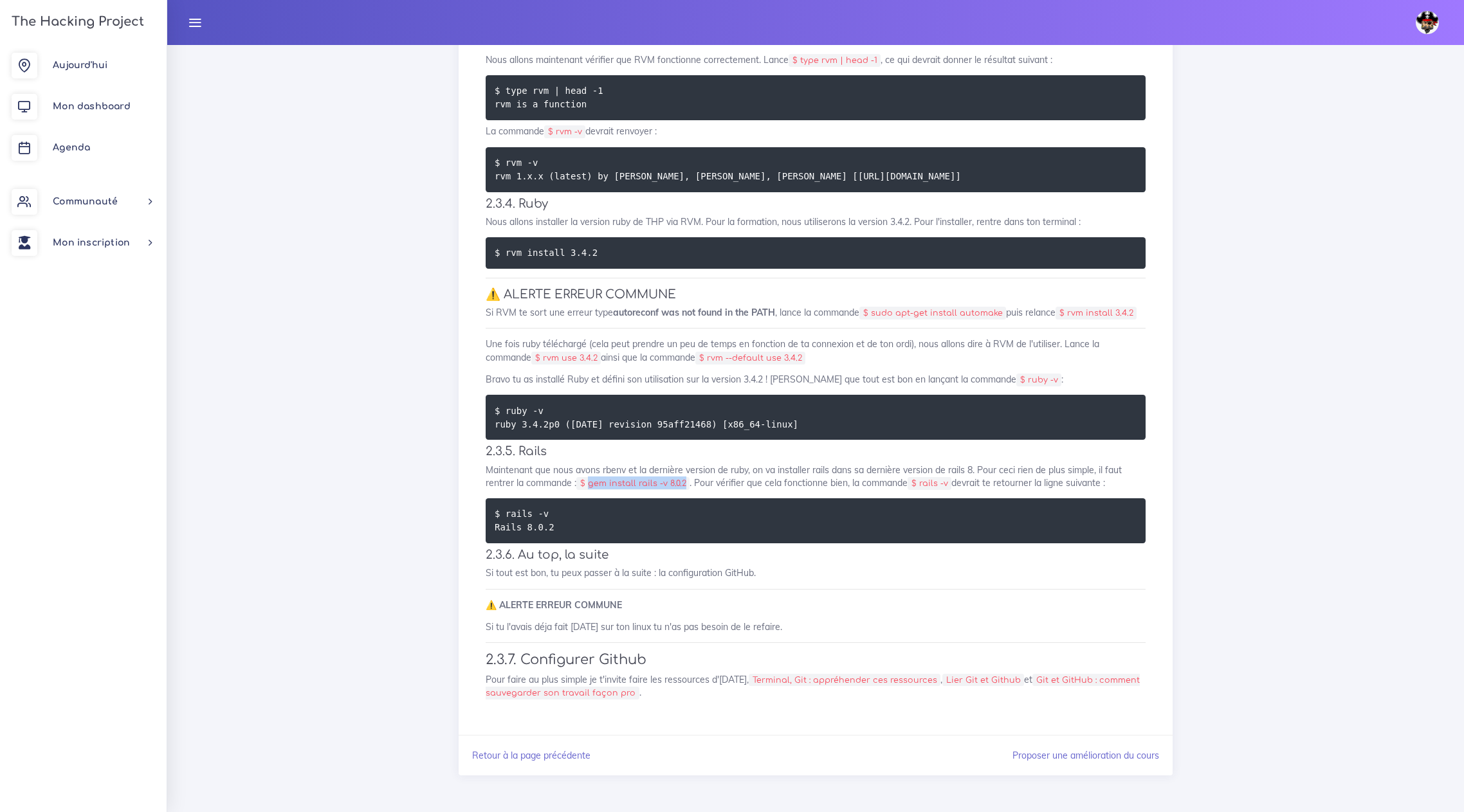
drag, startPoint x: 685, startPoint y: 483, endPoint x: 590, endPoint y: 486, distance: 95.0
click at [590, 486] on code "$ gem install rails -v 8.0.2" at bounding box center [633, 484] width 114 height 13
drag, startPoint x: 1328, startPoint y: 63, endPoint x: 1368, endPoint y: 18, distance: 60.2
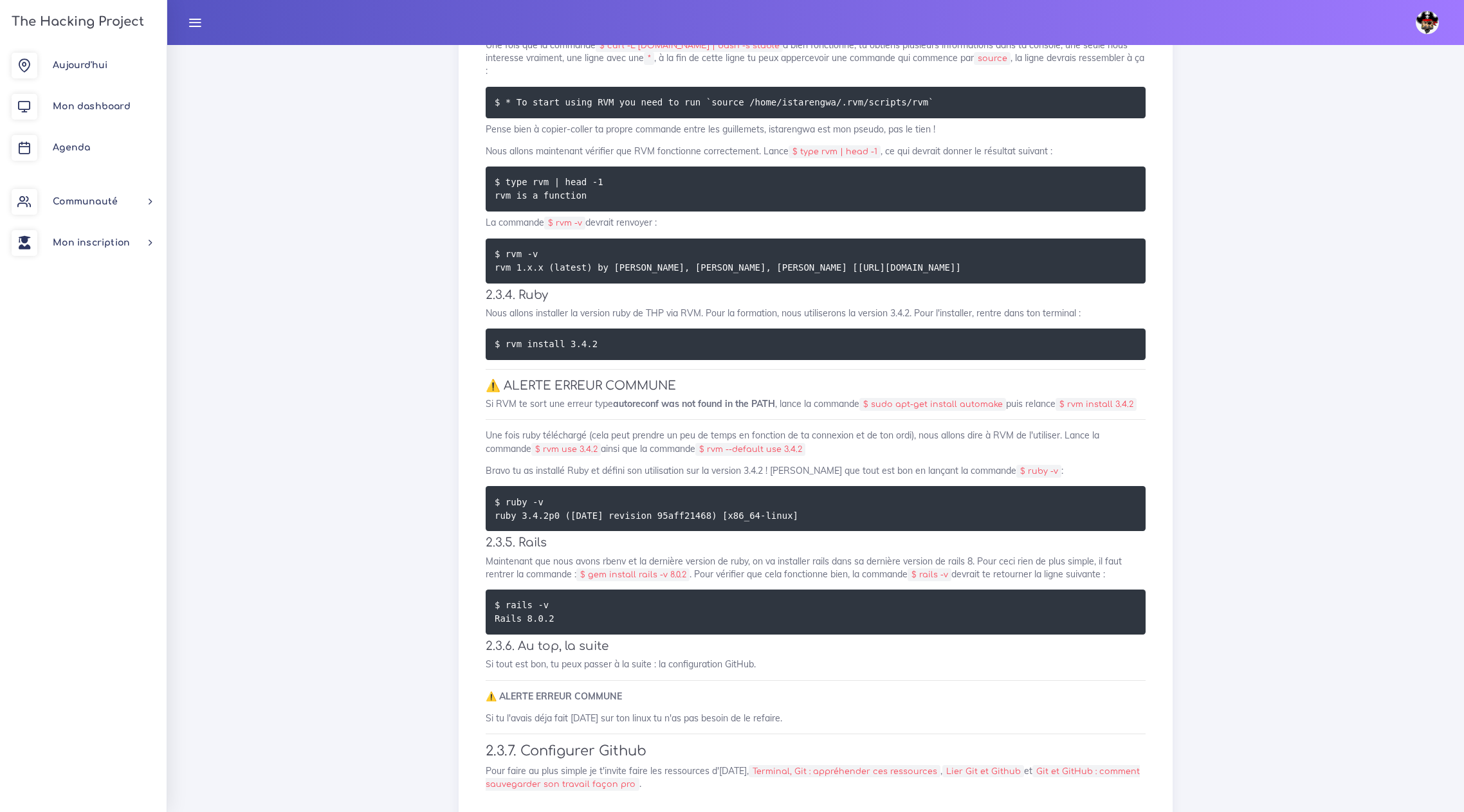
scroll to position [2620, 0]
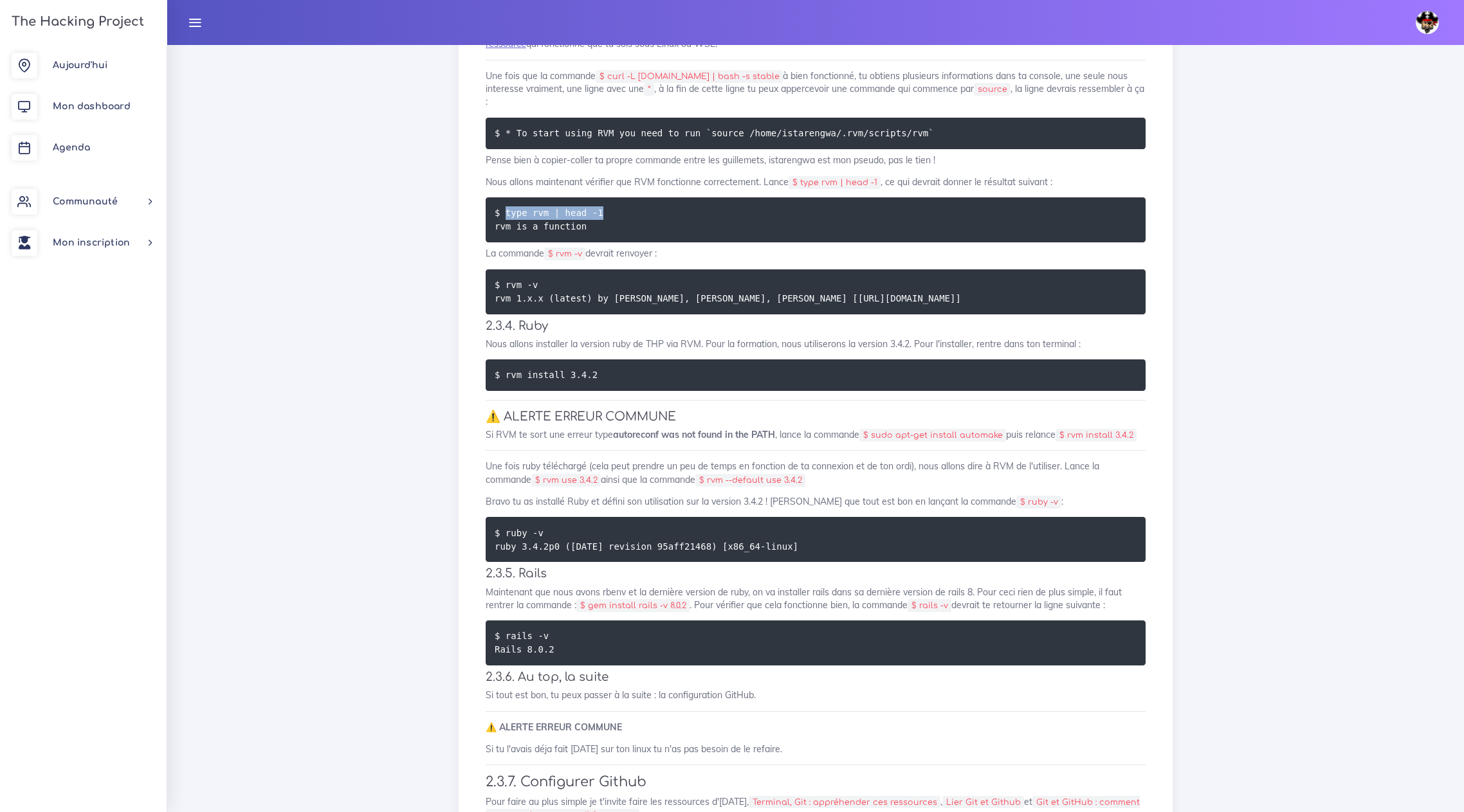
drag, startPoint x: 505, startPoint y: 221, endPoint x: 575, endPoint y: 207, distance: 71.4
click at [598, 217] on pre "$ type rvm | head -1 rvm is a function" at bounding box center [816, 220] width 660 height 45
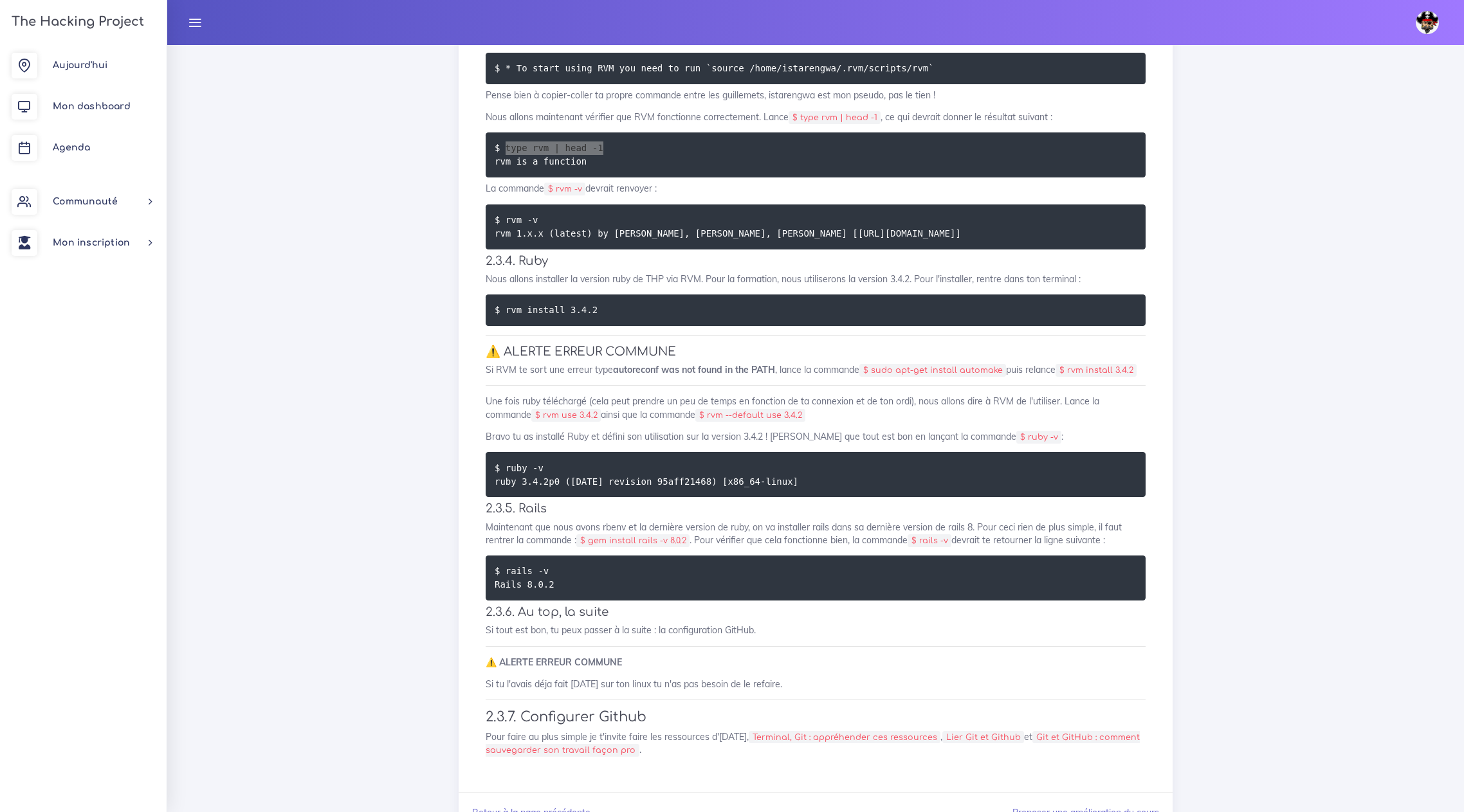
scroll to position [2749, 0]
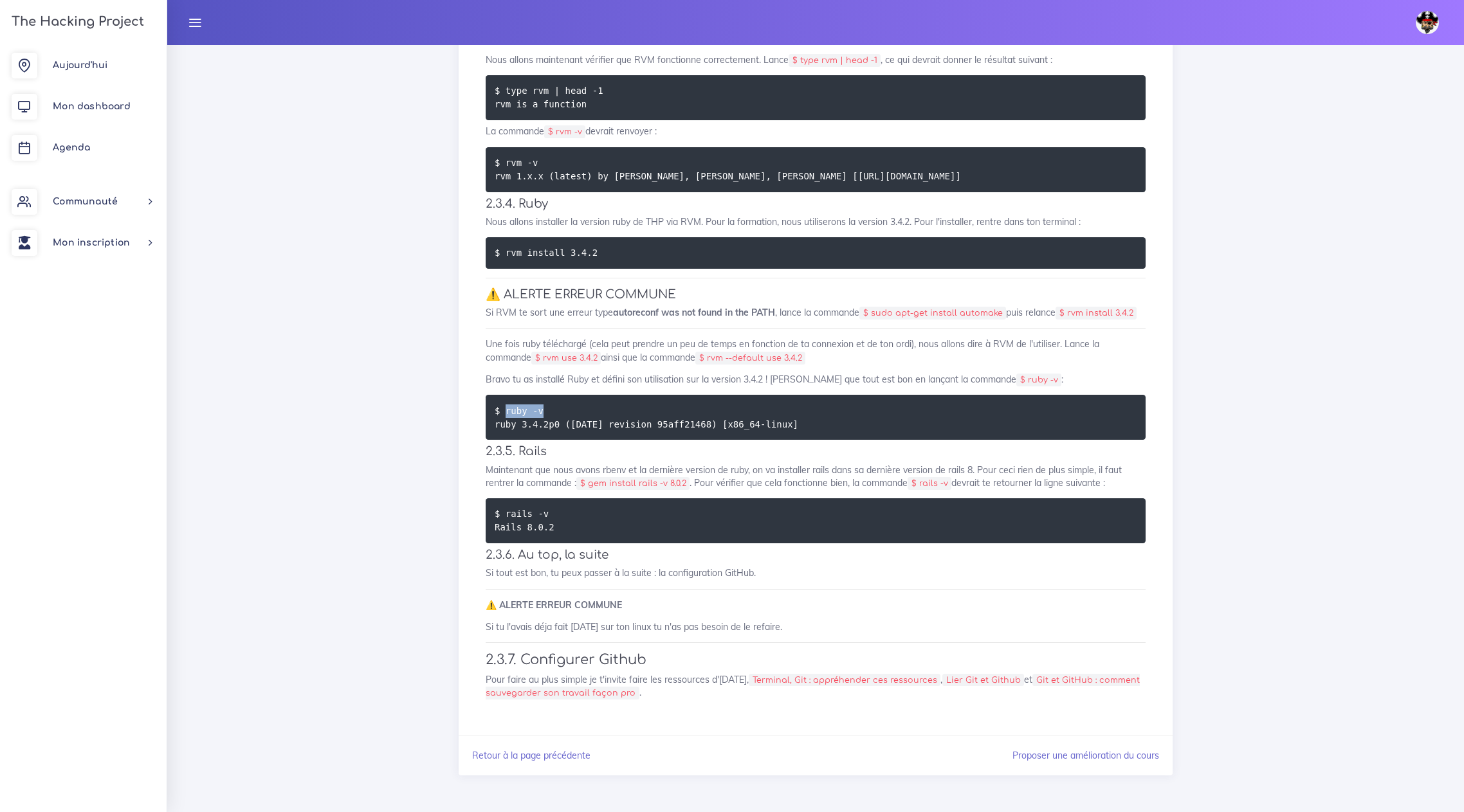
drag, startPoint x: 505, startPoint y: 410, endPoint x: 544, endPoint y: 411, distance: 39.0
click at [544, 411] on pre "$ ruby -v ruby 3.4.2p0 ([DATE] revision 95aff21468) [x86_64-linux]" at bounding box center [816, 417] width 660 height 45
drag, startPoint x: 505, startPoint y: 511, endPoint x: 549, endPoint y: 515, distance: 44.2
click at [549, 515] on pre "$ rails -v Rails 8.0.2" at bounding box center [816, 521] width 660 height 45
drag, startPoint x: 685, startPoint y: 482, endPoint x: 591, endPoint y: 483, distance: 94.0
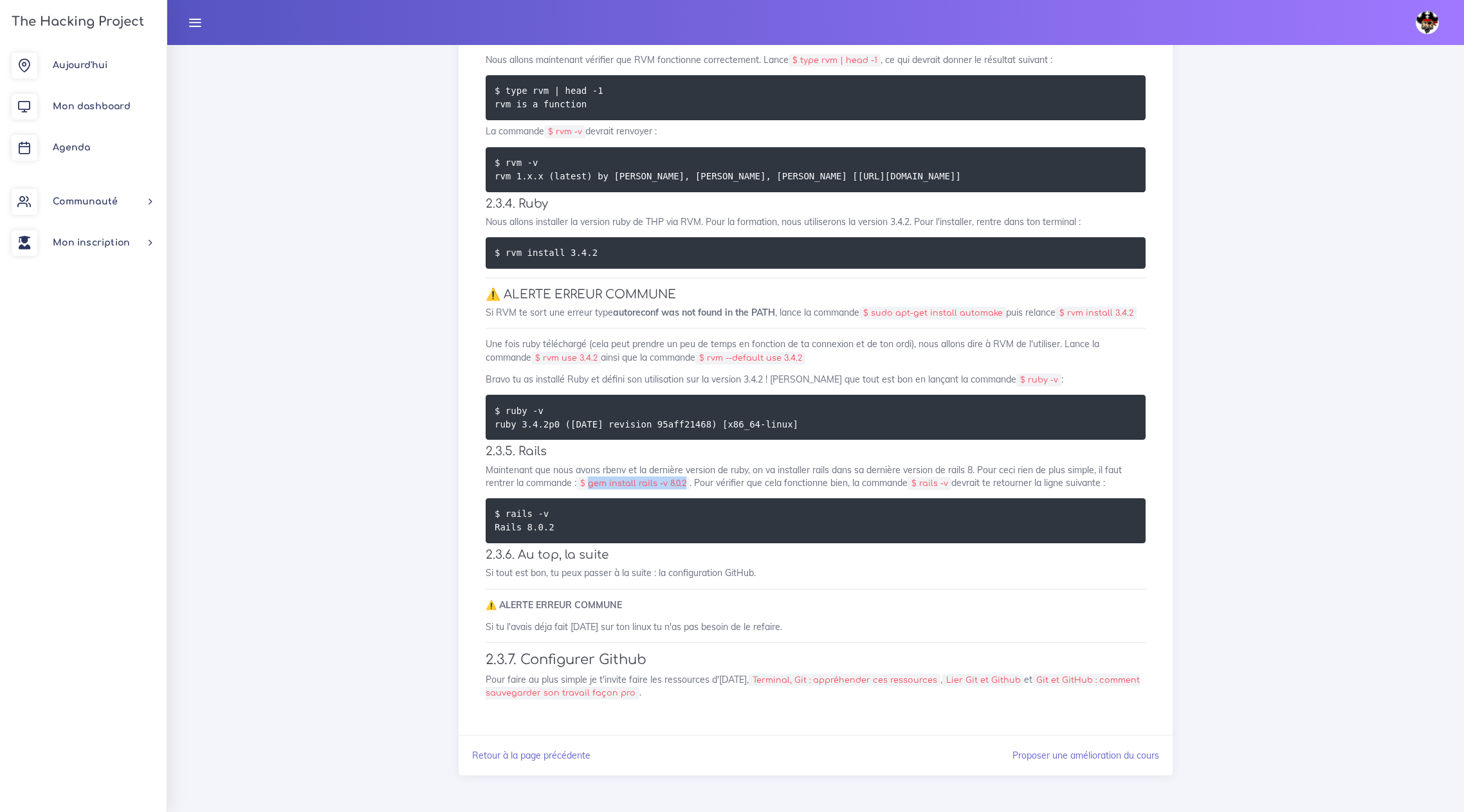
click at [591, 483] on code "$ gem install rails -v 8.0.2" at bounding box center [633, 484] width 114 height 13
drag, startPoint x: 546, startPoint y: 356, endPoint x: 603, endPoint y: 354, distance: 57.0
click at [601, 354] on code "$ rvm use 3.4.2" at bounding box center [566, 359] width 70 height 13
drag, startPoint x: 591, startPoint y: 483, endPoint x: 686, endPoint y: 483, distance: 95.0
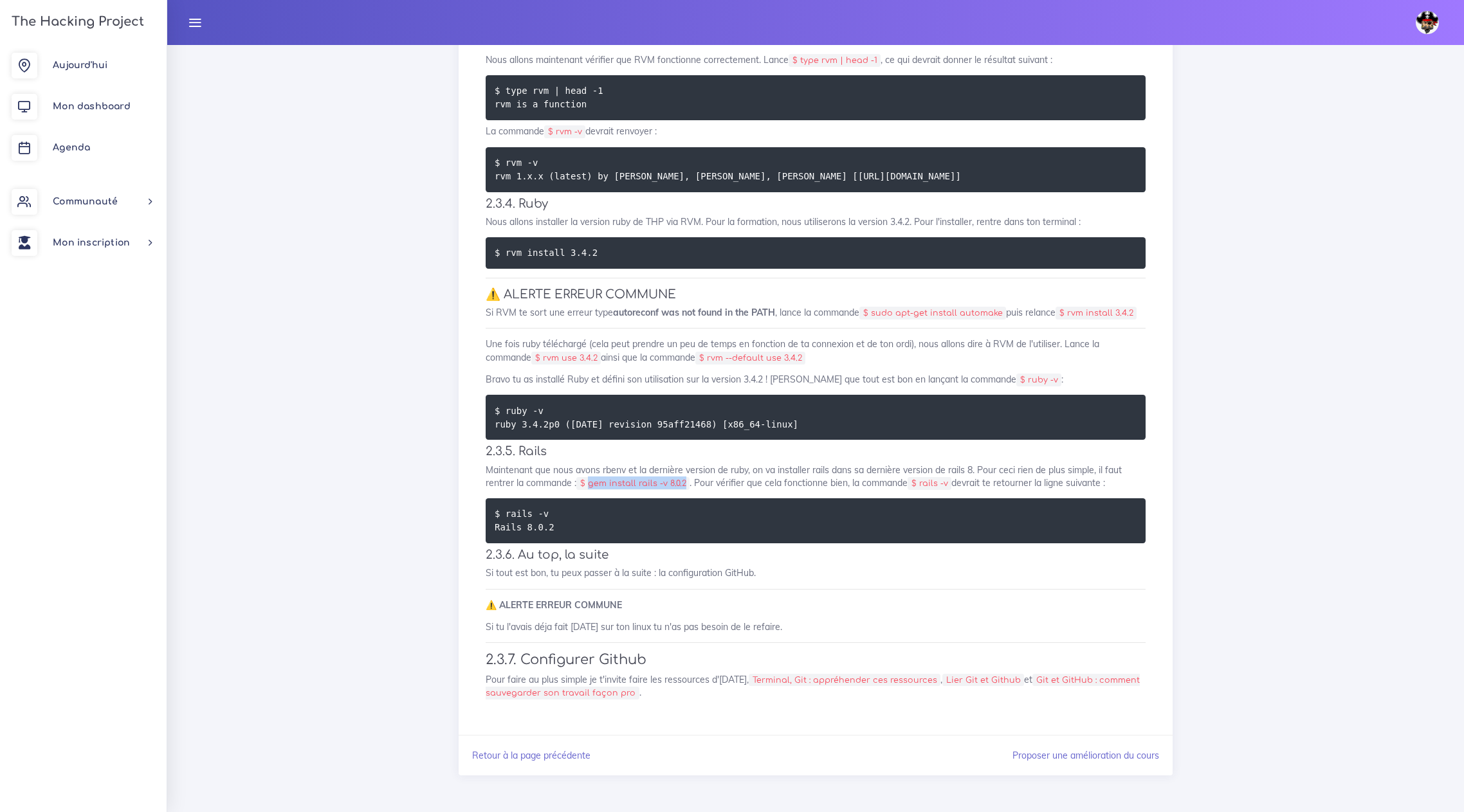
click at [686, 483] on code "$ gem install rails -v 8.0.2" at bounding box center [633, 484] width 114 height 13
